Goal: Information Seeking & Learning: Learn about a topic

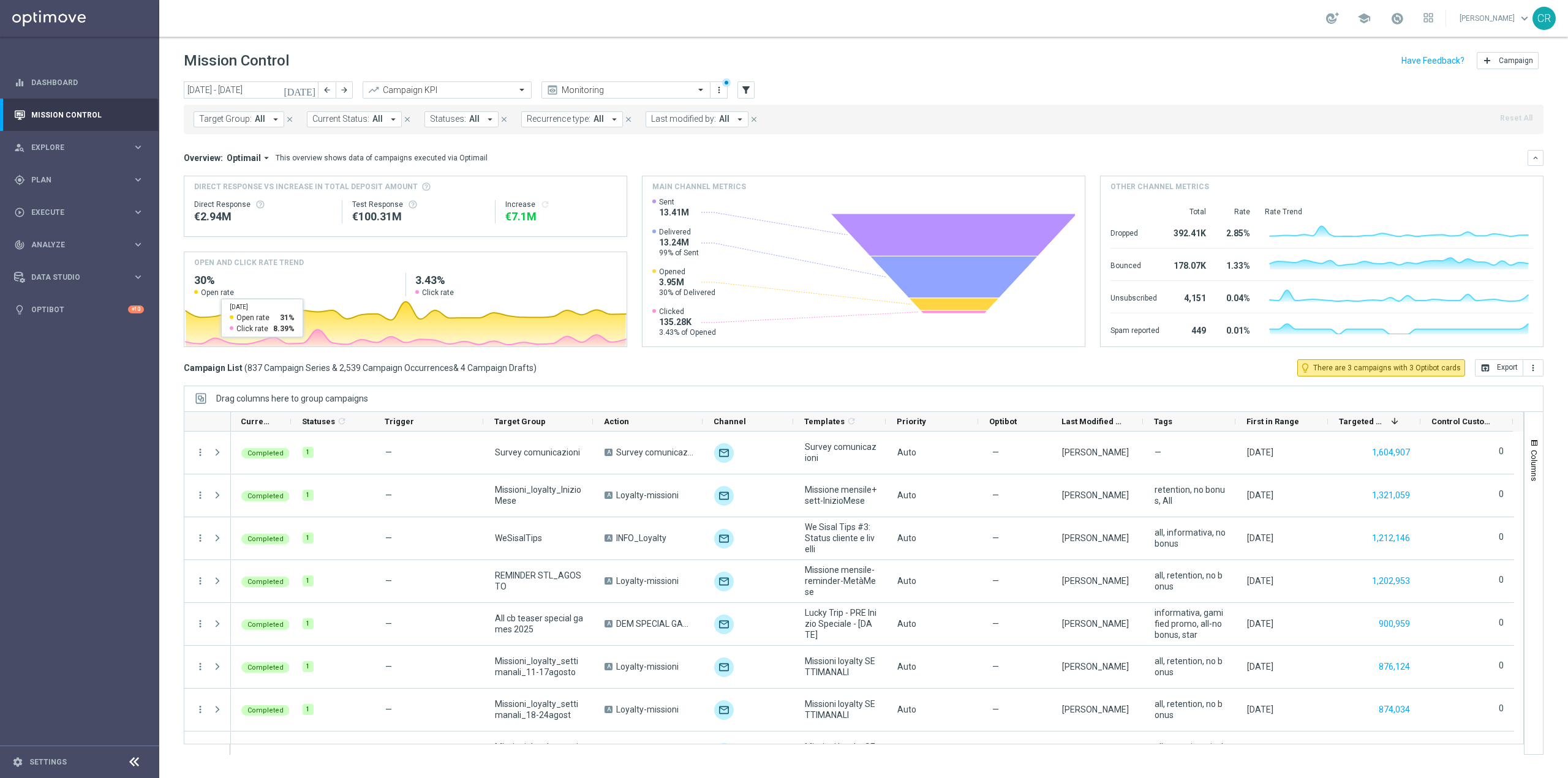
scroll to position [0, 1]
click at [310, 87] on icon "[DATE]" at bounding box center [300, 90] width 33 height 11
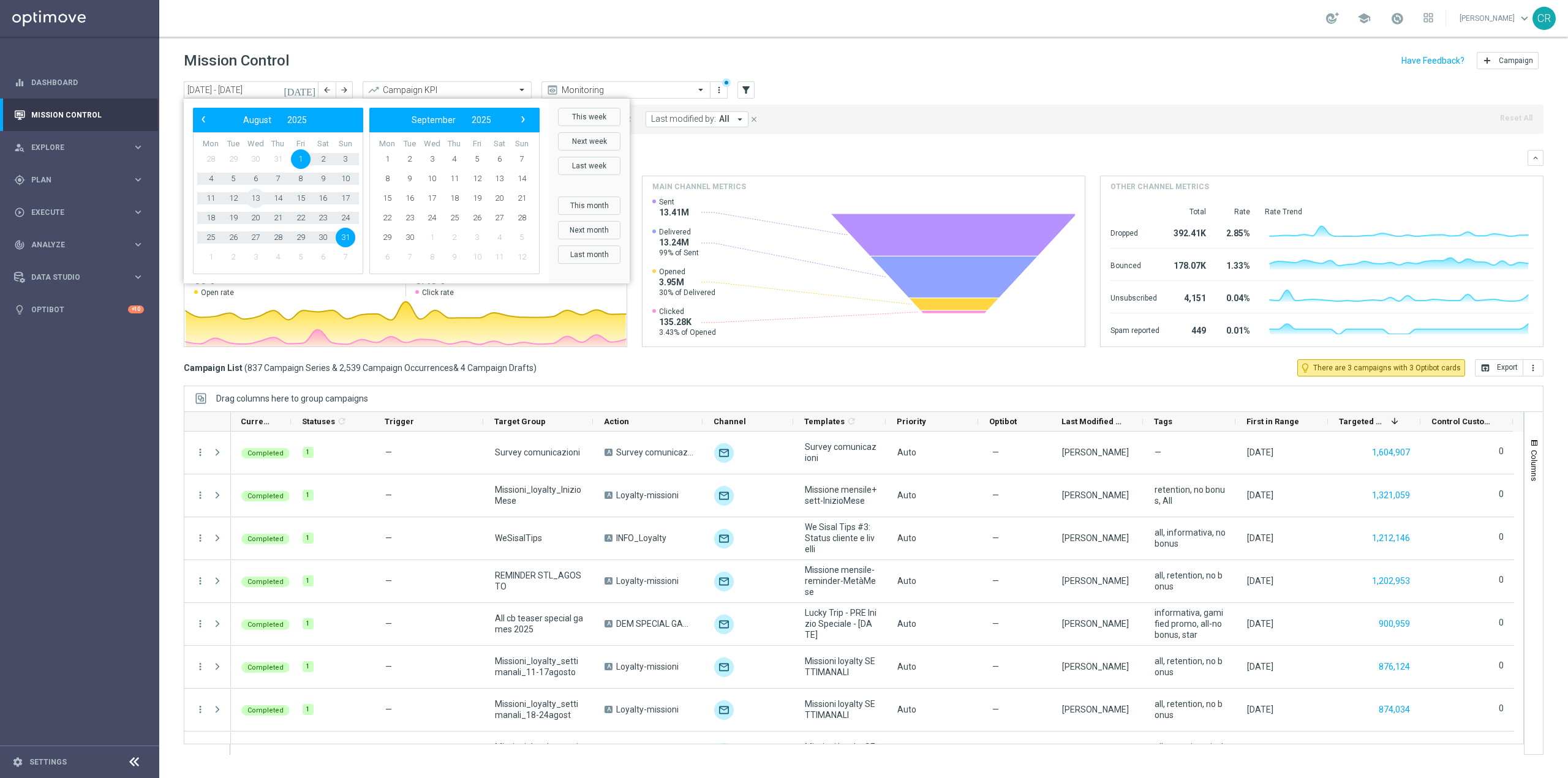
click at [254, 198] on span "13" at bounding box center [255, 198] width 19 height 19
click at [340, 194] on span "17" at bounding box center [345, 198] width 19 height 19
type input "[DATE] - [DATE]"
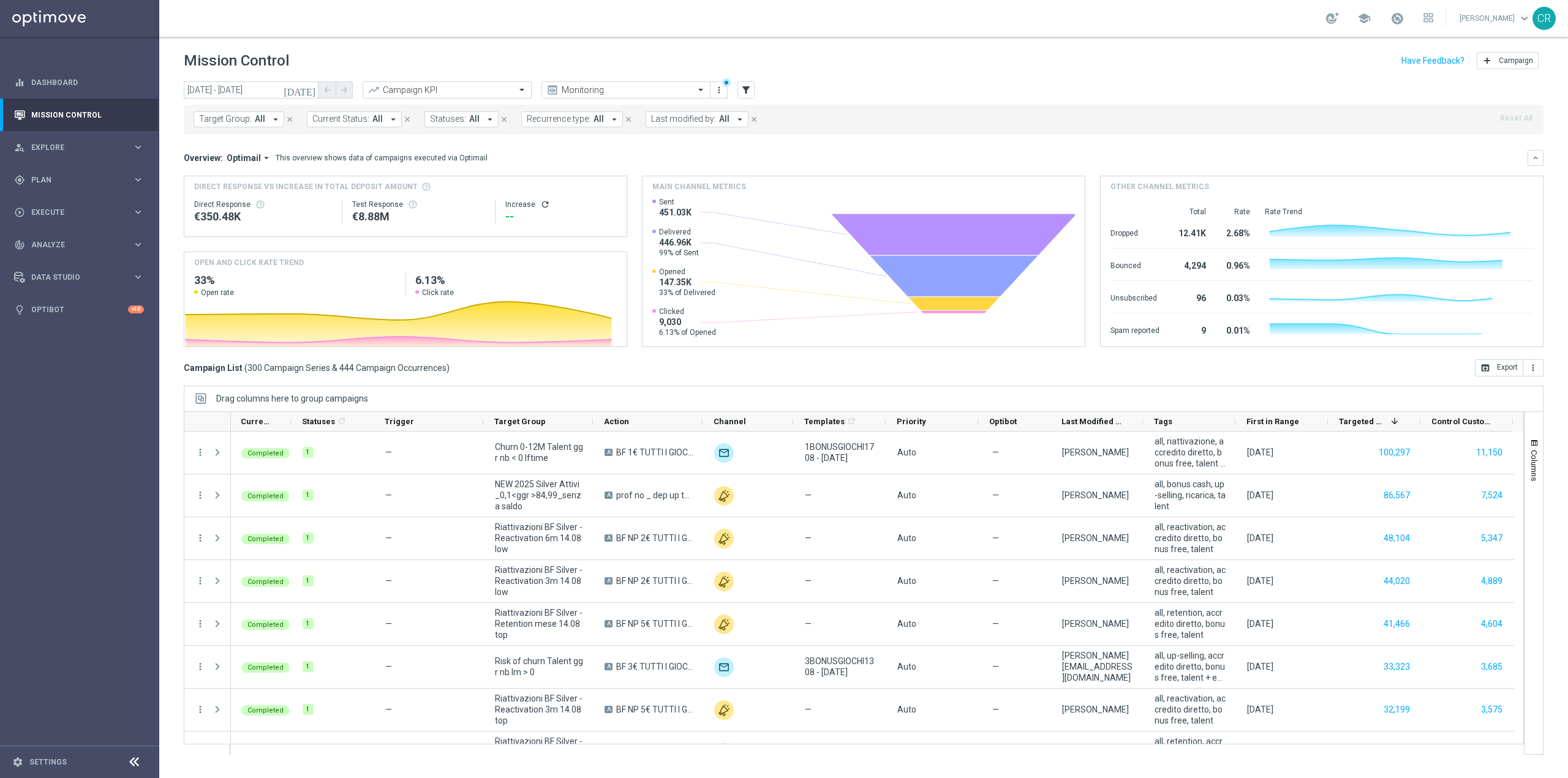
click at [233, 125] on button "Target Group: All arrow_drop_down" at bounding box center [239, 119] width 91 height 16
click at [362, 205] on label "Churn 0-12M Talent ggr nb > 0 lftime NO NWL NO top" at bounding box center [300, 202] width 178 height 7
type input "Churn 0-12M Talent ggr nb > 0 lftime NO"
click at [744, 142] on mini-dashboard "Overview: Optimail arrow_drop_down This overview shows data of campaigns execut…" at bounding box center [863, 247] width 1360 height 226
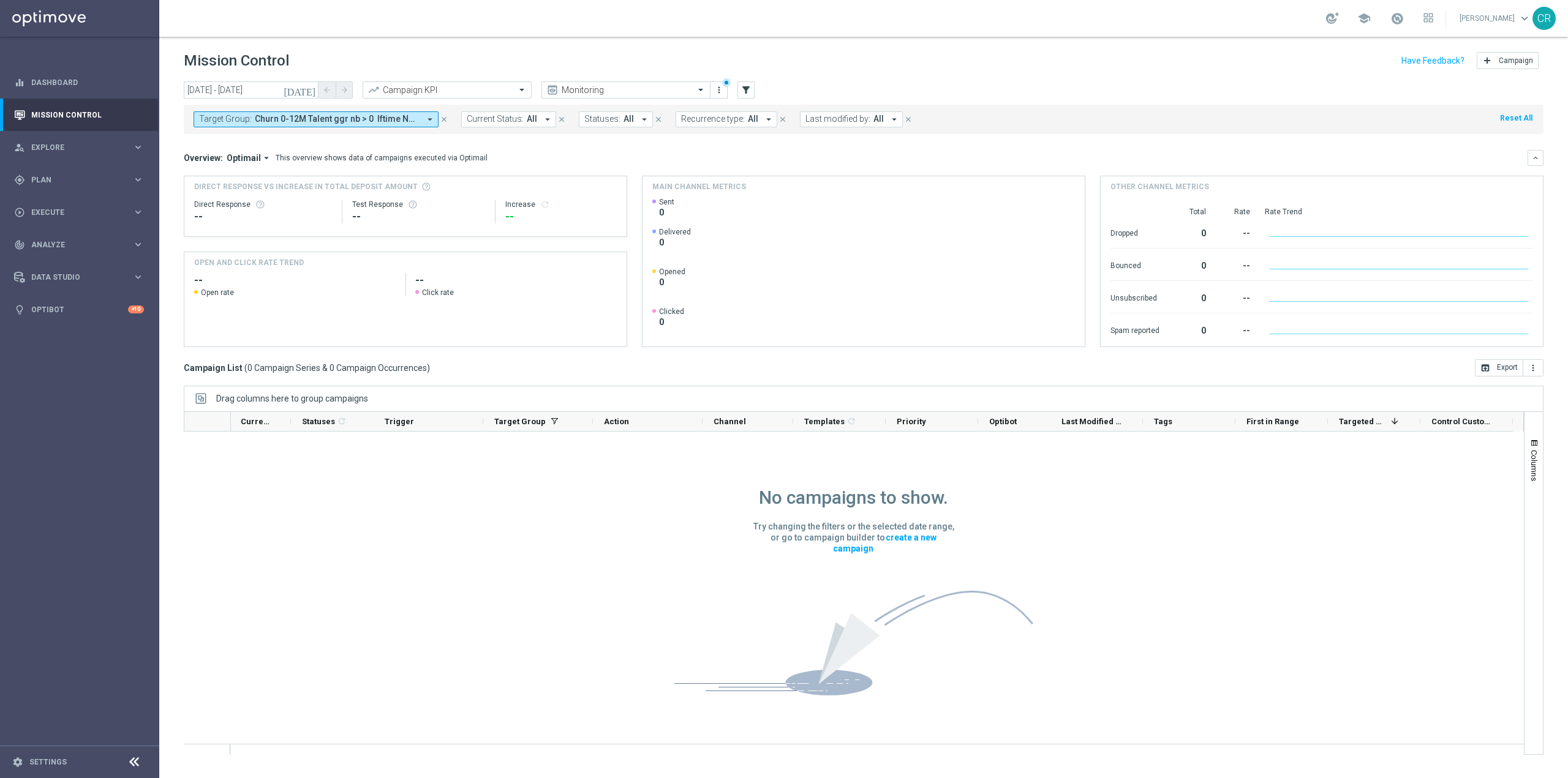
click at [307, 87] on icon "[DATE]" at bounding box center [300, 90] width 33 height 11
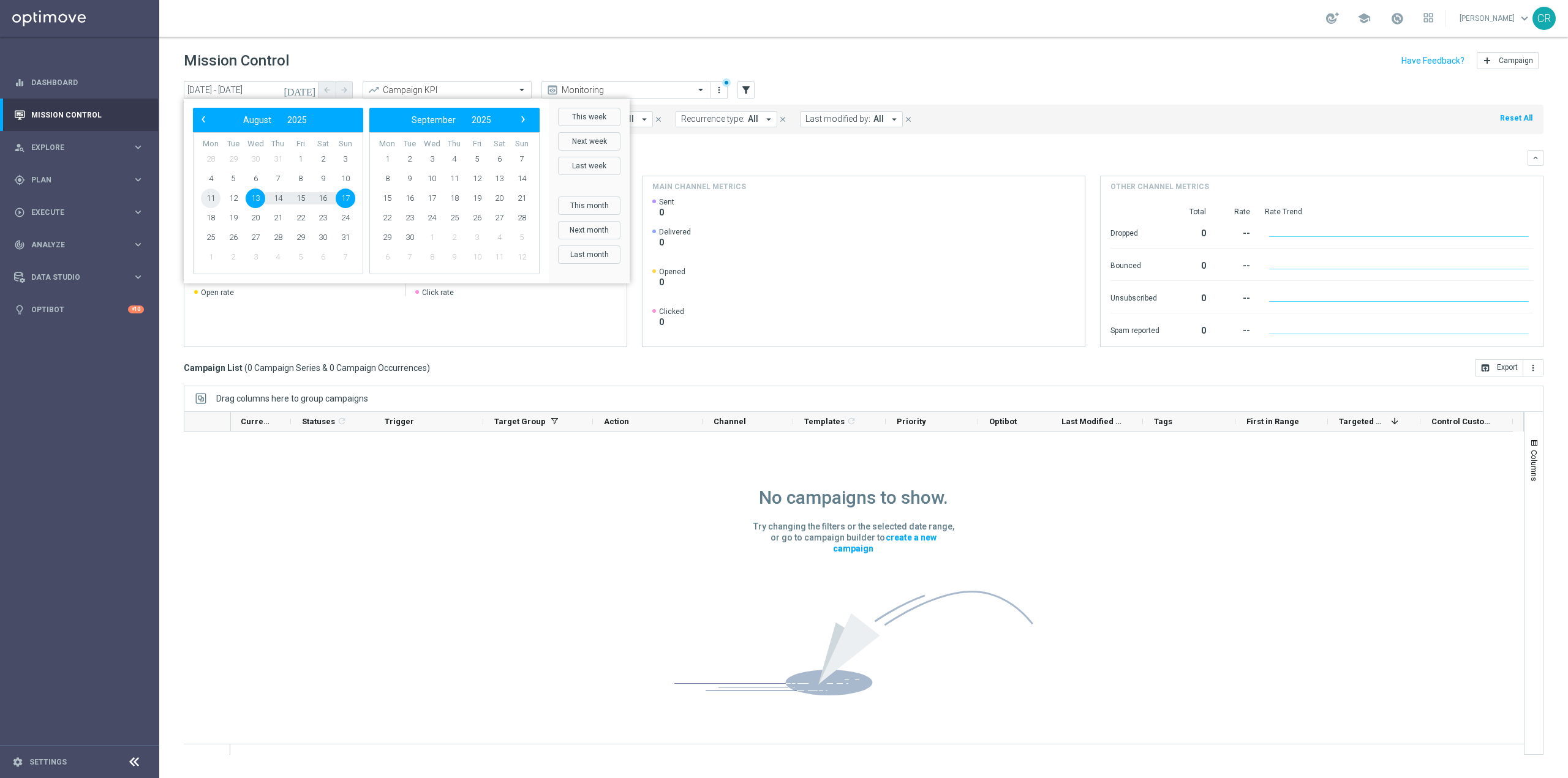
click at [204, 197] on span "11" at bounding box center [211, 198] width 19 height 19
click at [347, 218] on span "24" at bounding box center [345, 218] width 19 height 19
type input "[DATE] - [DATE]"
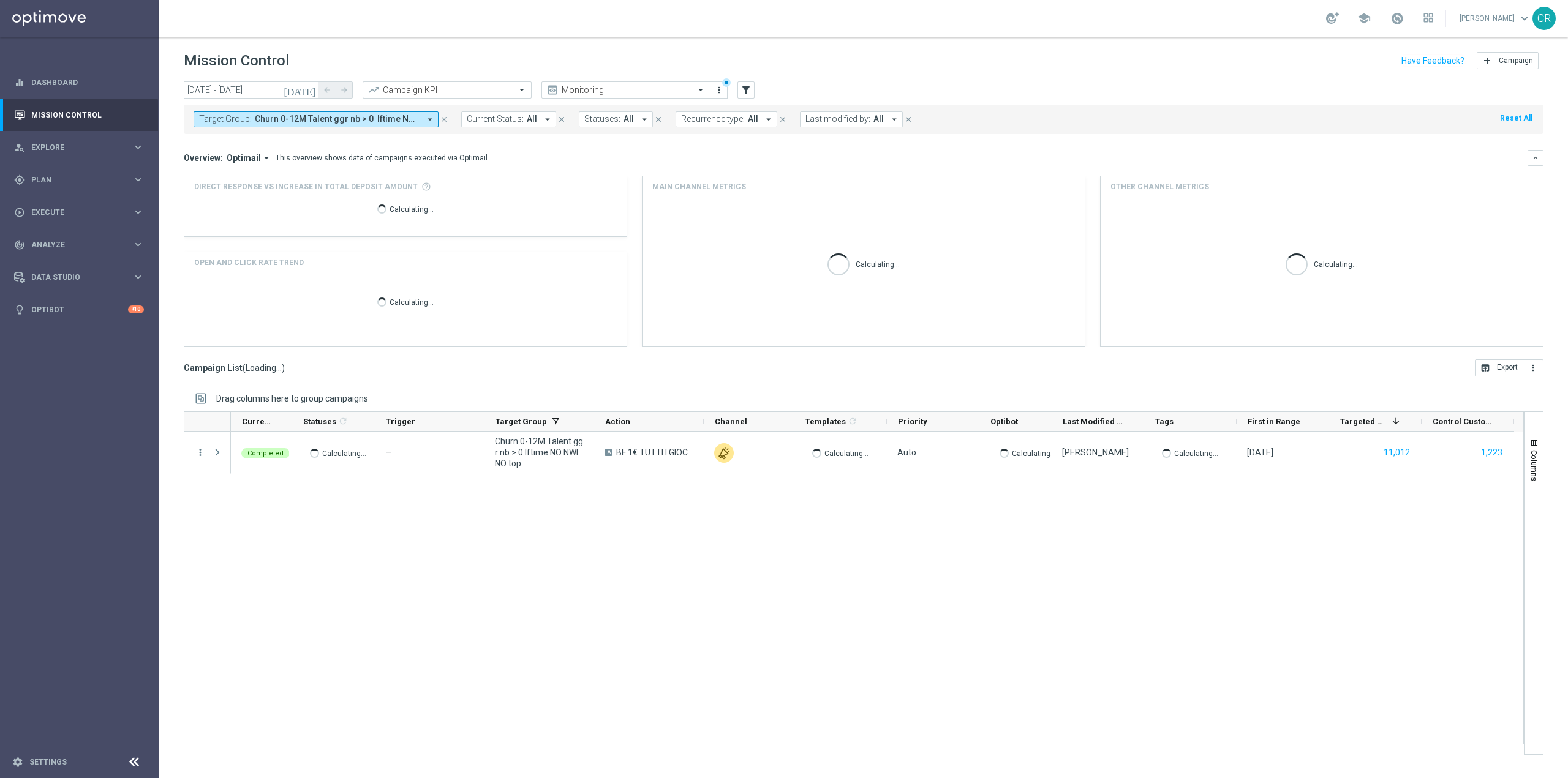
scroll to position [0, 0]
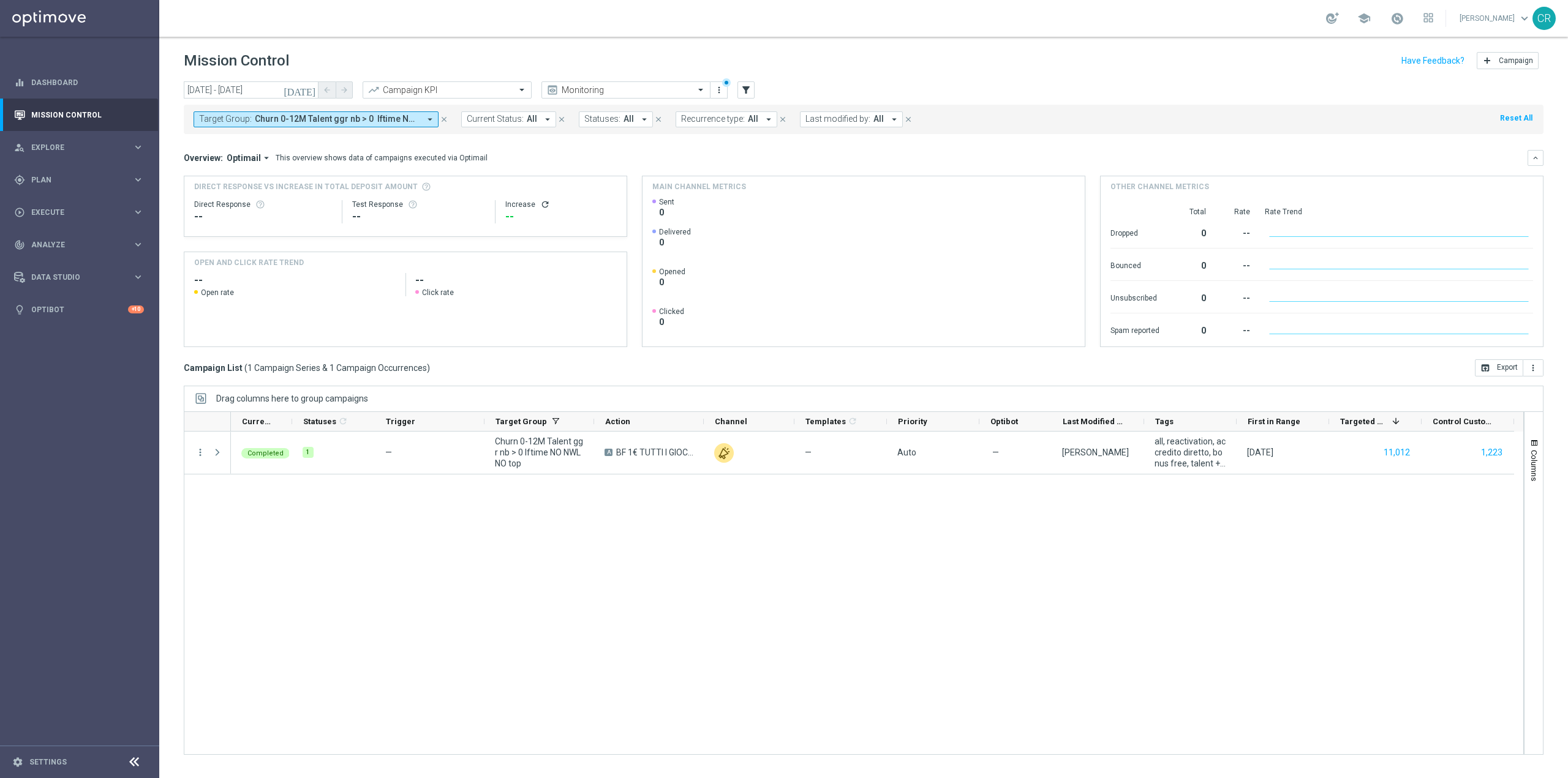
click at [404, 122] on span "Churn 0-12M Talent ggr nb > 0 lftime NO NWL NO top" at bounding box center [337, 119] width 164 height 10
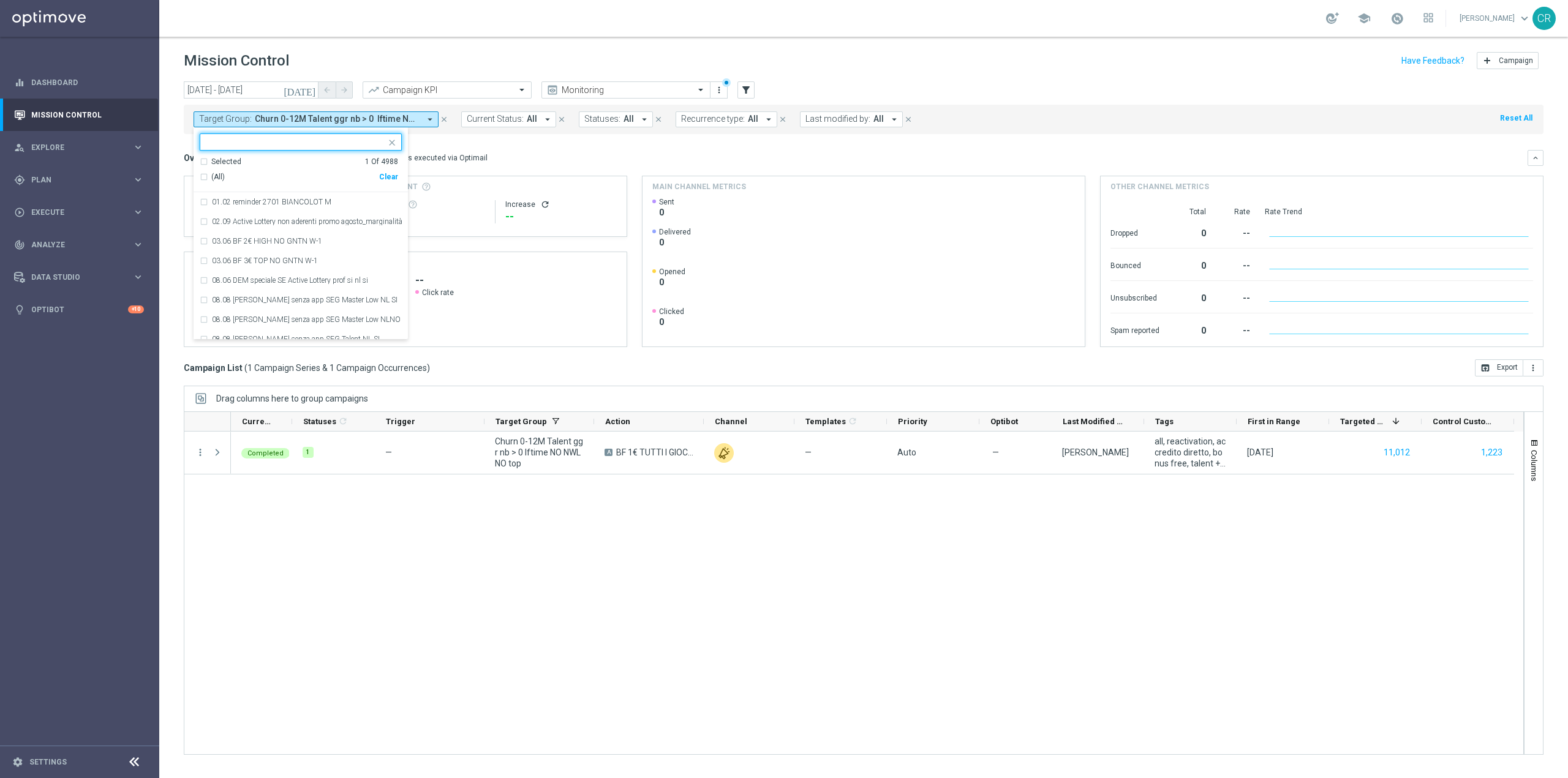
click at [0, 0] on div "Clear" at bounding box center [0, 0] width 0 height 0
click at [279, 145] on input "text" at bounding box center [296, 142] width 179 height 10
paste input "Churn 0-12M Talent ggr nb > 0 lftime NO Sport"
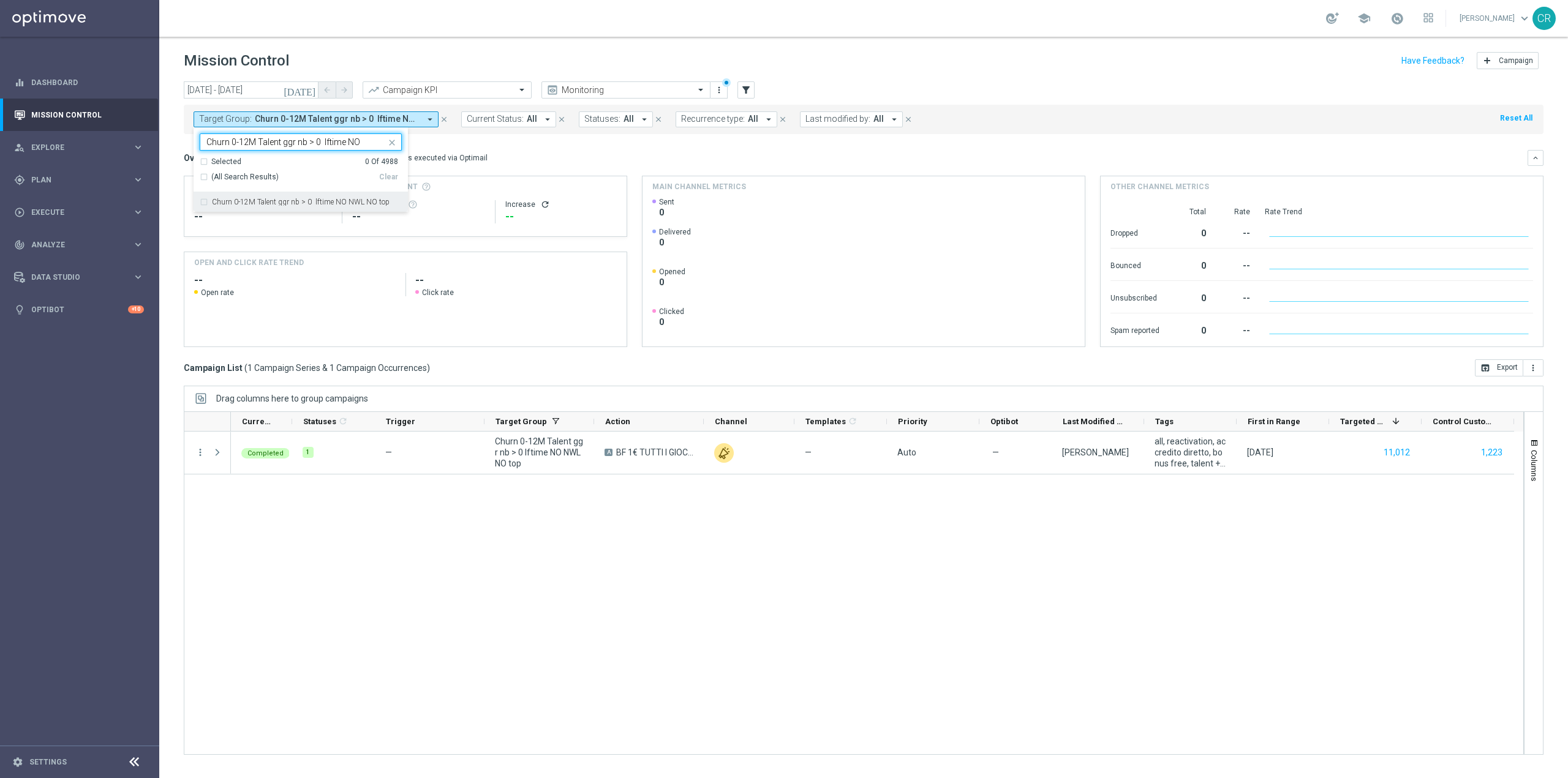
type input "Churn 0-12M Talent ggr nb > 0 lftime NO"
click at [522, 149] on mini-dashboard "Overview: Optimail arrow_drop_down This overview shows data of campaigns execut…" at bounding box center [863, 247] width 1360 height 226
click at [411, 117] on span "Churn 0-12M Talent ggr nb > 0 lftime NO NWL NO top" at bounding box center [337, 119] width 164 height 10
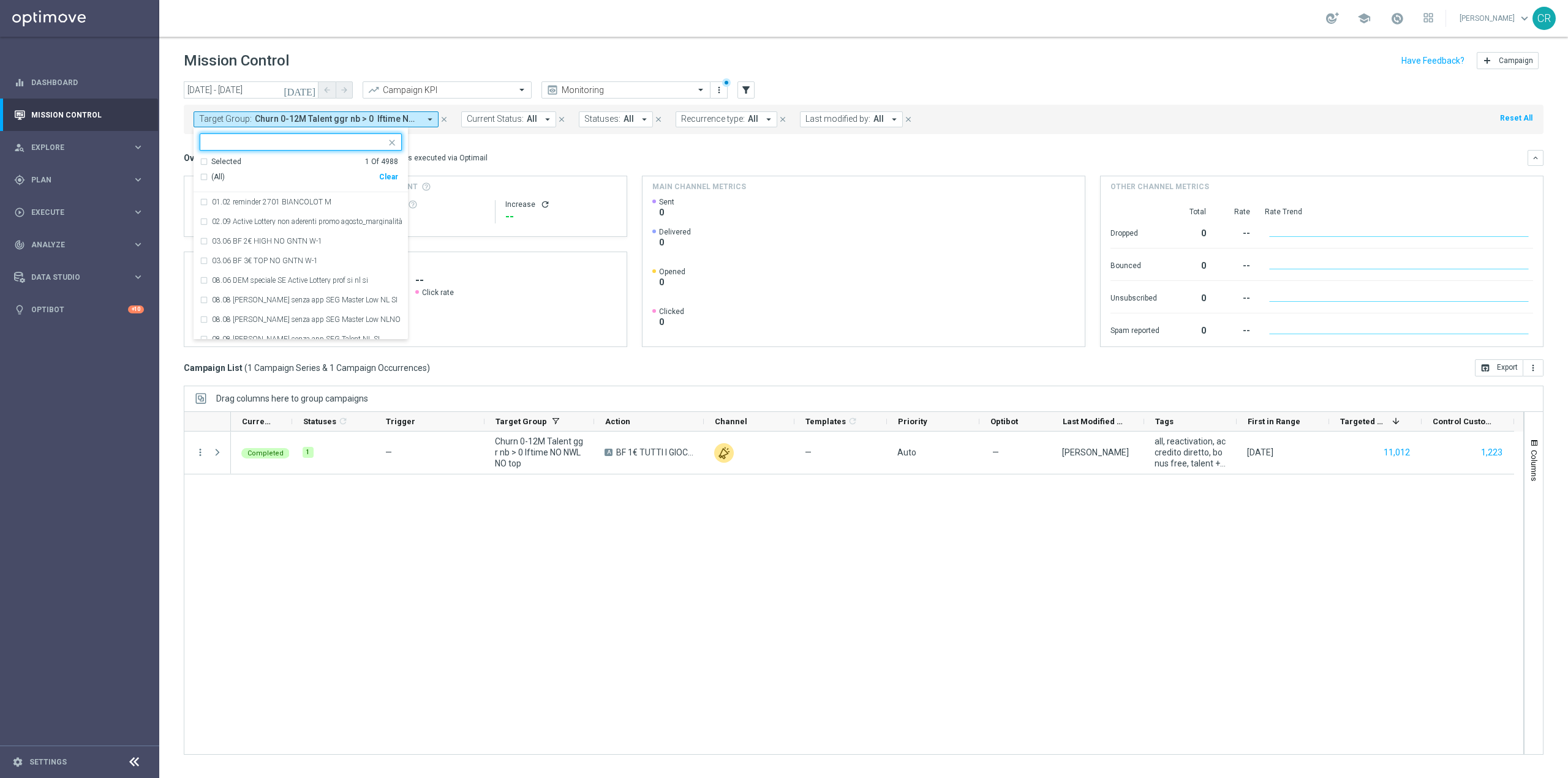
click at [0, 0] on div "Clear" at bounding box center [0, 0] width 0 height 0
click at [443, 119] on icon "close" at bounding box center [444, 120] width 9 height 9
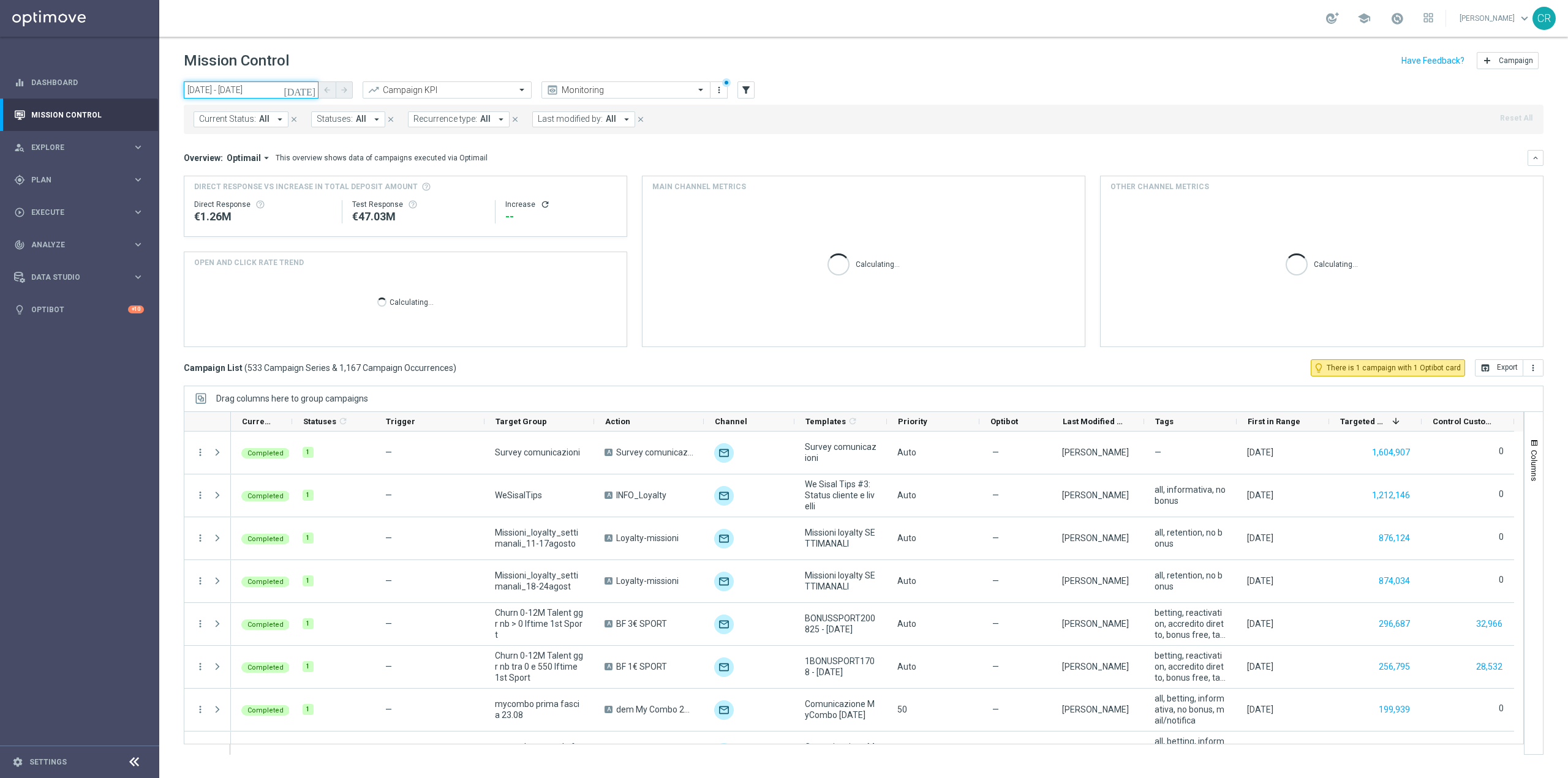
click at [271, 91] on input "[DATE] - [DATE]" at bounding box center [251, 90] width 135 height 17
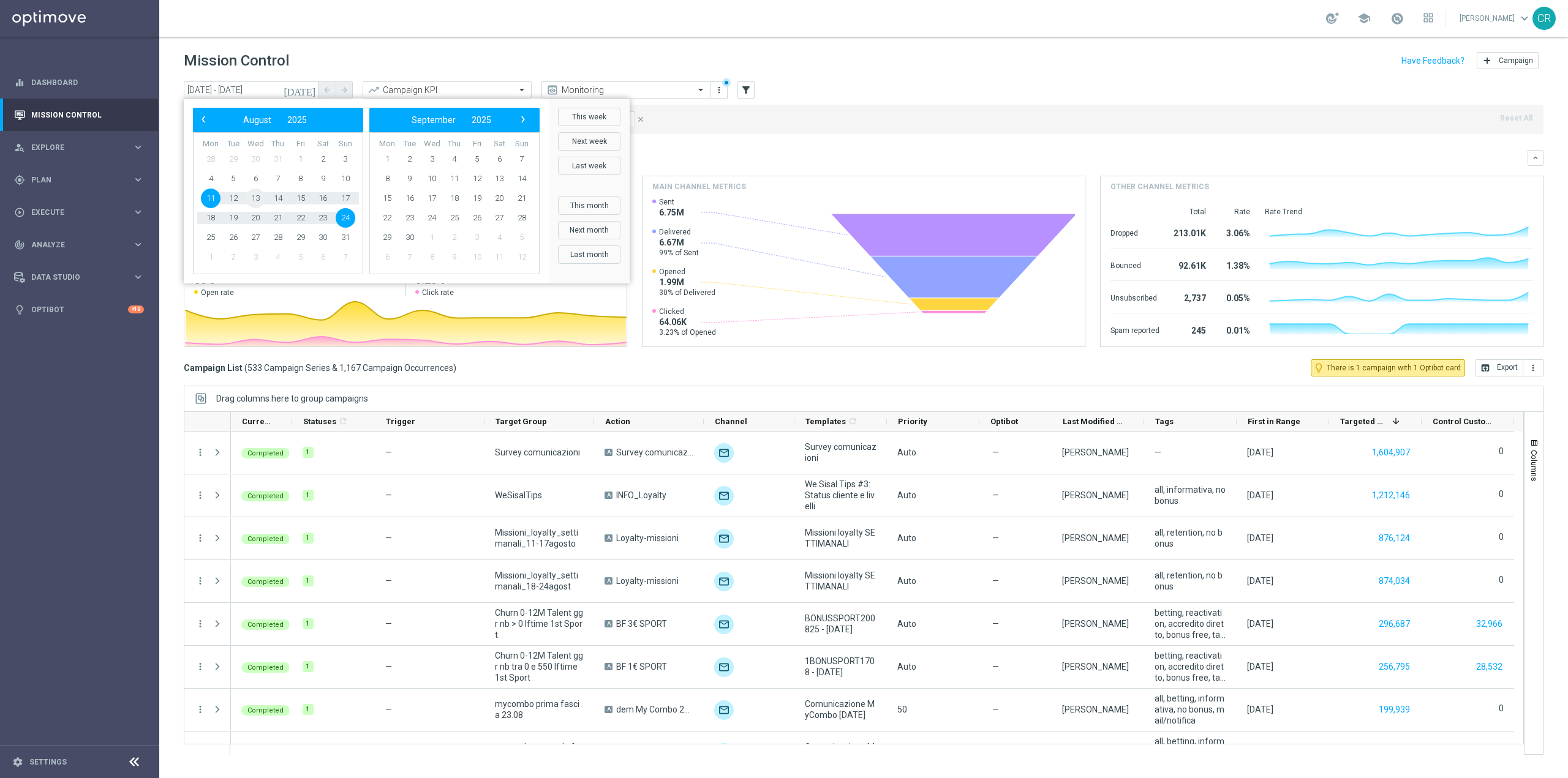
click at [256, 196] on span "13" at bounding box center [255, 198] width 19 height 19
drag, startPoint x: 334, startPoint y: 198, endPoint x: 709, endPoint y: 148, distance: 378.3
click at [345, 201] on span "17" at bounding box center [345, 198] width 19 height 19
type input "[DATE] - [DATE]"
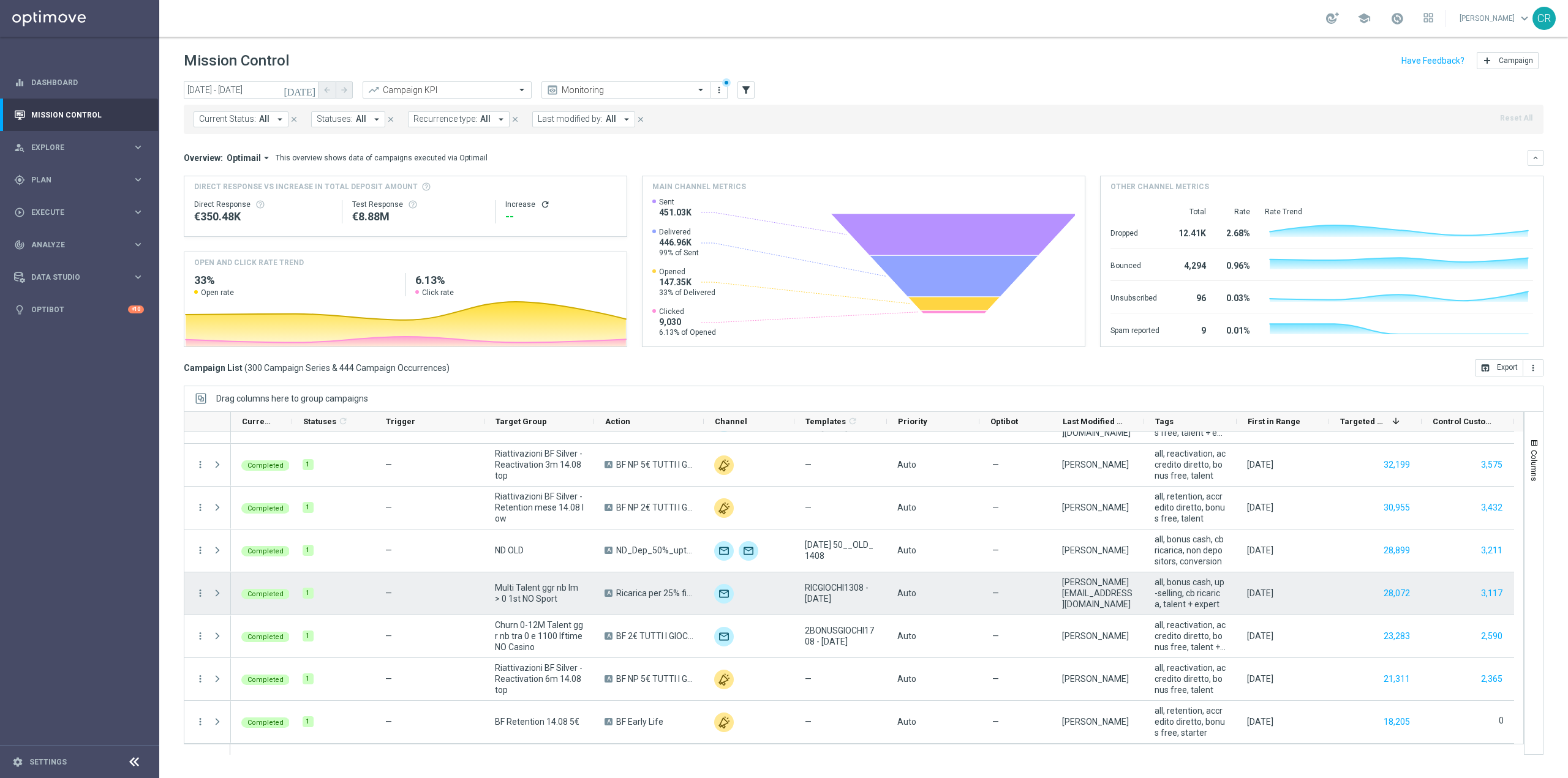
scroll to position [306, 0]
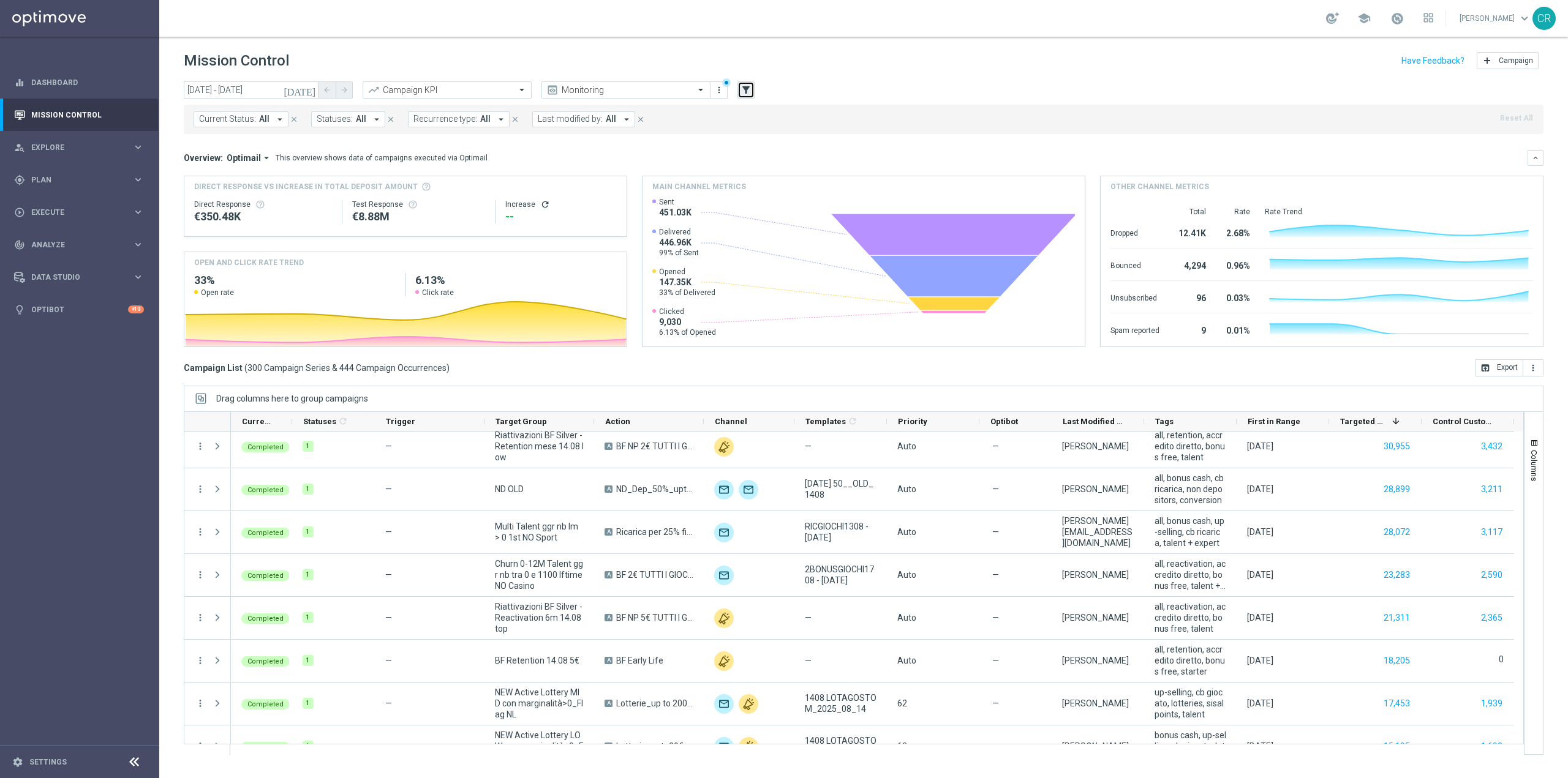
click at [748, 87] on icon "filter_alt" at bounding box center [746, 90] width 11 height 11
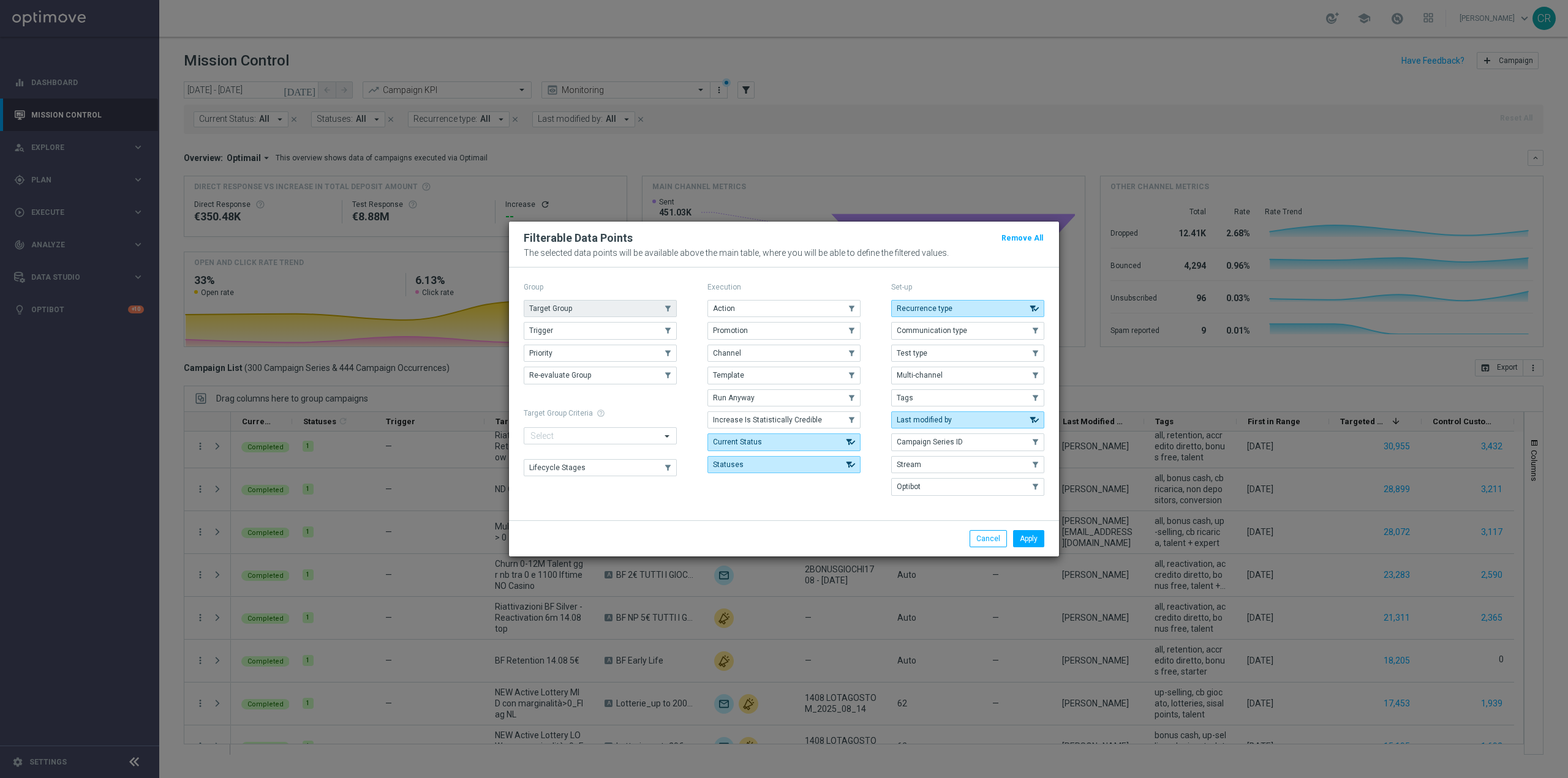
click at [616, 301] on button "Target Group" at bounding box center [600, 309] width 153 height 17
drag, startPoint x: 1036, startPoint y: 545, endPoint x: 345, endPoint y: 442, distance: 698.6
click at [1035, 544] on button "Apply" at bounding box center [1028, 539] width 31 height 17
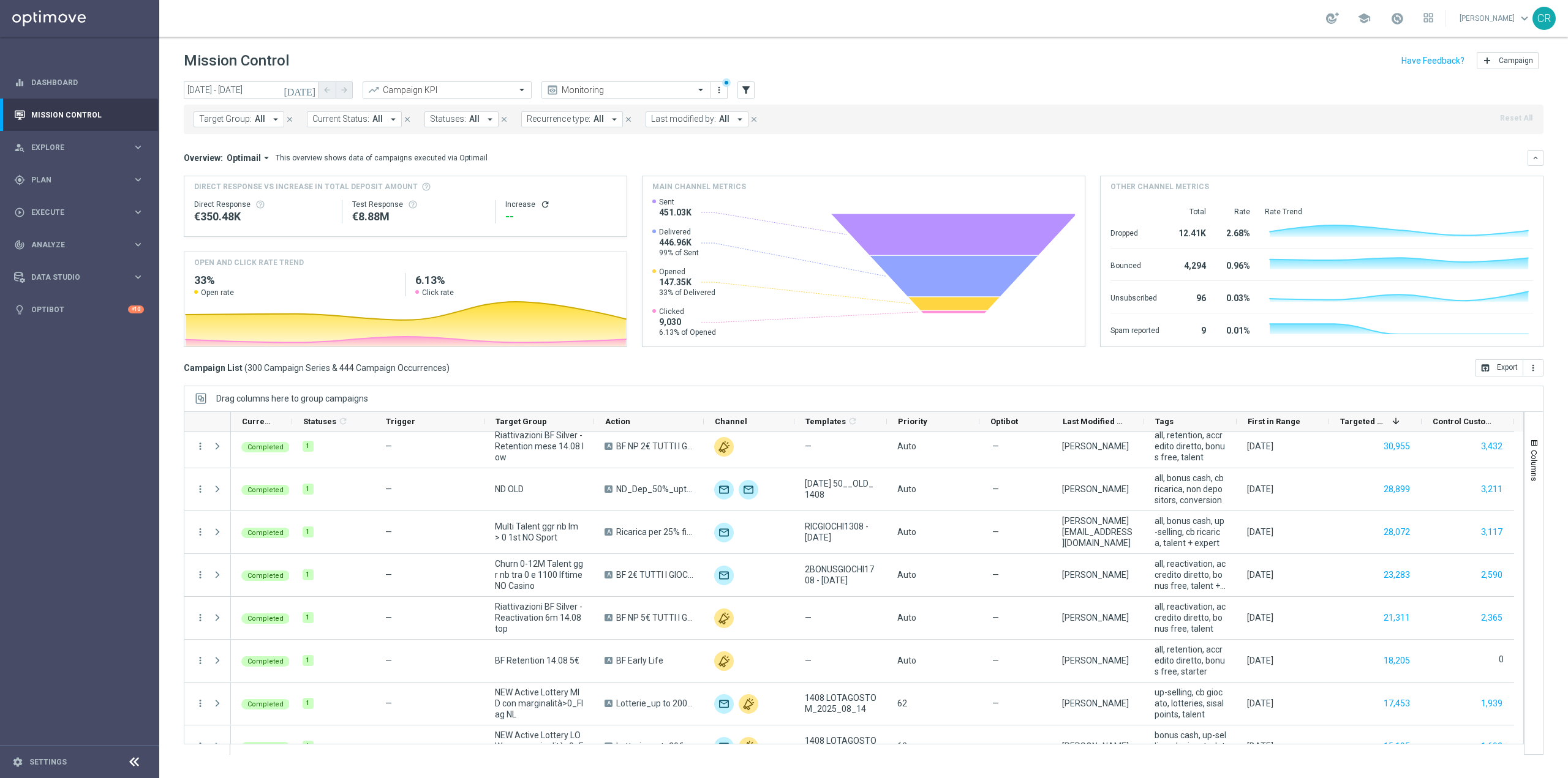
click at [240, 115] on span "Target Group:" at bounding box center [226, 119] width 52 height 10
type input "Churn 0-12M Talent ggr nb > 0 lftime NO Sport"
click at [798, 135] on mini-dashboard "Overview: Optimail arrow_drop_down This overview shows data of campaigns execut…" at bounding box center [863, 247] width 1360 height 226
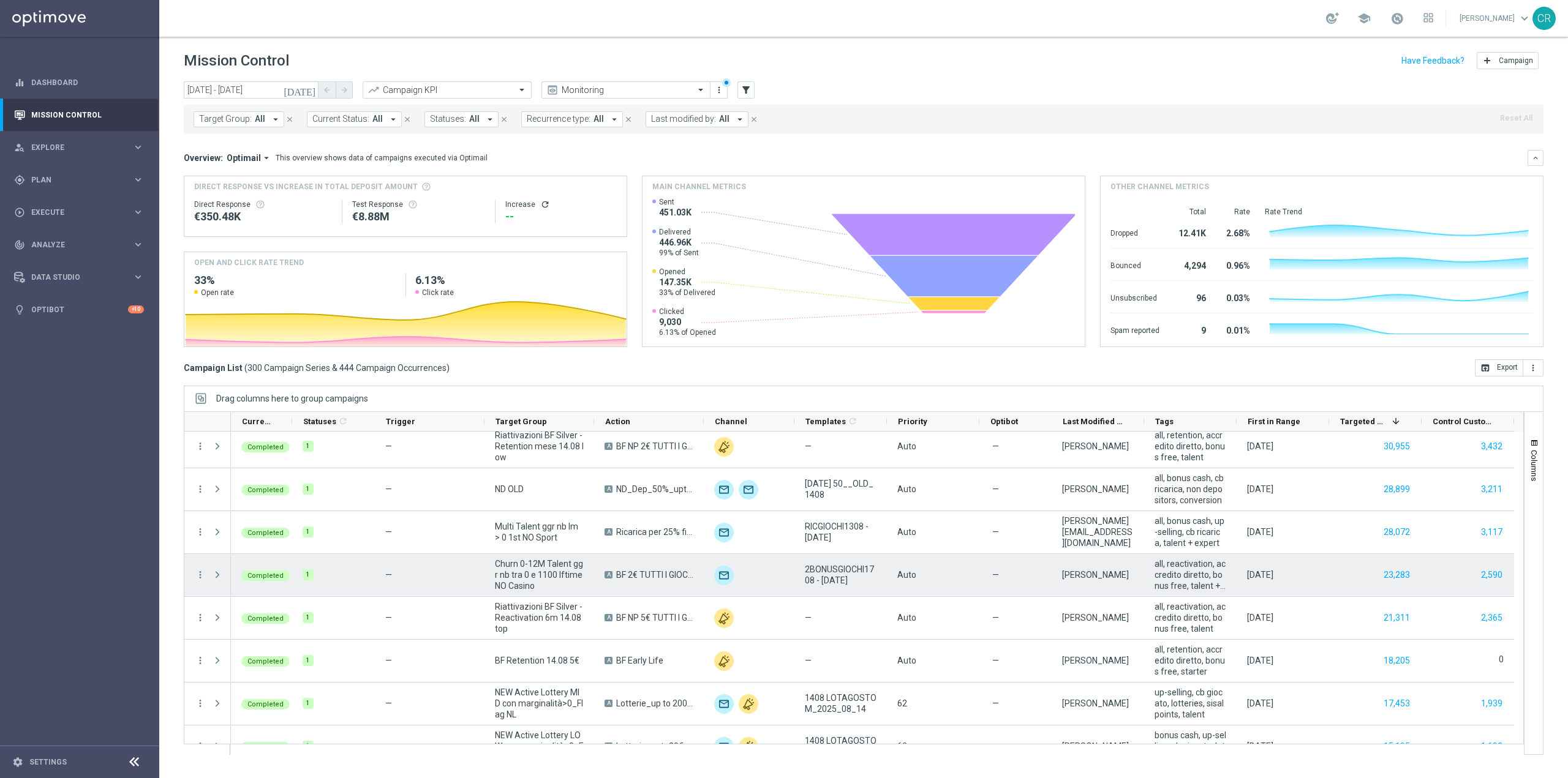
click at [1362, 579] on div "23,283" at bounding box center [1376, 575] width 93 height 42
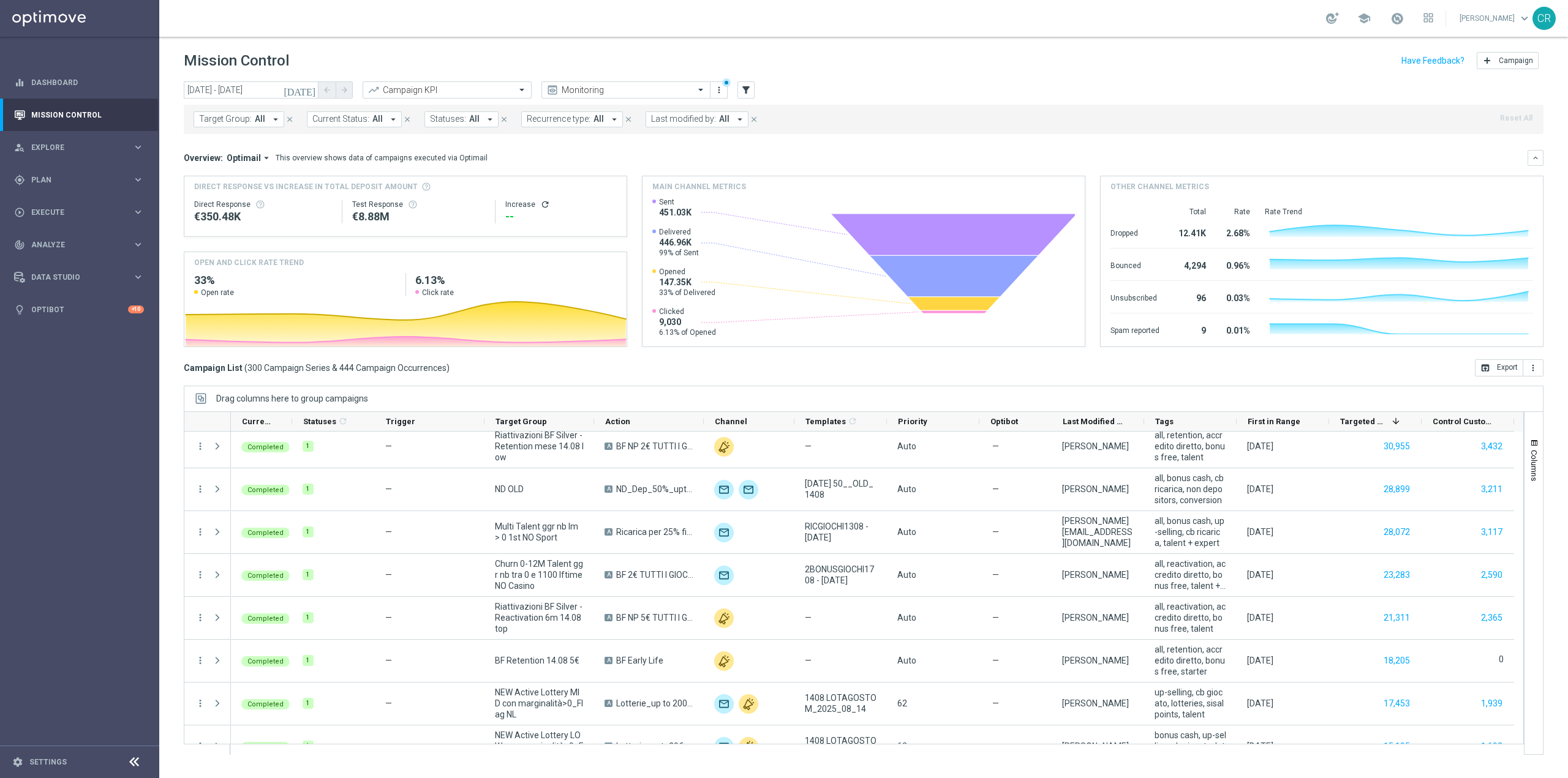
click at [698, 120] on span "Last modified by:" at bounding box center [684, 119] width 65 height 10
click at [716, 199] on label "[PERSON_NAME]" at bounding box center [692, 202] width 57 height 7
click at [721, 141] on input "[PERSON_NAME]" at bounding box center [748, 142] width 179 height 10
type input "r"
click at [679, 203] on label "[PERSON_NAME]" at bounding box center [692, 202] width 57 height 7
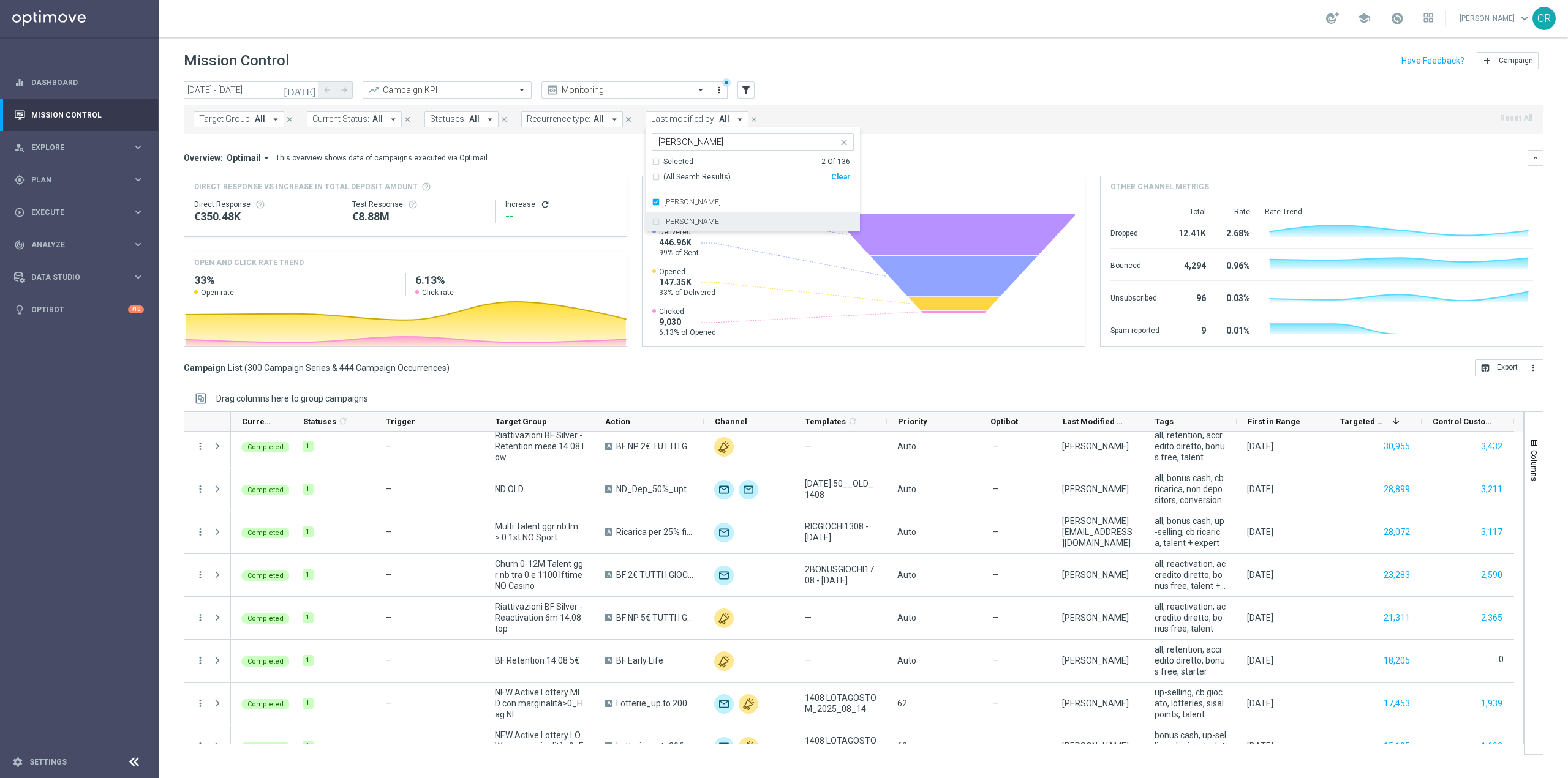
click at [679, 223] on label "[PERSON_NAME]" at bounding box center [692, 221] width 57 height 7
click at [721, 139] on input "[PERSON_NAME]" at bounding box center [748, 142] width 179 height 10
type input "m"
click at [895, 146] on mini-dashboard "Overview: Optimail arrow_drop_down This overview shows data of campaigns execut…" at bounding box center [863, 247] width 1360 height 226
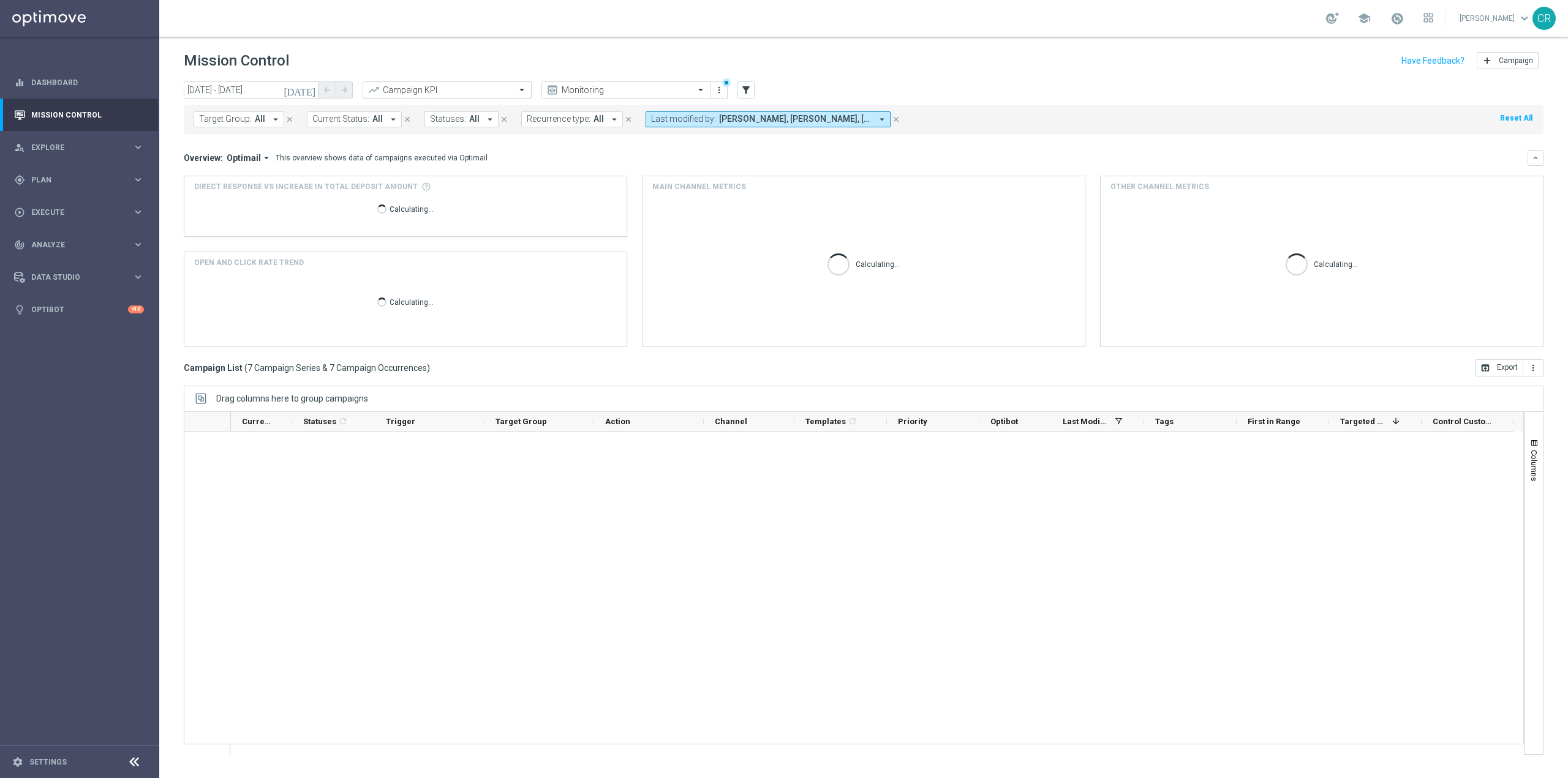
scroll to position [0, 0]
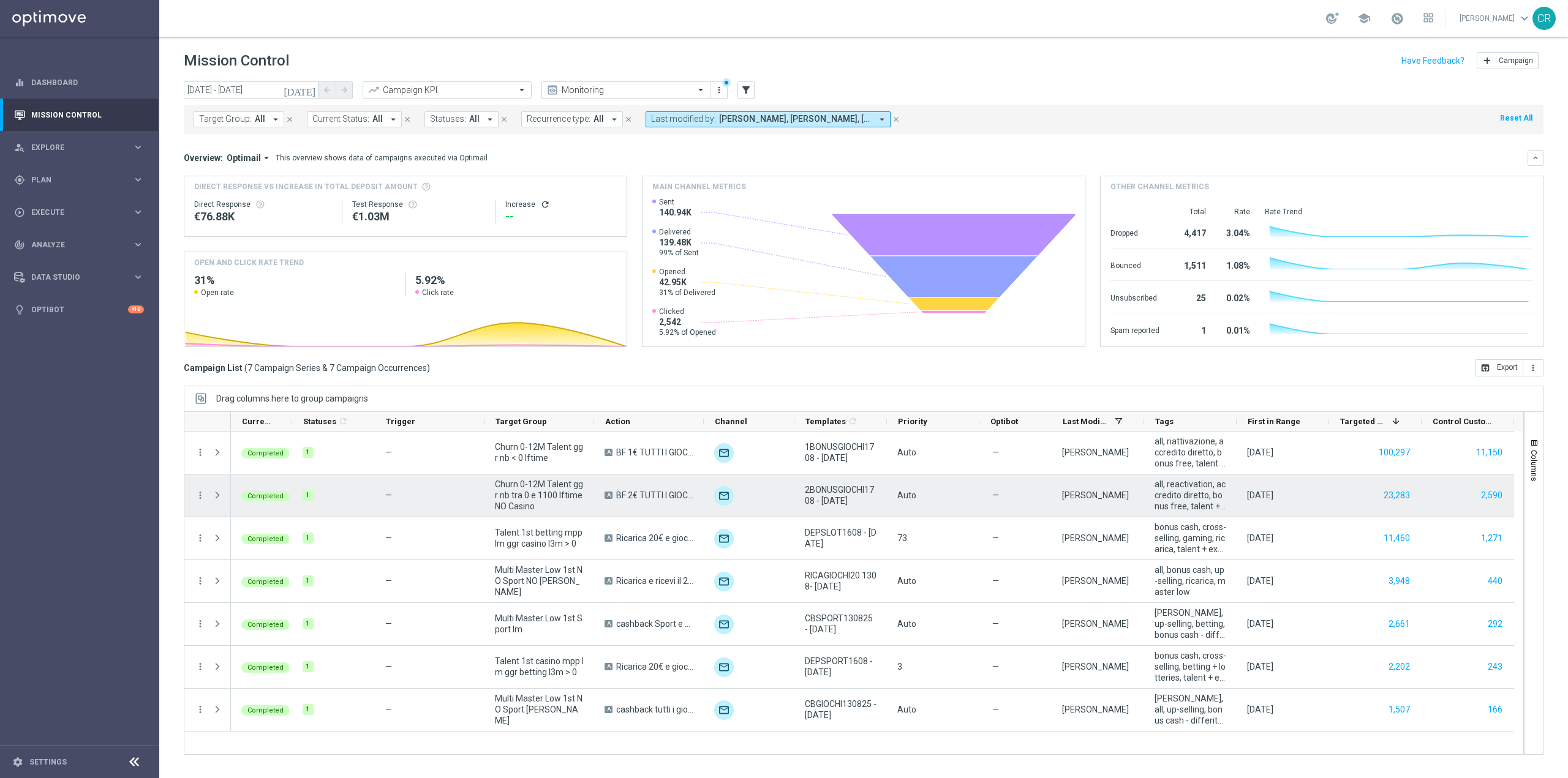
click at [1337, 508] on div "23,283" at bounding box center [1376, 496] width 93 height 42
click at [199, 500] on icon "more_vert" at bounding box center [200, 495] width 11 height 11
click at [244, 566] on div "bar_chart Go to Campaign Analysis" at bounding box center [275, 572] width 138 height 17
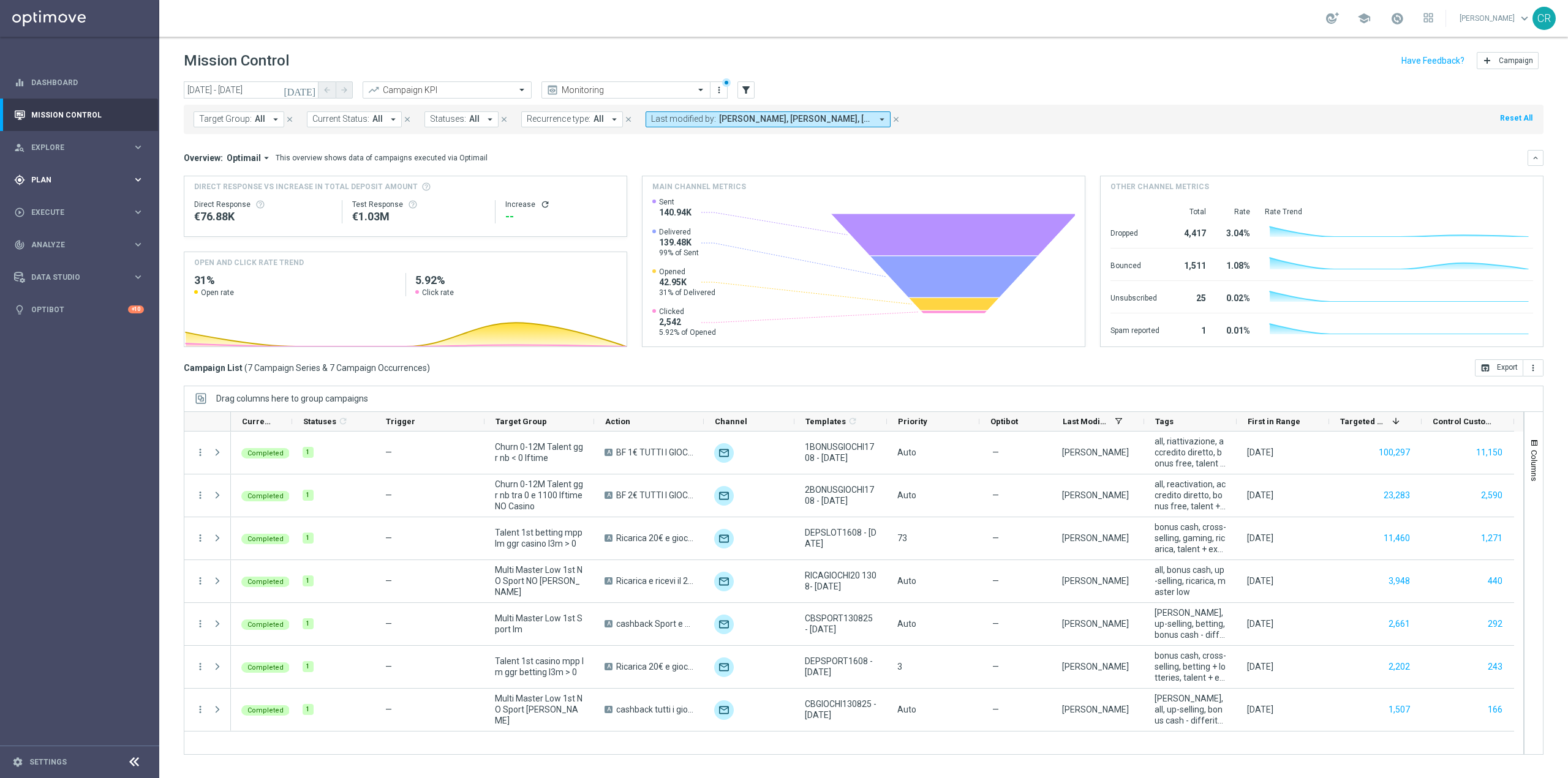
click at [95, 177] on span "Plan" at bounding box center [82, 180] width 101 height 7
click at [80, 205] on link "Target Groups" at bounding box center [79, 205] width 95 height 10
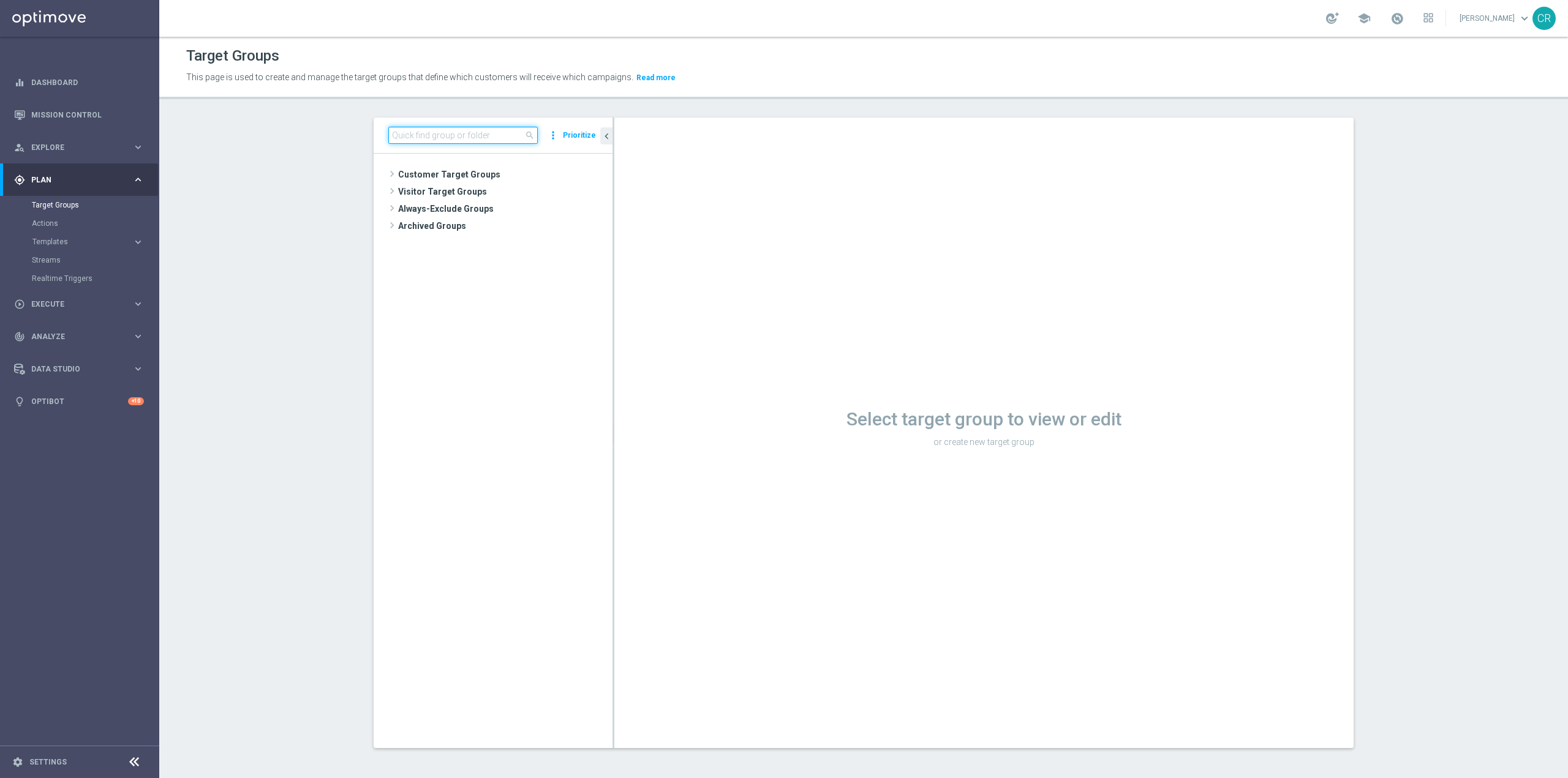
click at [467, 140] on input at bounding box center [463, 135] width 150 height 17
paste input "Churn 0-12M Talent ggr nb > 0 lftime NO Sport"
type input "Churn 0-12M Talent ggr nb > 0 lftime NO Sport"
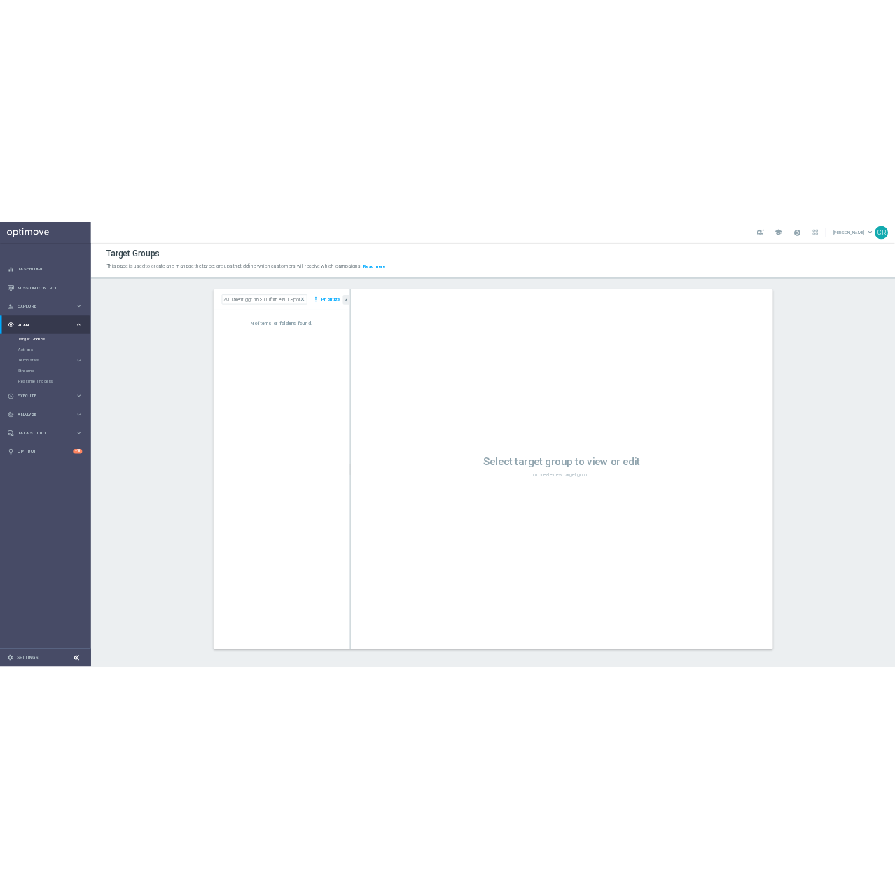
scroll to position [0, 0]
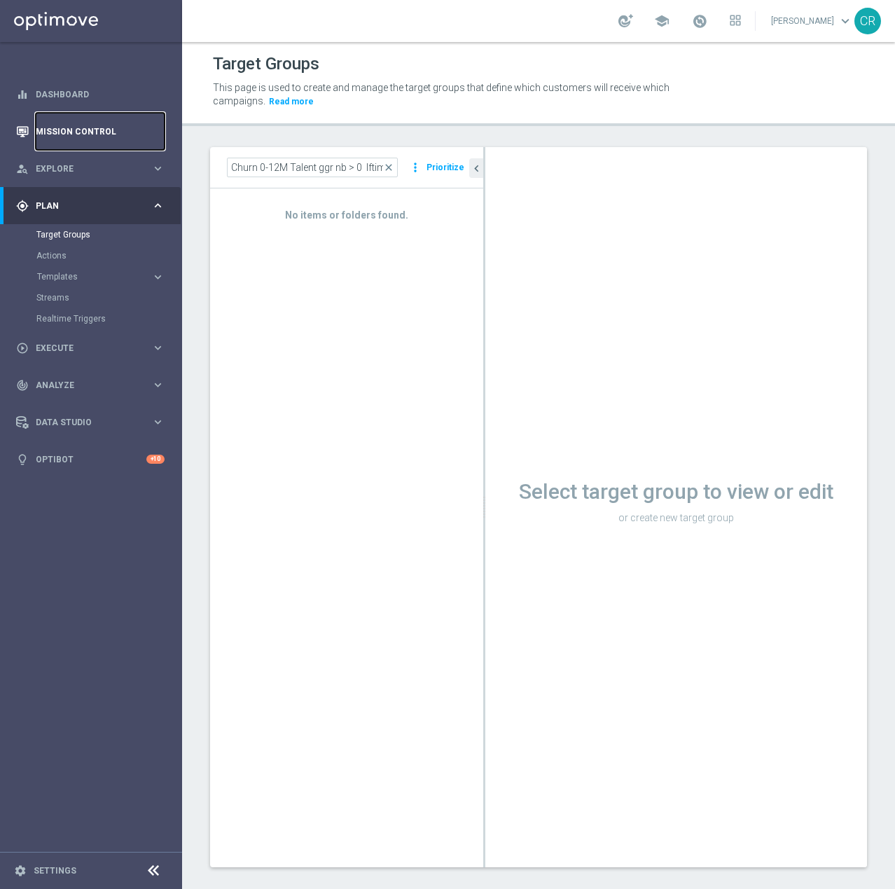
click at [93, 132] on link "Mission Control" at bounding box center [100, 131] width 129 height 37
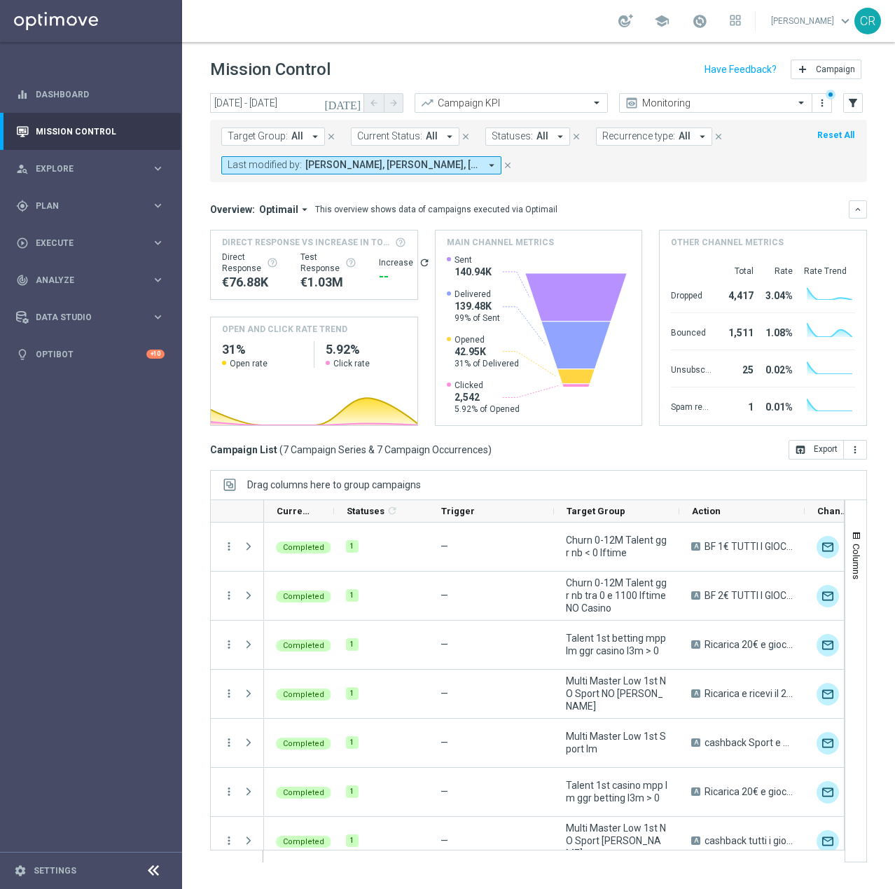
click at [271, 133] on span "Target Group:" at bounding box center [258, 136] width 60 height 12
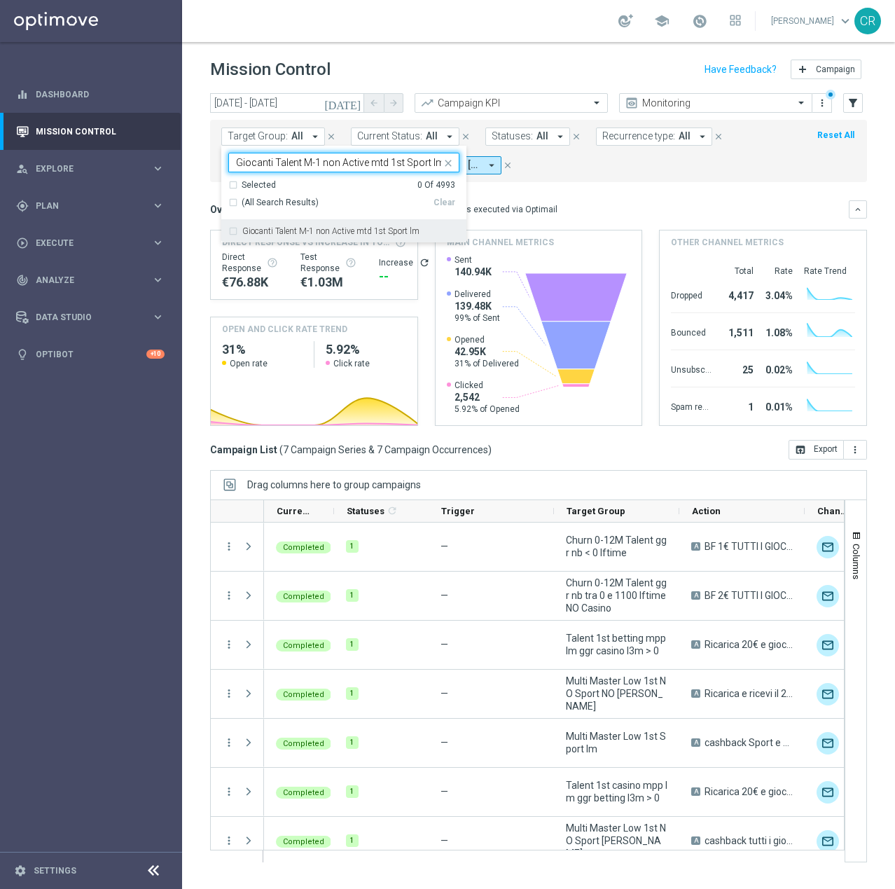
click at [336, 228] on label "Giocanti Talent M-1 non Active mtd 1st Sport lm" at bounding box center [330, 231] width 177 height 8
type input "Giocanti Talent M-1 non Active mtd 1st Sport lm"
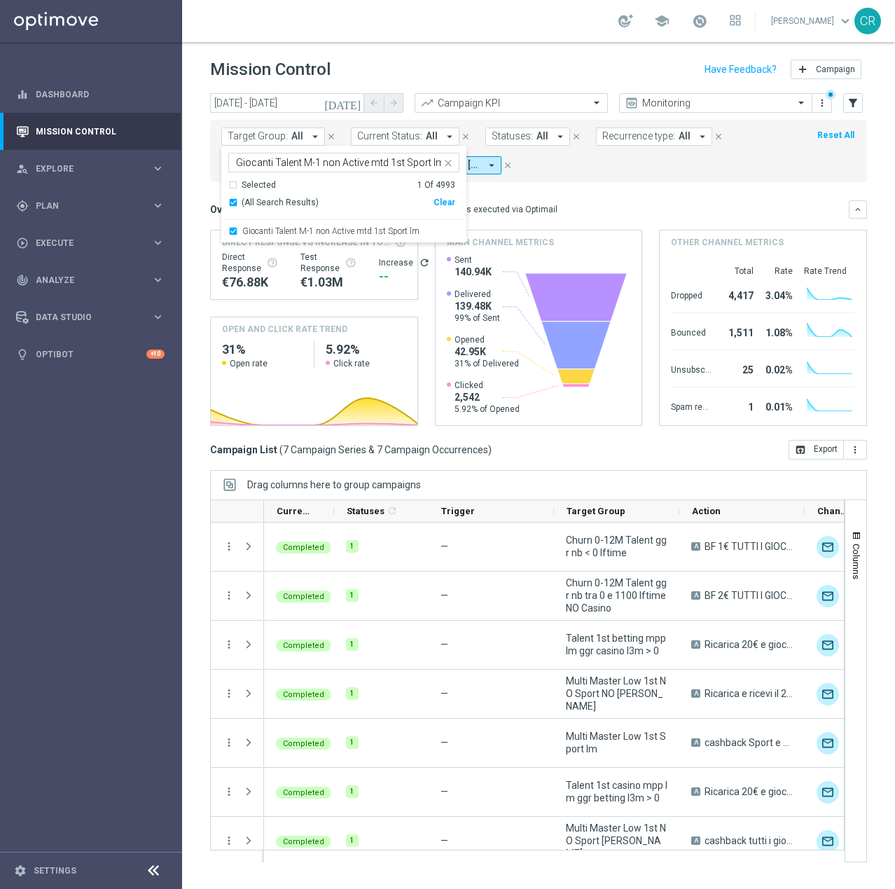
click at [712, 186] on mini-dashboard "Overview: Optimail arrow_drop_down This overview shows data of campaigns execut…" at bounding box center [538, 311] width 657 height 258
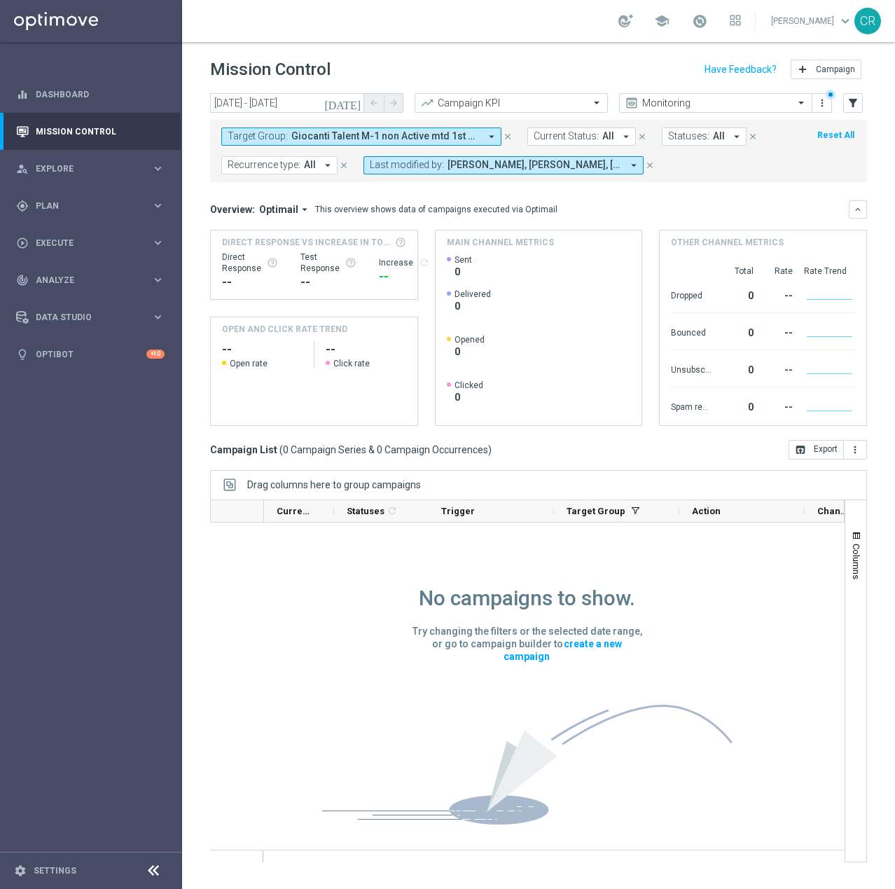
click at [647, 165] on icon "close" at bounding box center [650, 165] width 10 height 10
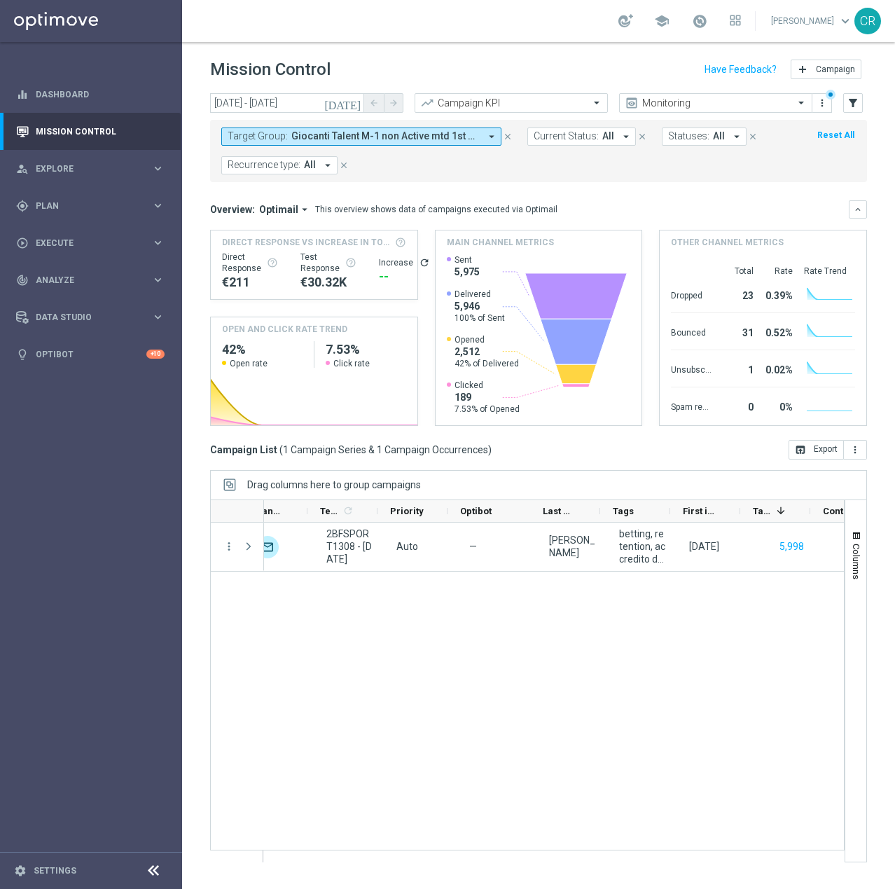
scroll to position [0, 602]
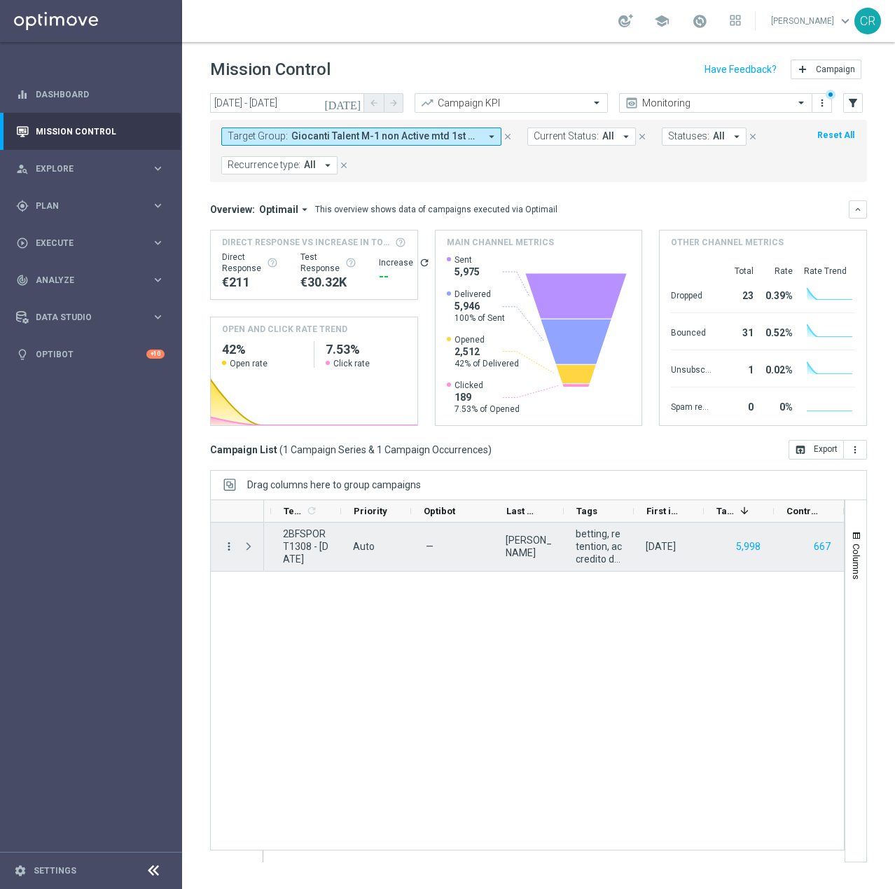
click at [228, 546] on icon "more_vert" at bounding box center [229, 546] width 13 height 13
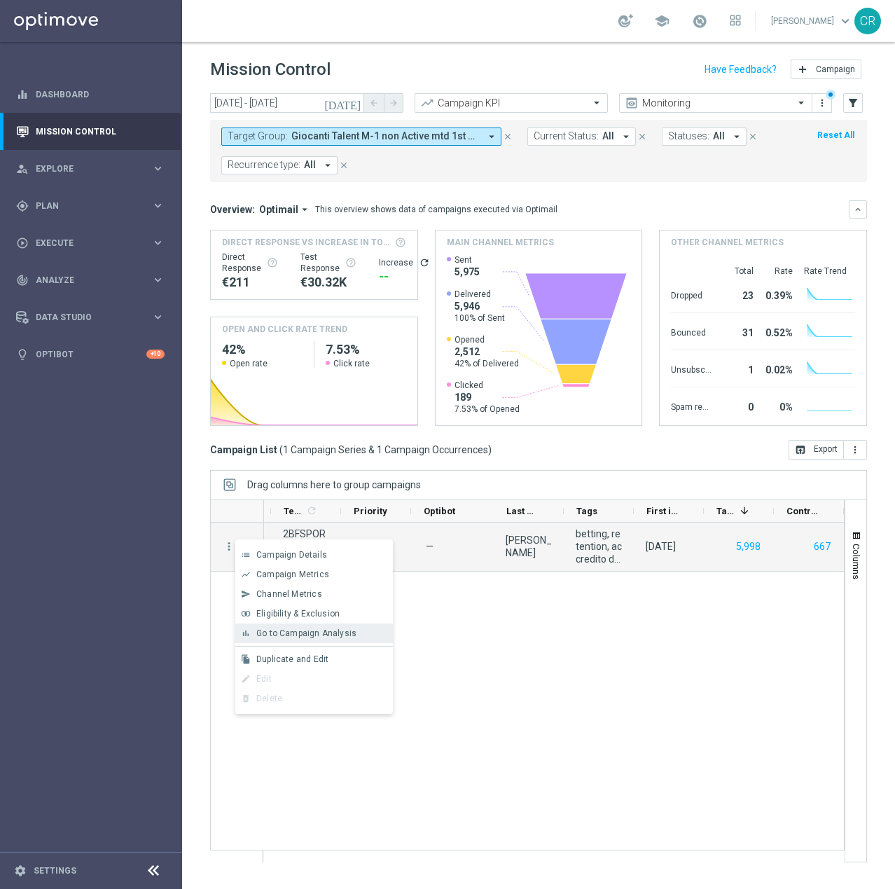
click at [293, 632] on span "Go to Campaign Analysis" at bounding box center [306, 633] width 100 height 10
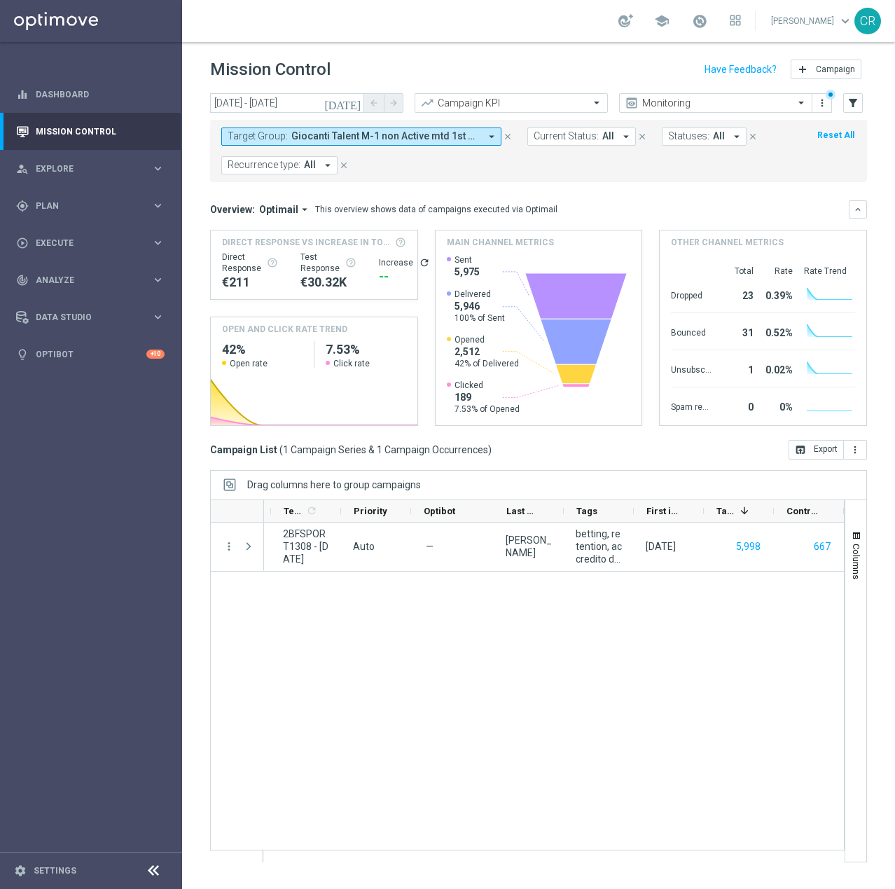
click at [435, 141] on span "Giocanti Talent M-1 non Active mtd 1st Sport lm" at bounding box center [385, 136] width 188 height 12
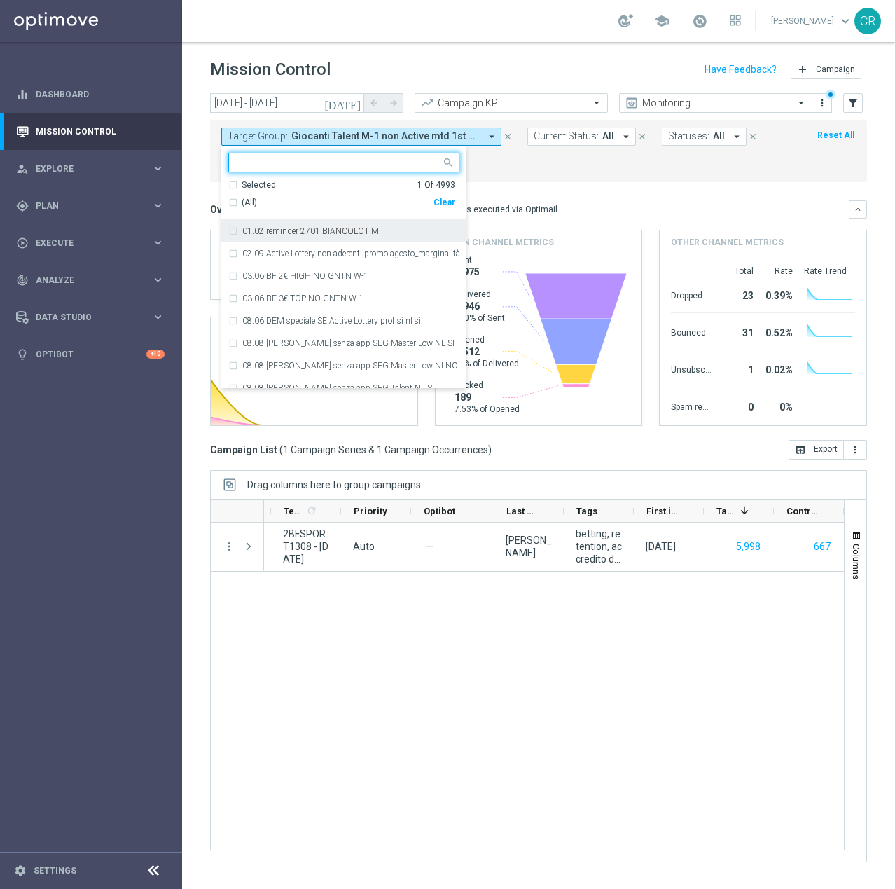
click at [0, 0] on div "Clear" at bounding box center [0, 0] width 0 height 0
click at [349, 165] on input "text" at bounding box center [338, 163] width 205 height 12
paste input "Giocanti Talent M-1 non Active mtd 1st NO Sport lm"
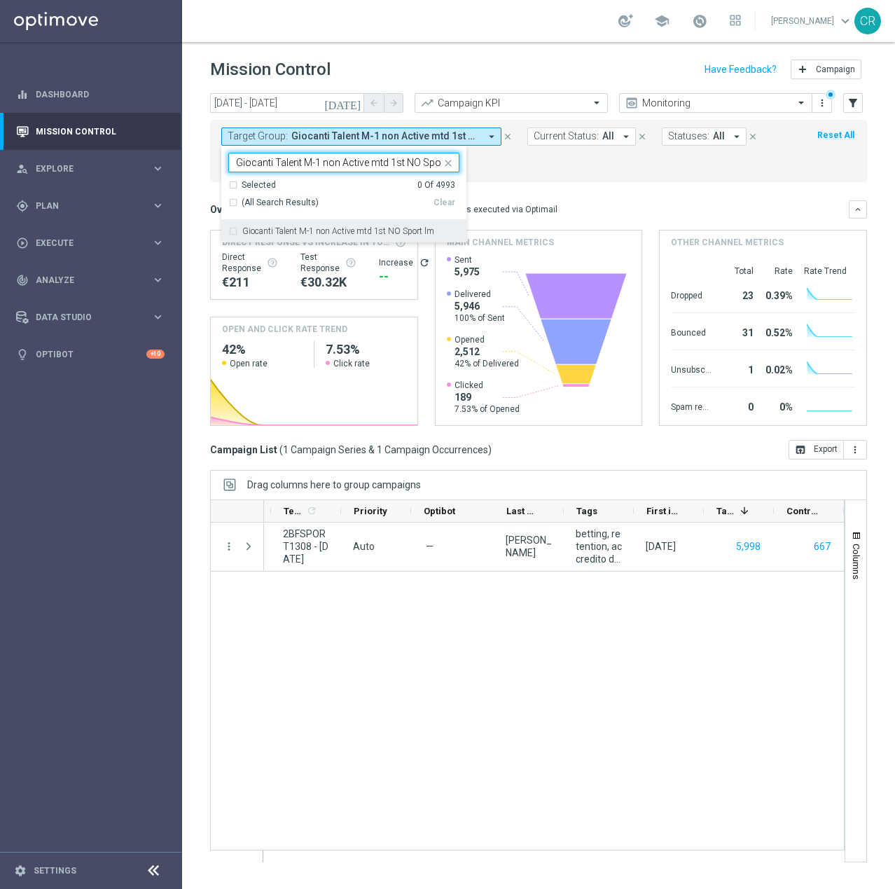
scroll to position [0, 15]
click at [356, 230] on label "Giocanti Talent M-1 non Active mtd 1st NO Sport lm" at bounding box center [338, 231] width 192 height 8
type input "Giocanti Talent M-1 non Active mtd 1st NO Sport lm"
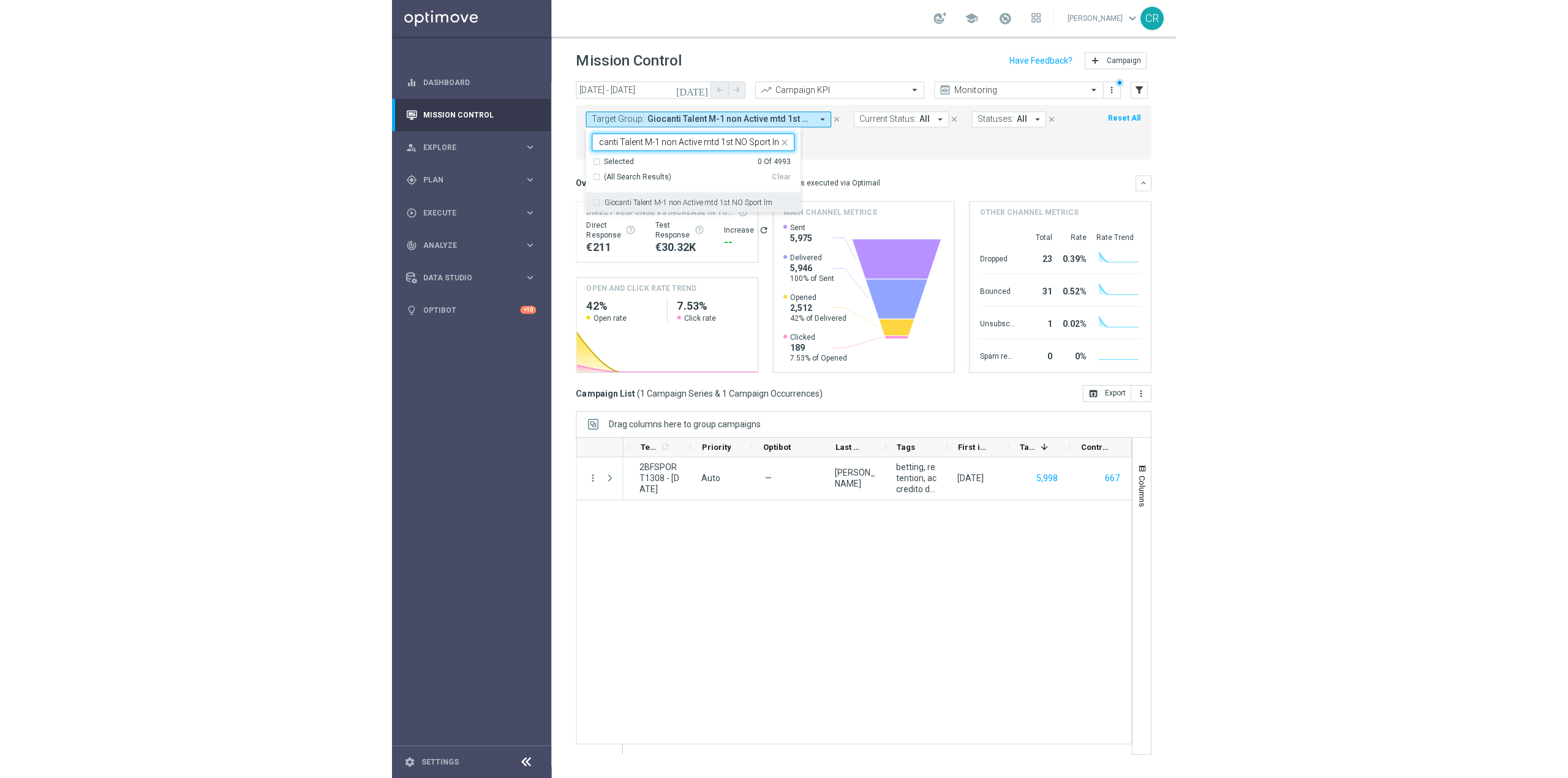
scroll to position [0, 0]
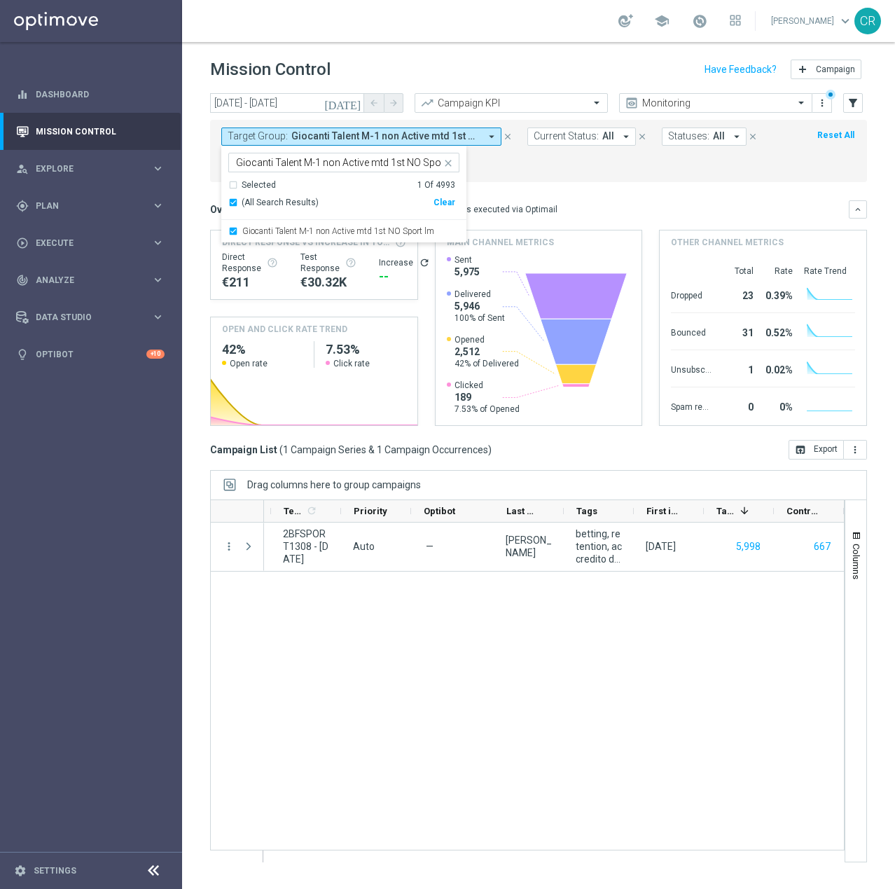
click at [547, 173] on form "Target Group: Giocanti Talent M-1 non Active mtd 1st Sport lm arrow_drop_down G…" at bounding box center [507, 150] width 572 height 47
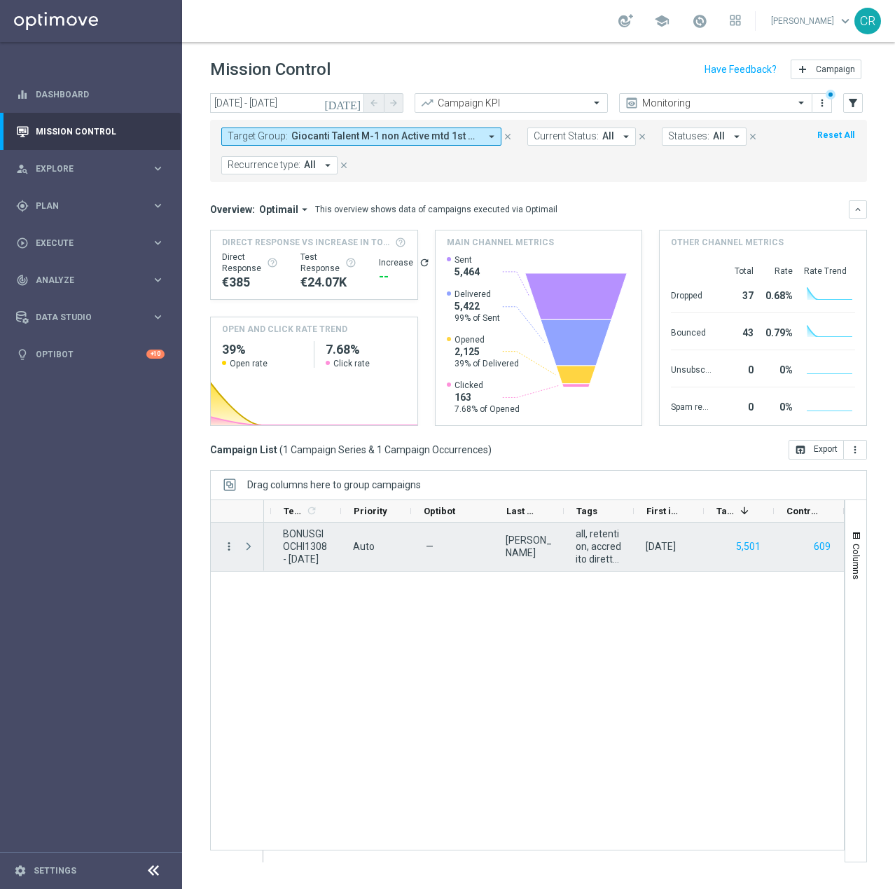
click at [230, 550] on icon "more_vert" at bounding box center [229, 546] width 13 height 13
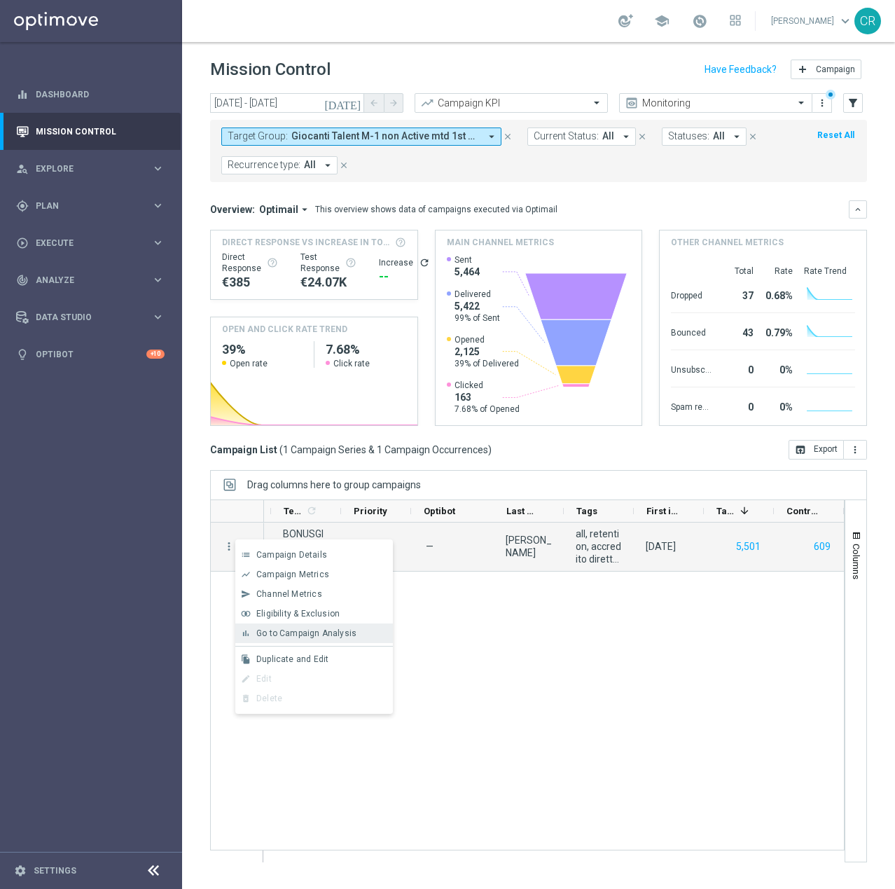
click at [279, 628] on span "Go to Campaign Analysis" at bounding box center [306, 633] width 100 height 10
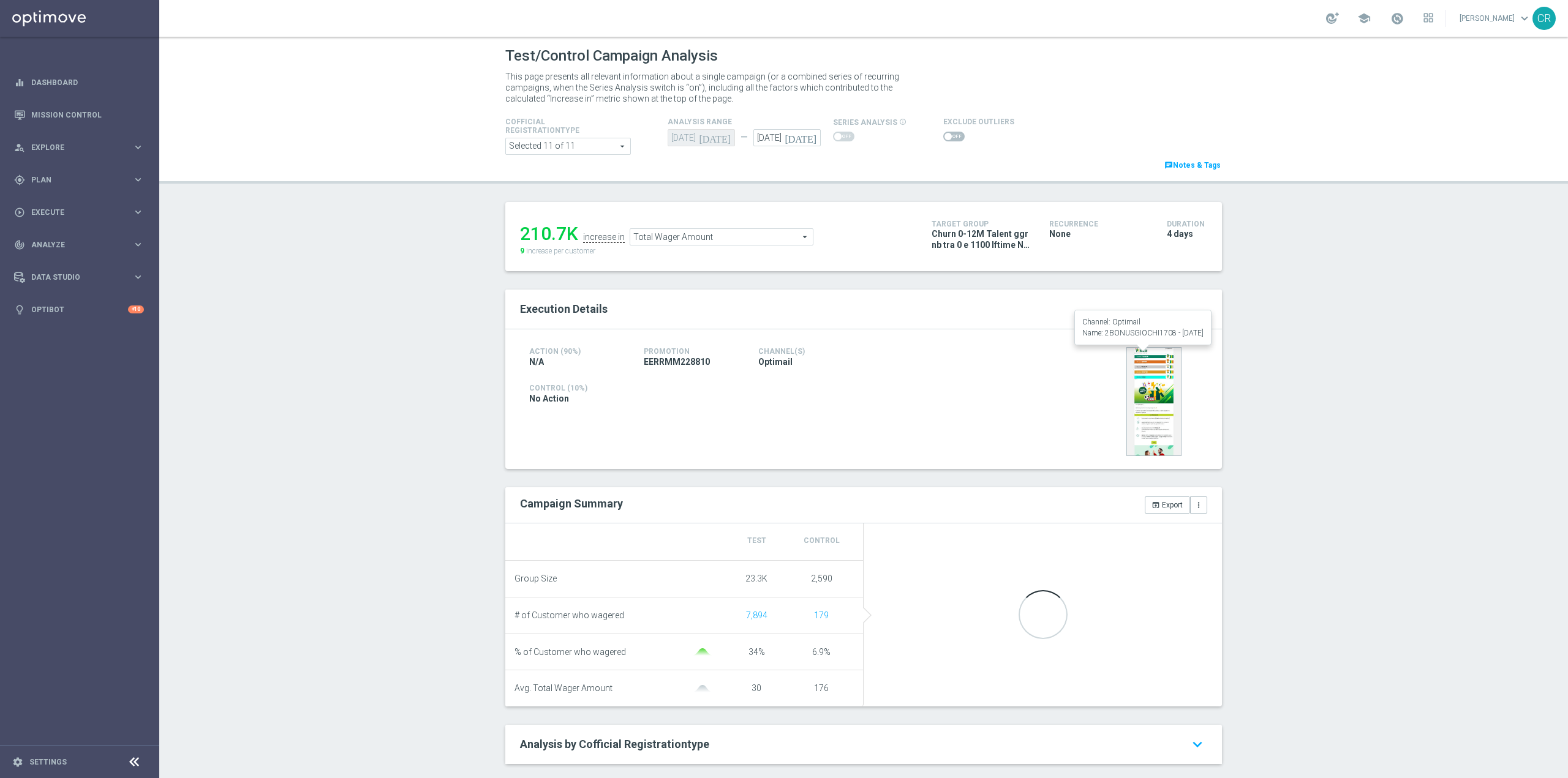
click at [1148, 407] on img at bounding box center [1153, 401] width 55 height 109
click at [1163, 370] on img at bounding box center [1153, 401] width 55 height 109
click at [1162, 322] on div "Execution Details" at bounding box center [863, 309] width 716 height 40
click at [1153, 379] on img at bounding box center [1153, 401] width 55 height 109
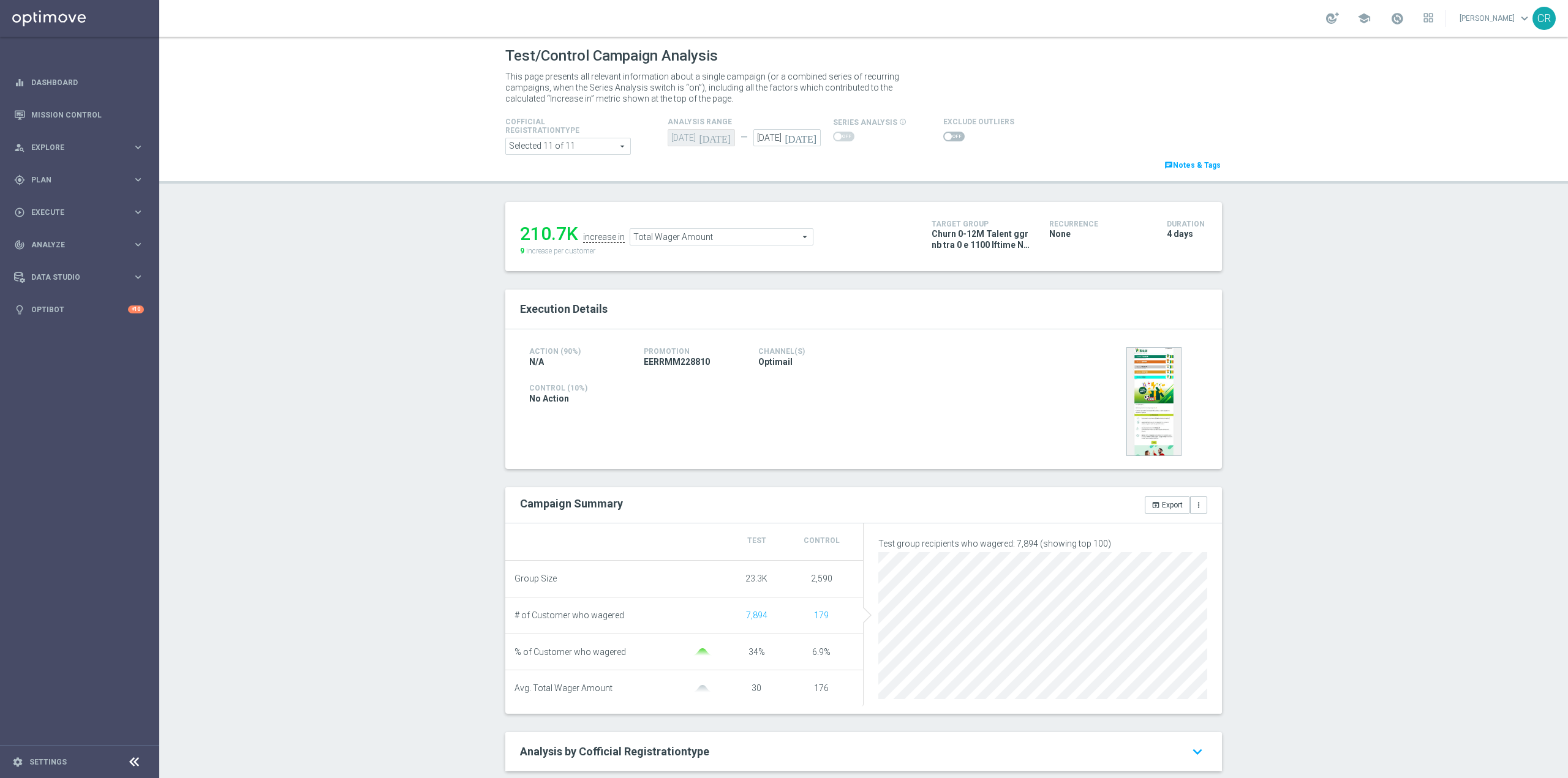
drag, startPoint x: 927, startPoint y: 234, endPoint x: 991, endPoint y: 260, distance: 69.1
click at [991, 260] on div "210.7K increase in Total Wager Amount Total Wager Amount arrow_drop_down search…" at bounding box center [863, 236] width 716 height 69
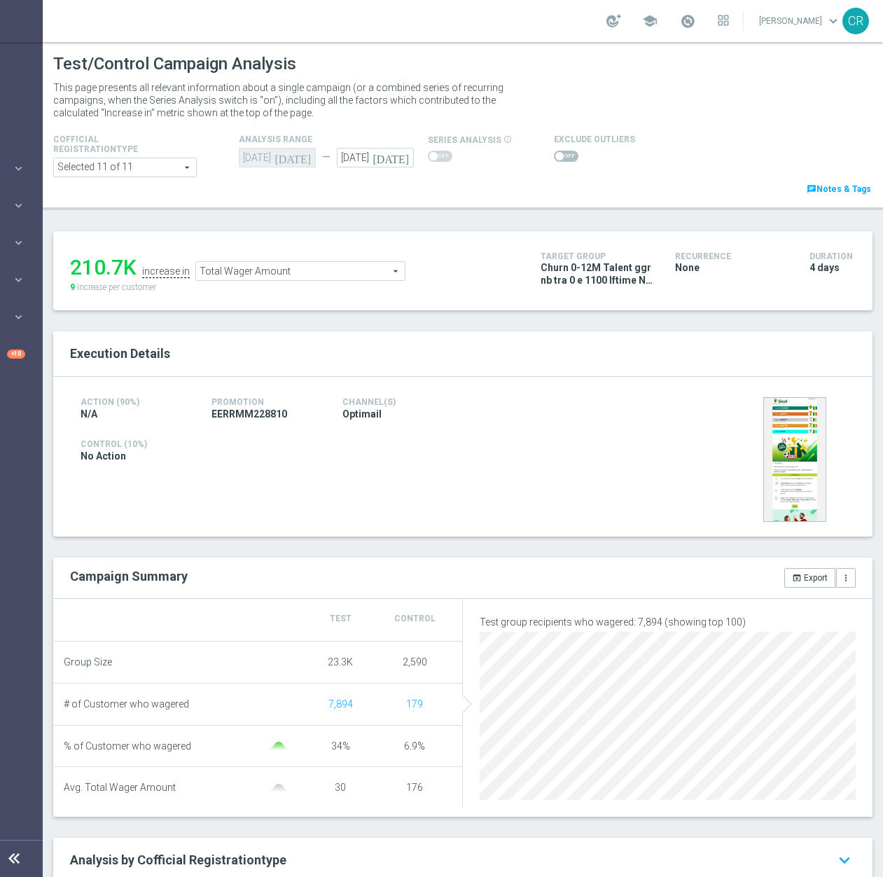
click at [343, 272] on span "Total Wager Amount" at bounding box center [300, 271] width 209 height 18
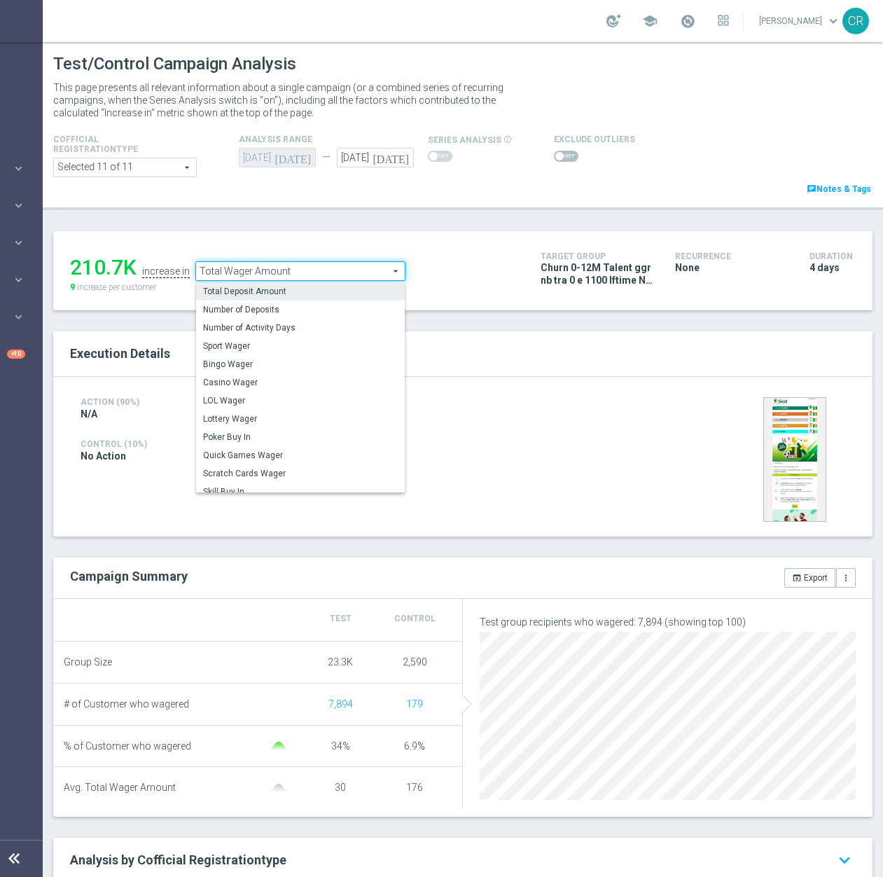
click at [305, 286] on span "Total Deposit Amount" at bounding box center [300, 291] width 195 height 11
type input "Total Deposit Amount"
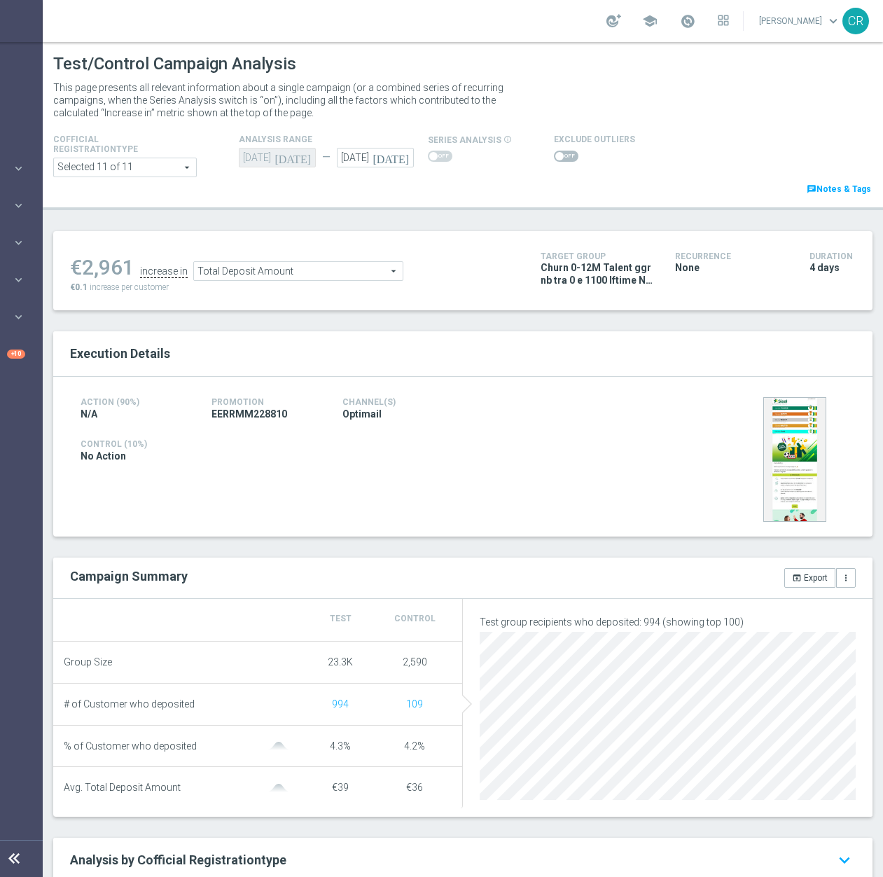
click at [559, 160] on span at bounding box center [566, 156] width 25 height 11
click at [559, 160] on input "checkbox" at bounding box center [566, 156] width 25 height 11
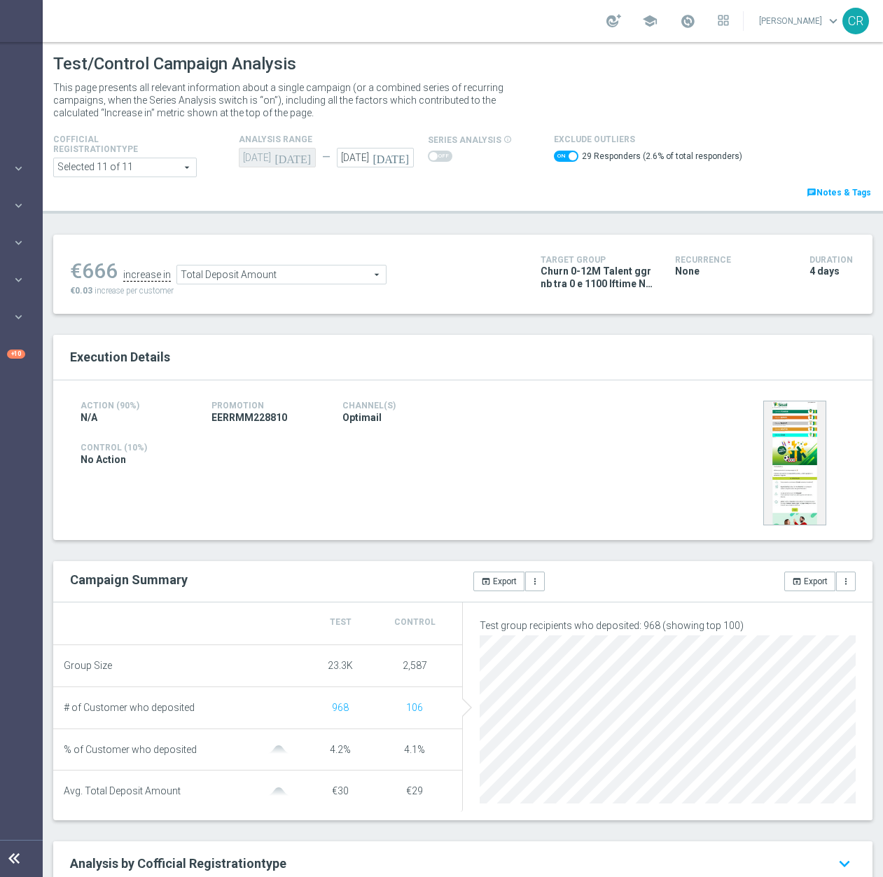
click at [277, 277] on span "Total Deposit Amount" at bounding box center [281, 274] width 209 height 18
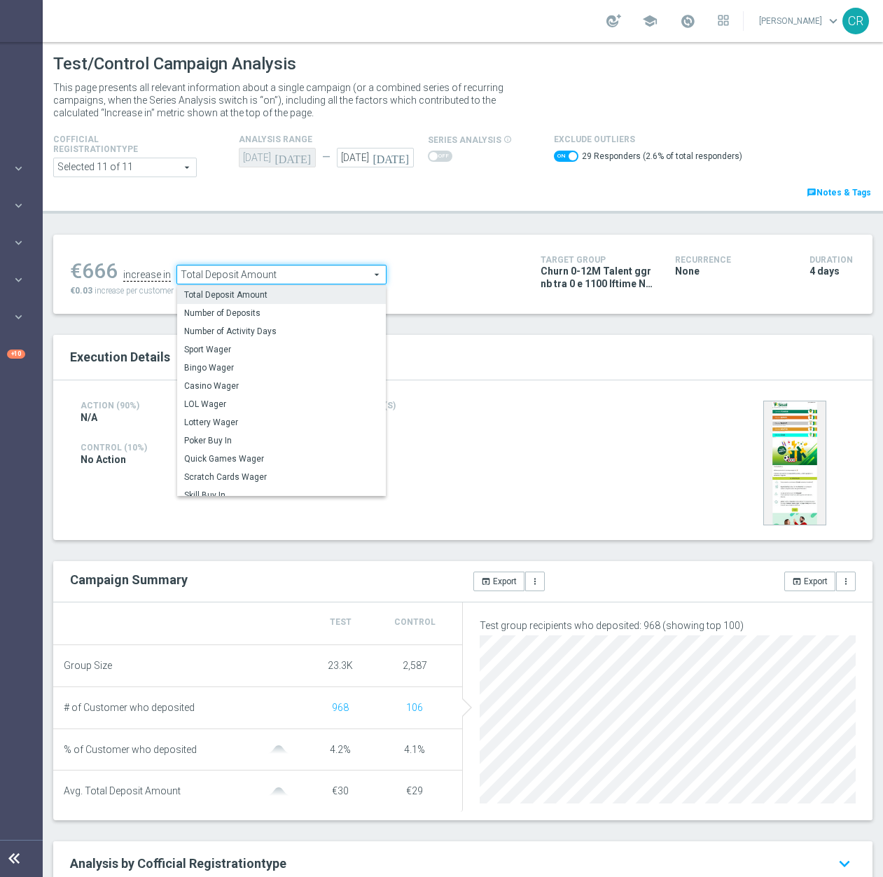
click at [266, 347] on span "Sport Wager" at bounding box center [281, 349] width 195 height 11
checkbox input "false"
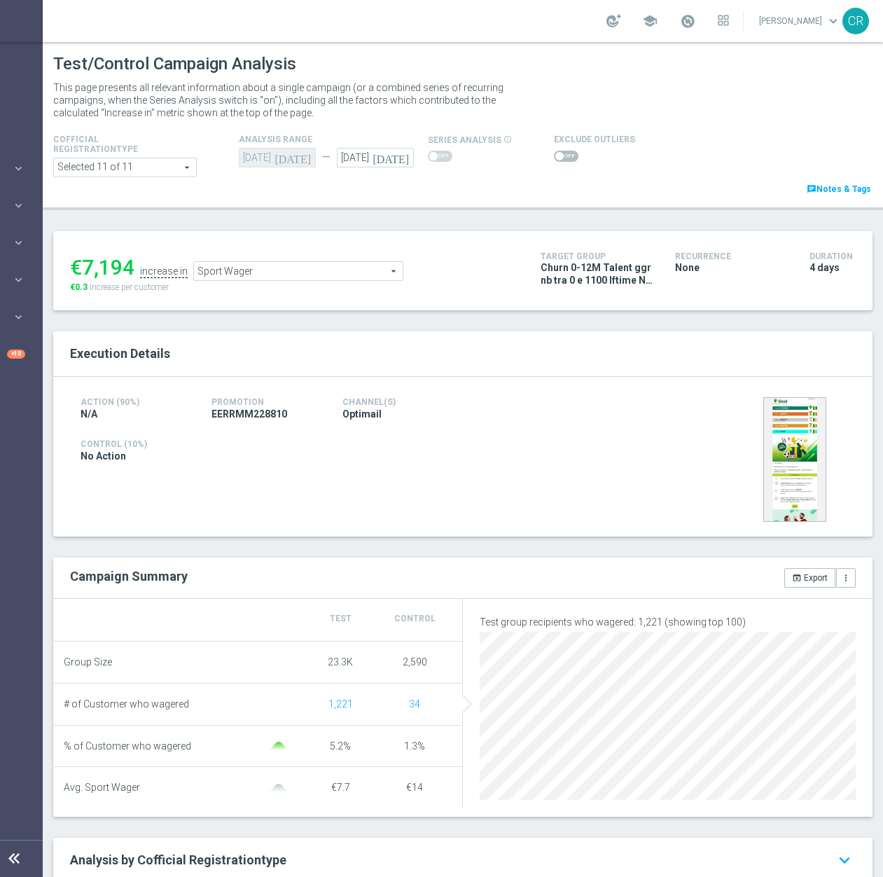
click at [331, 282] on div "€7,194 increase in Sport Wager Sport Wager arrow_drop_down search €0.3 increase…" at bounding box center [295, 271] width 450 height 46
click at [346, 275] on span "Sport Wager" at bounding box center [298, 271] width 209 height 18
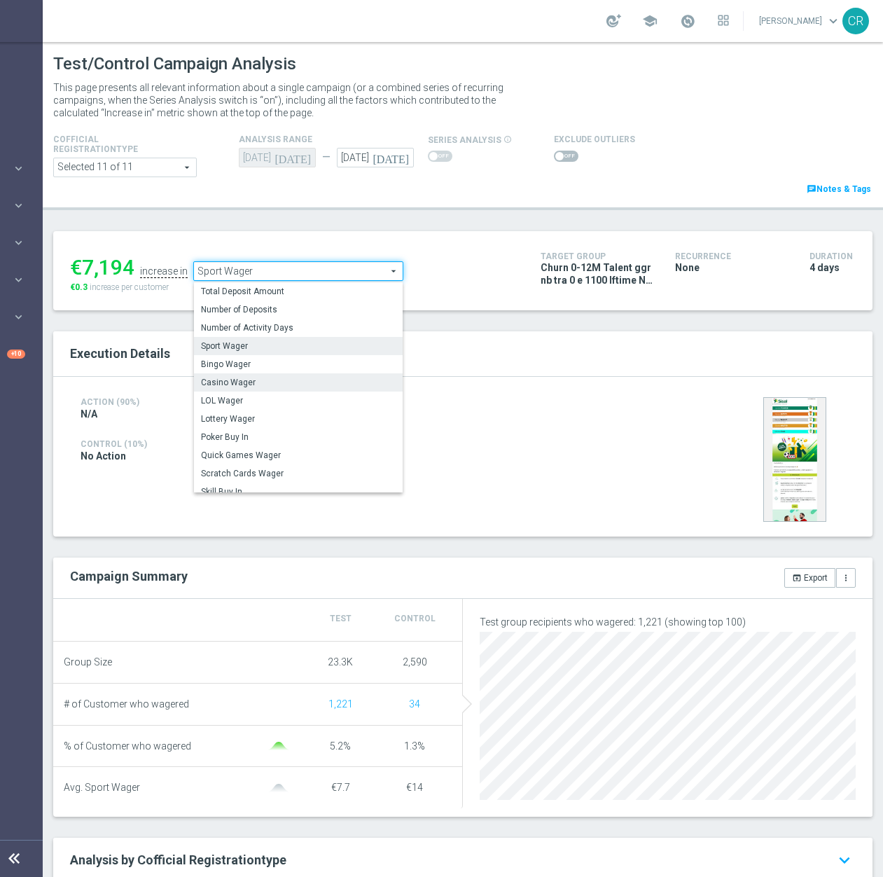
click at [278, 378] on span "Casino Wager" at bounding box center [298, 382] width 195 height 11
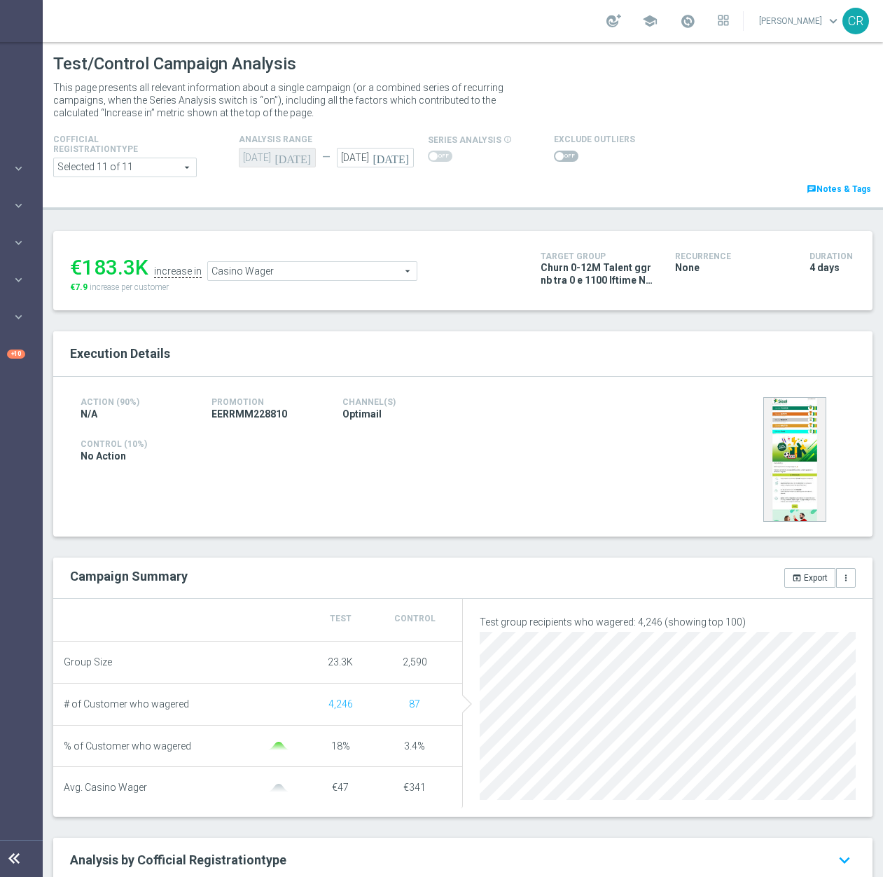
click at [360, 266] on span "Casino Wager" at bounding box center [312, 271] width 209 height 18
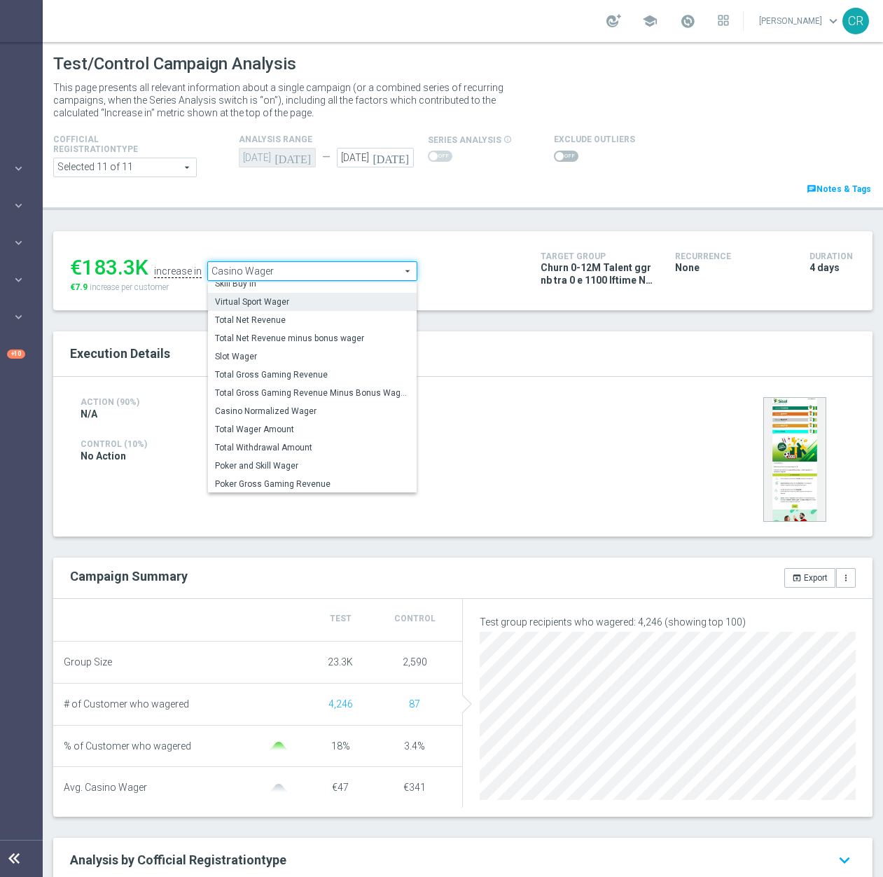
scroll to position [201, 0]
click at [305, 358] on span "Slot Wager" at bounding box center [312, 355] width 195 height 11
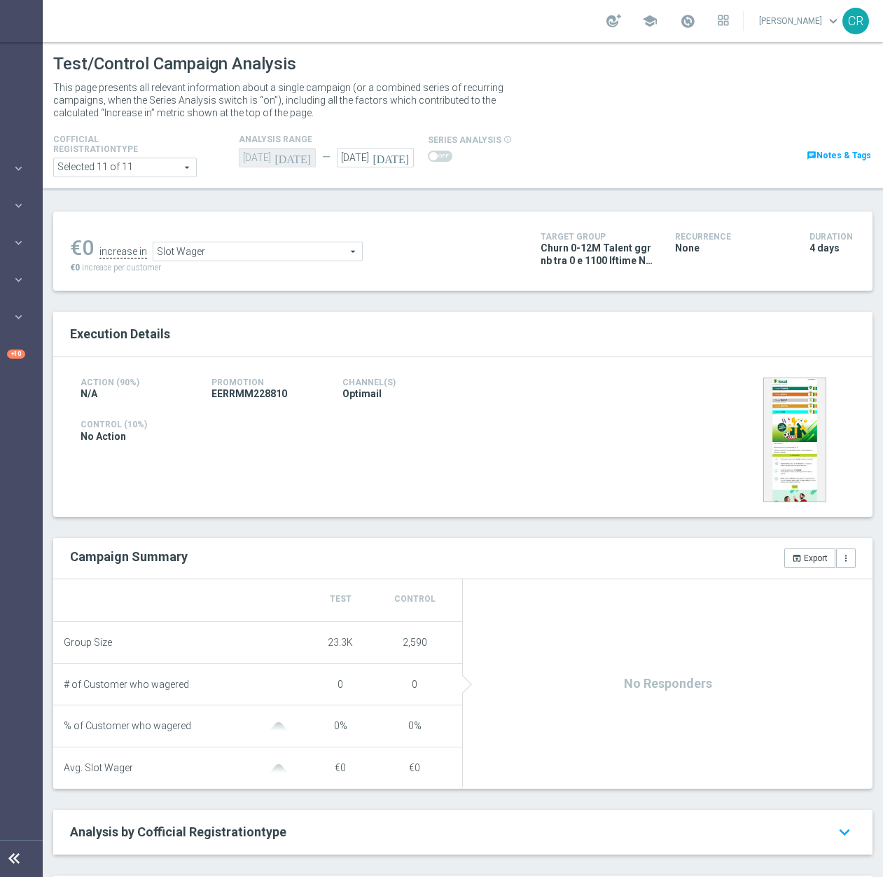
click at [300, 247] on span "Slot Wager" at bounding box center [257, 251] width 209 height 18
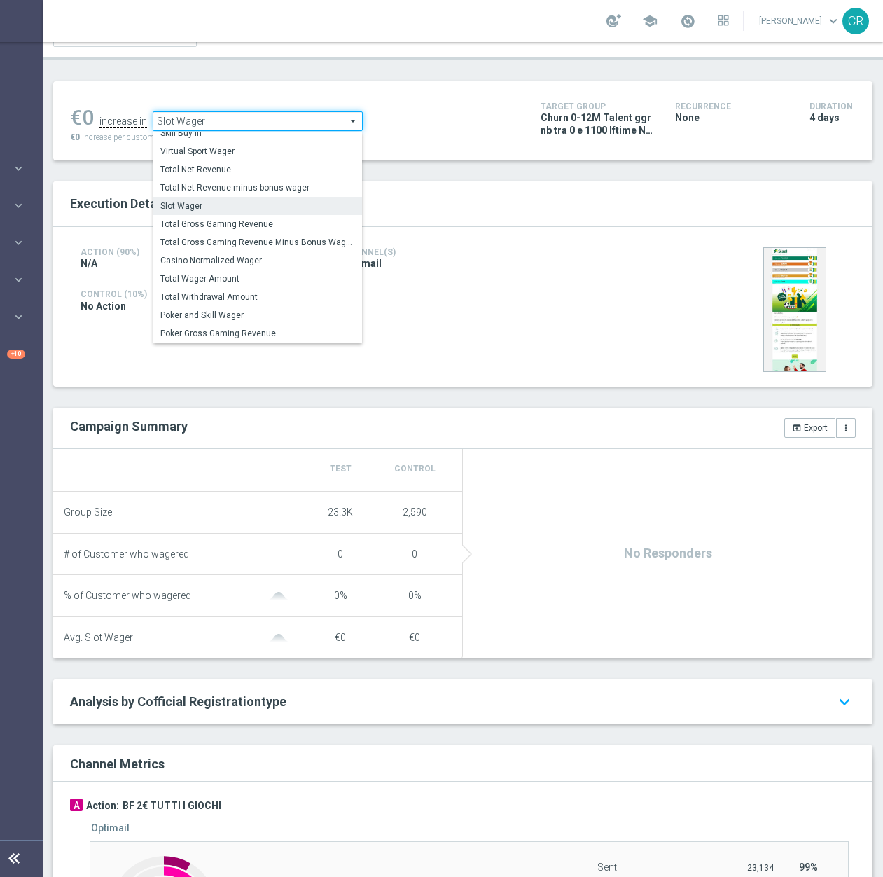
scroll to position [140, 0]
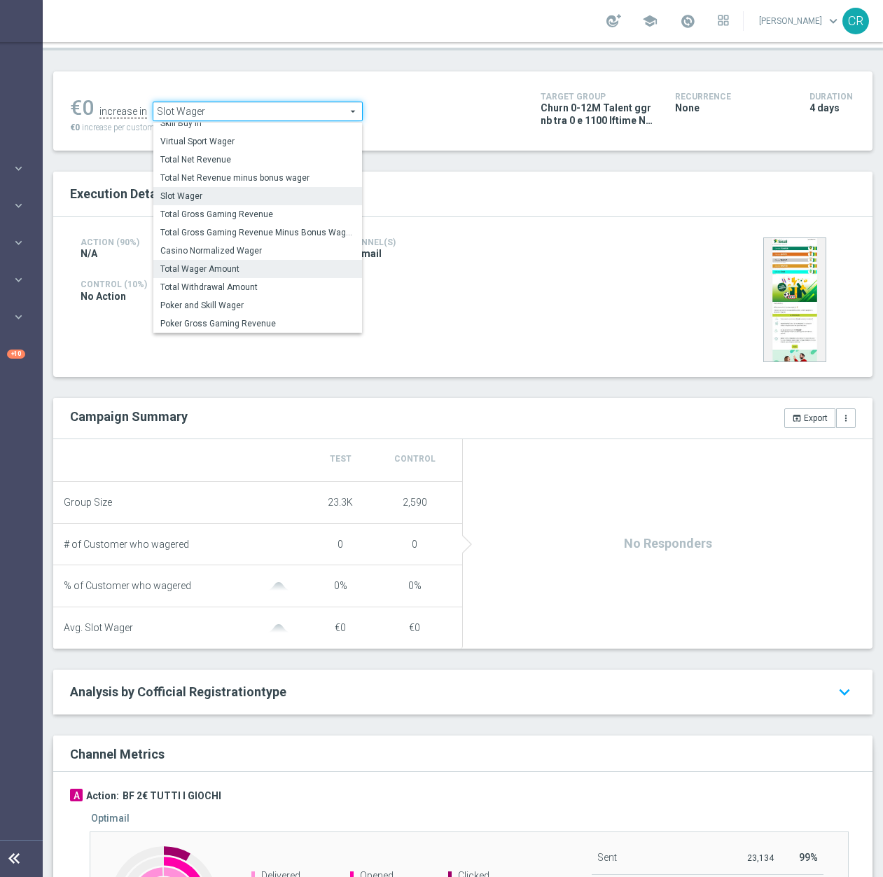
click at [280, 277] on label "Total Wager Amount" at bounding box center [257, 269] width 209 height 18
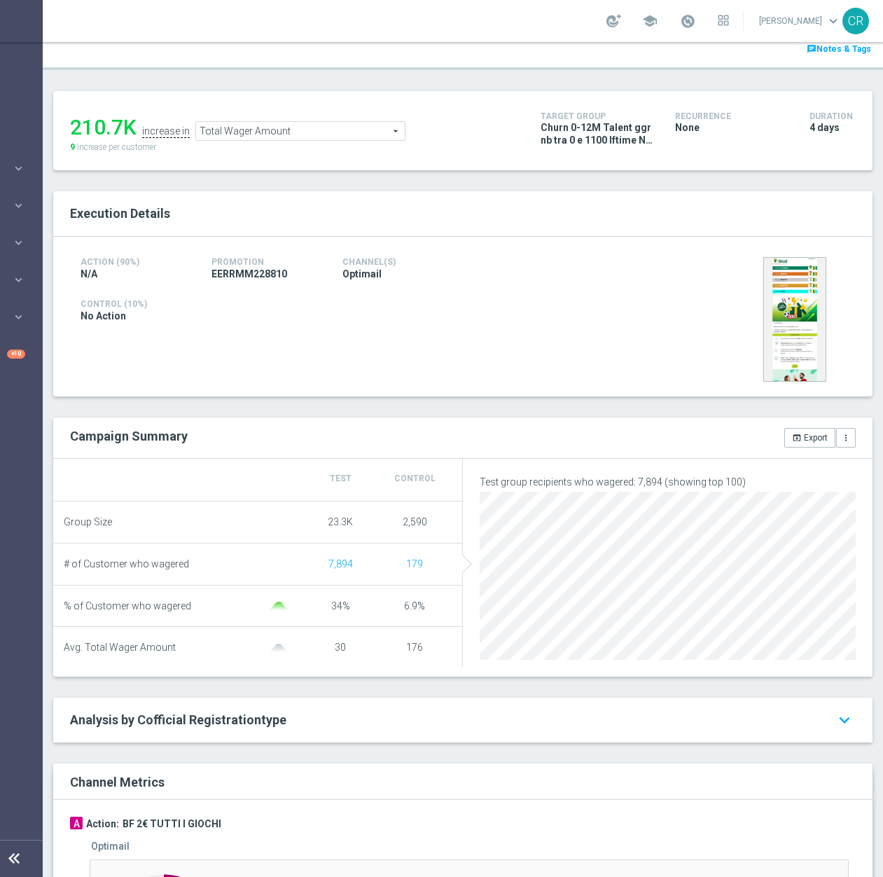
click at [326, 133] on span "Total Wager Amount" at bounding box center [300, 131] width 209 height 18
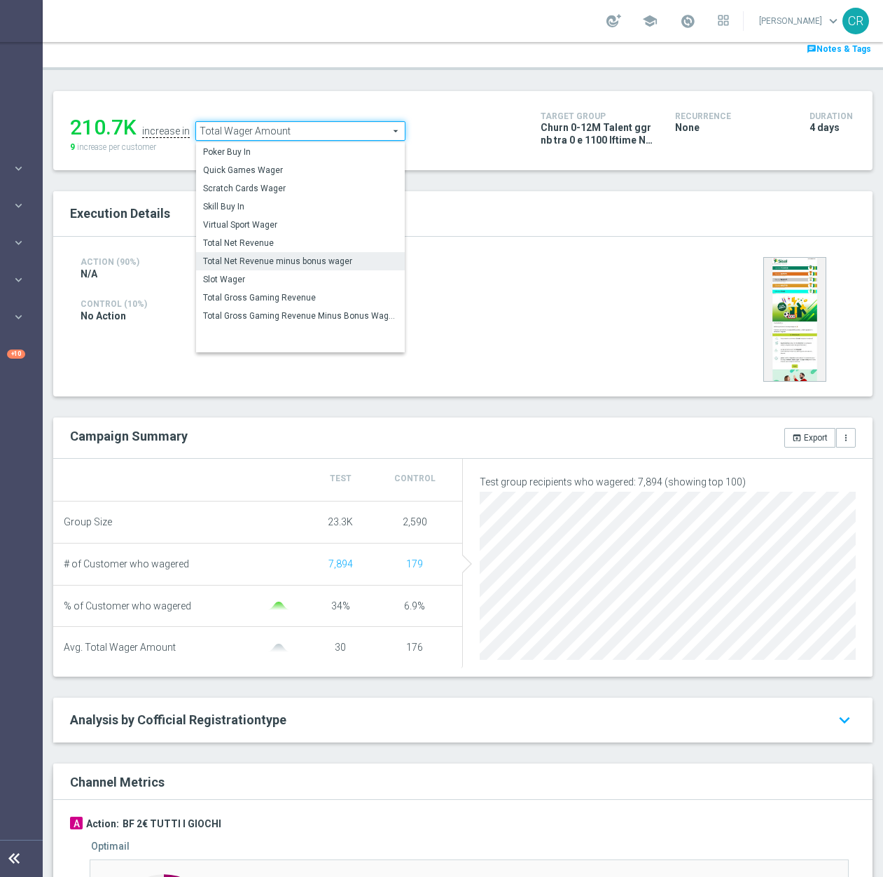
scroll to position [71, 0]
click at [324, 268] on label "Scratch Cards Wager" at bounding box center [300, 259] width 209 height 18
type input "Scratch Cards Wager"
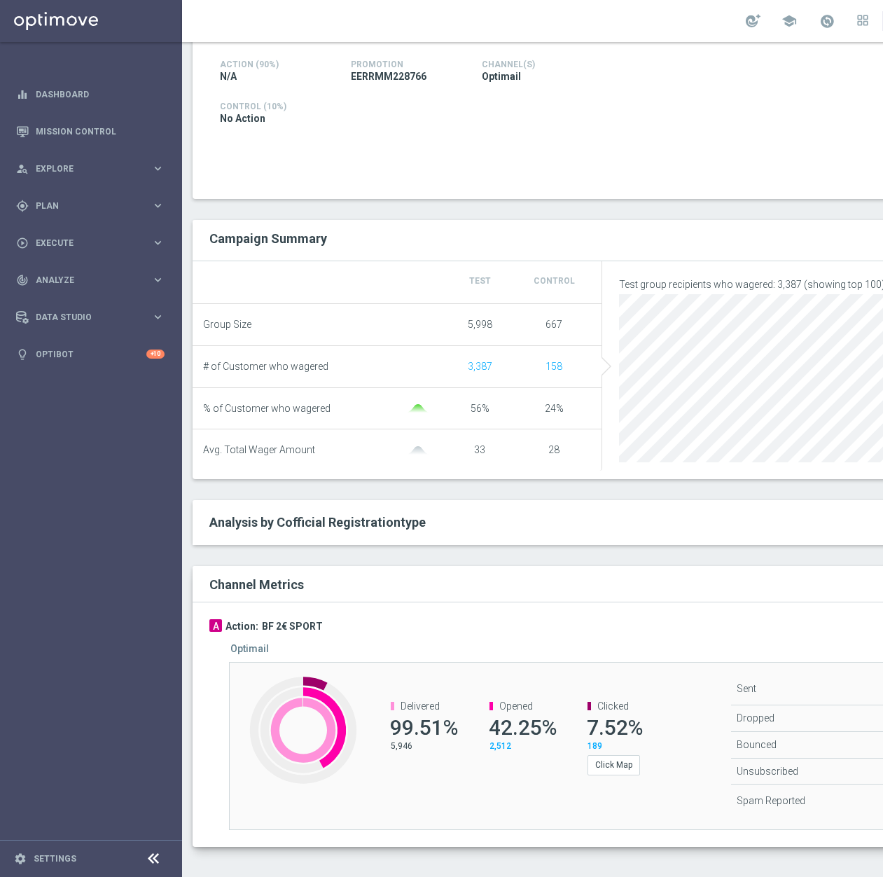
scroll to position [12, 0]
click at [478, 706] on channel-metrics-number "Opened 42.25% 2,512" at bounding box center [514, 725] width 77 height 51
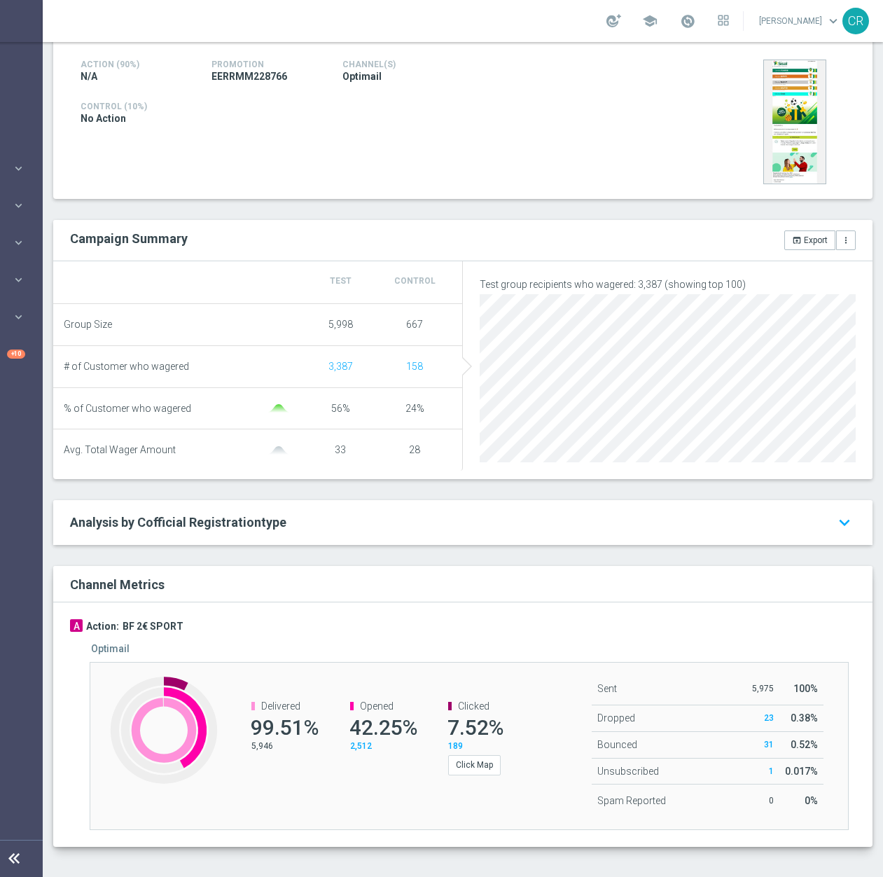
scroll to position [12, 151]
click at [442, 206] on div "Execution Details Action (90%) N/A Promotion EERRMM228766 Channel(s) Optimail" at bounding box center [462, 420] width 819 height 853
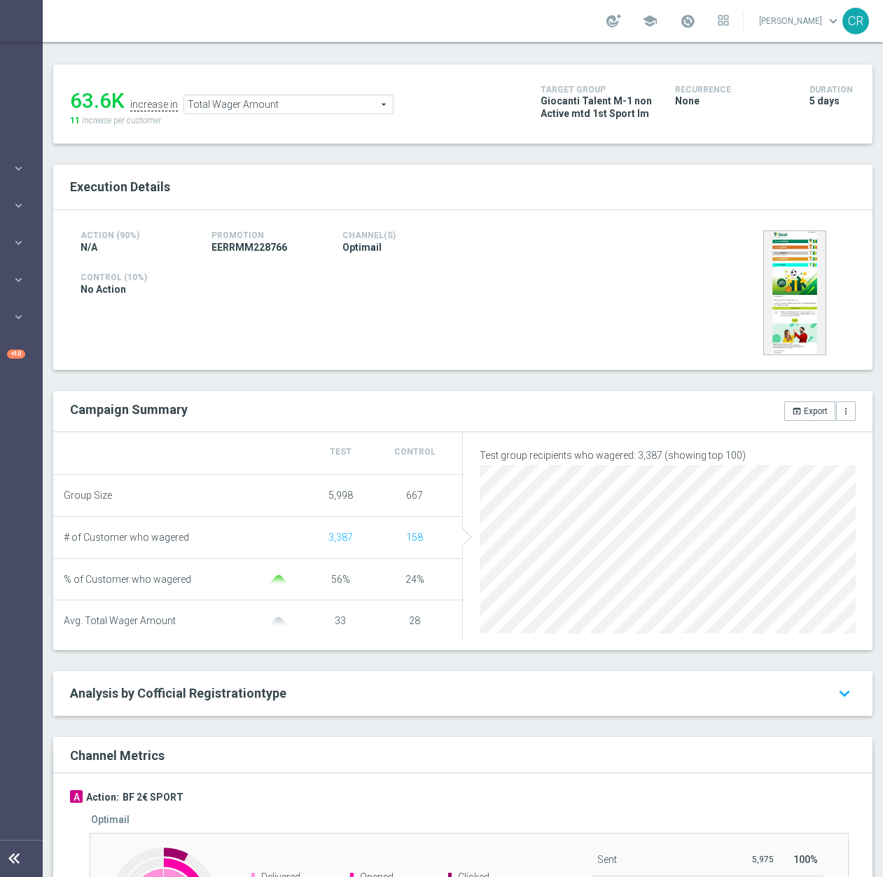
scroll to position [198, 0]
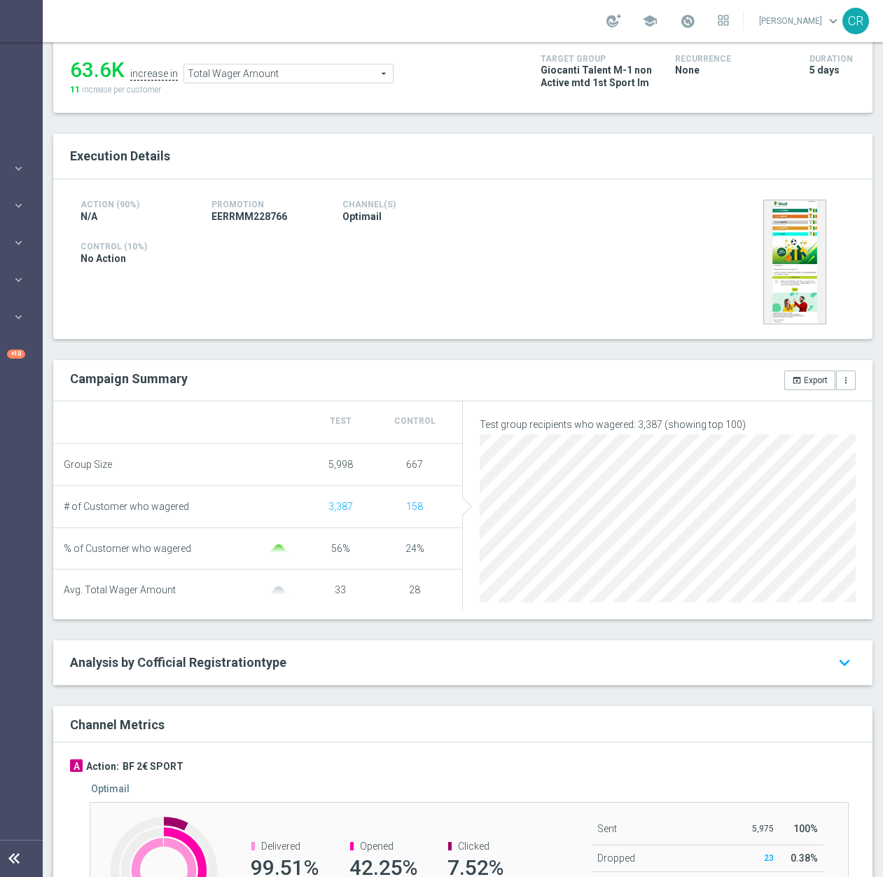
click at [302, 64] on span "Total Wager Amount" at bounding box center [288, 73] width 209 height 18
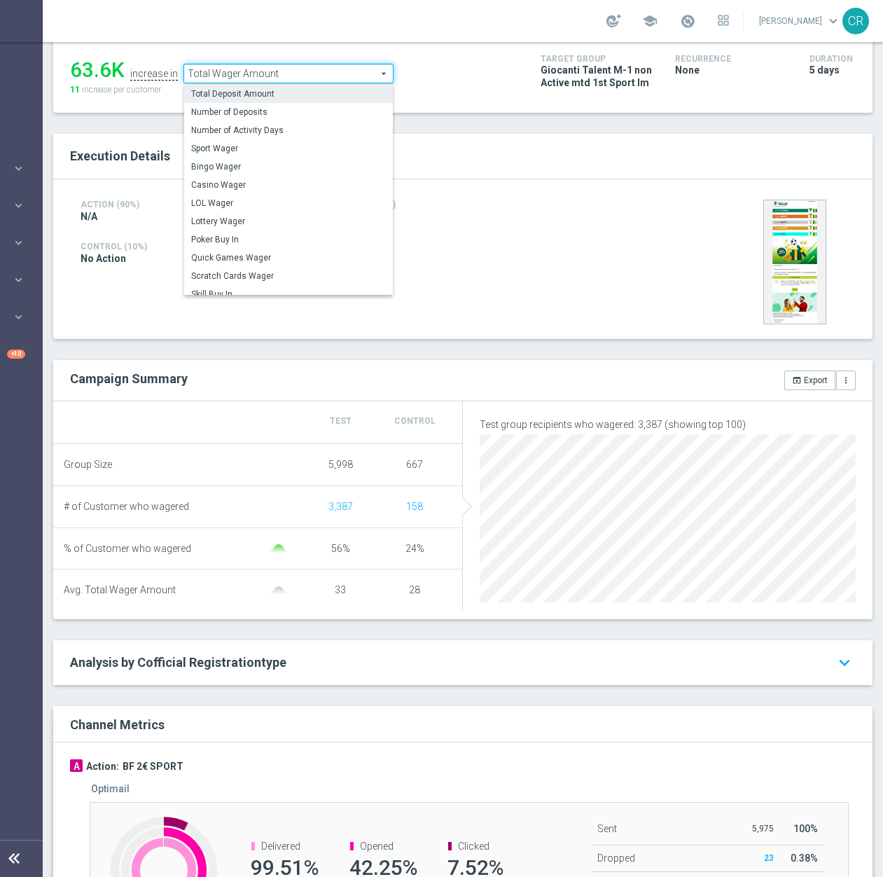
click at [299, 88] on span "Total Deposit Amount" at bounding box center [288, 93] width 195 height 11
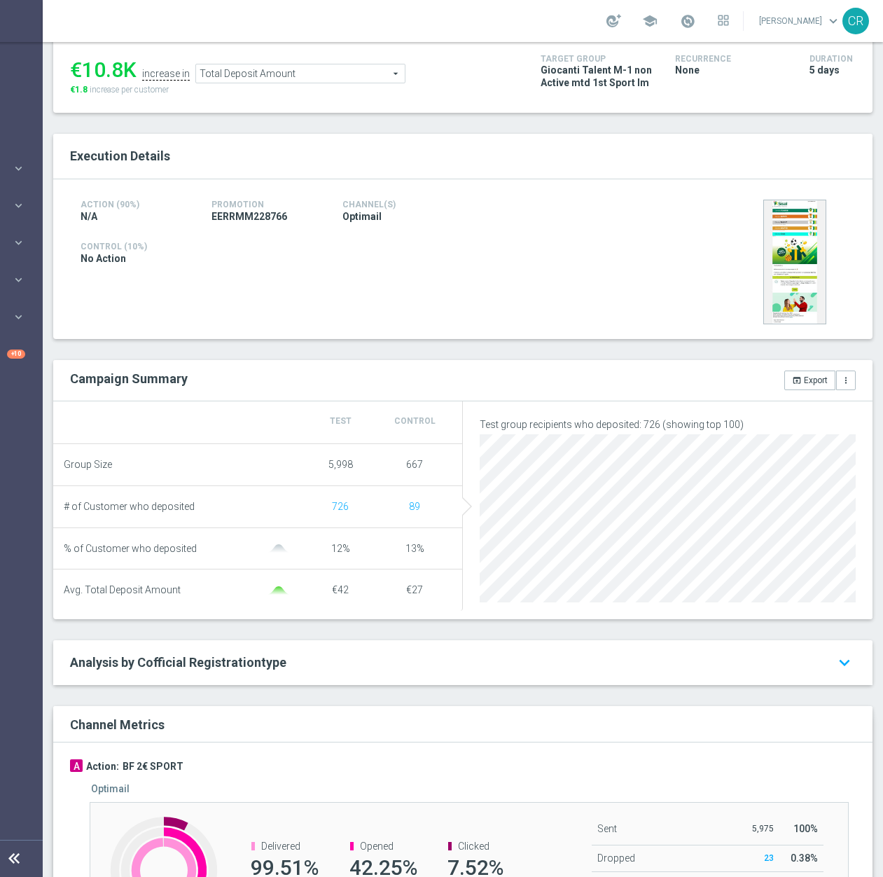
click at [331, 64] on span "Total Deposit Amount" at bounding box center [300, 73] width 209 height 18
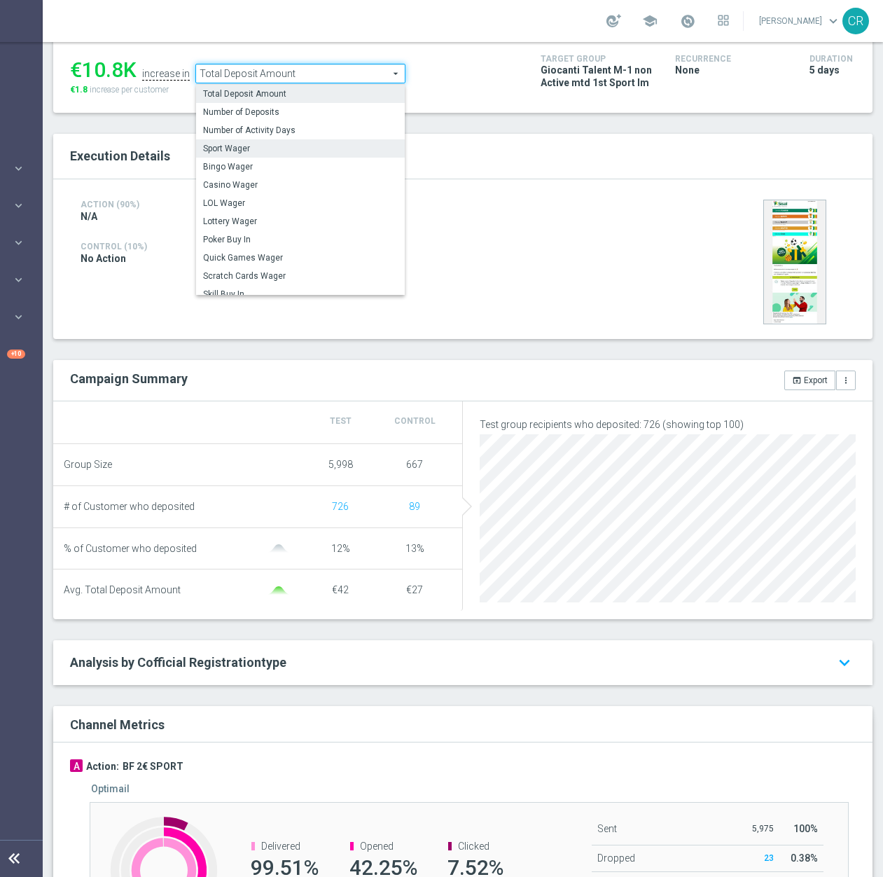
click at [302, 143] on span "Sport Wager" at bounding box center [300, 148] width 195 height 11
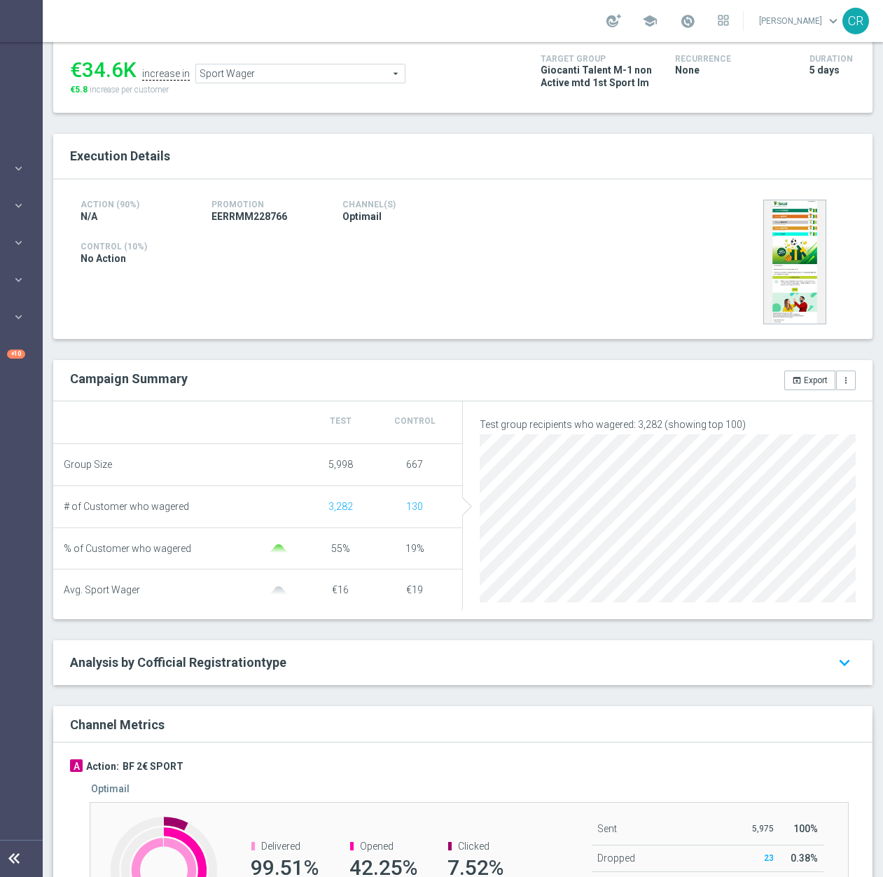
click at [320, 69] on span "Sport Wager" at bounding box center [300, 73] width 209 height 18
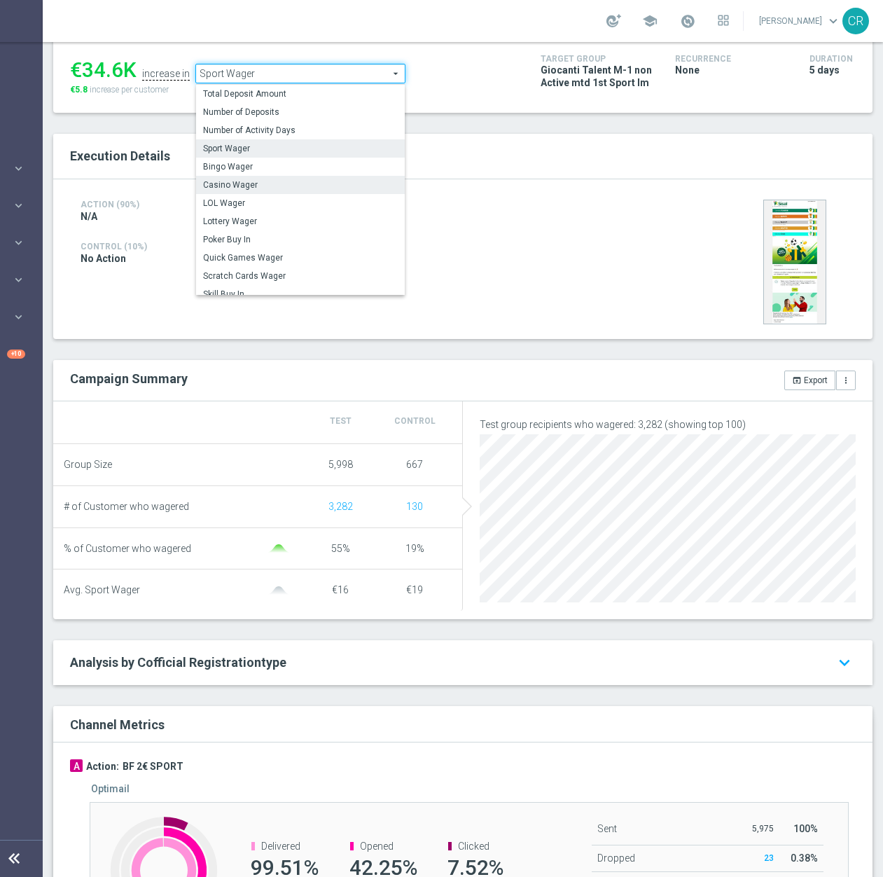
click at [275, 179] on span "Casino Wager" at bounding box center [300, 184] width 195 height 11
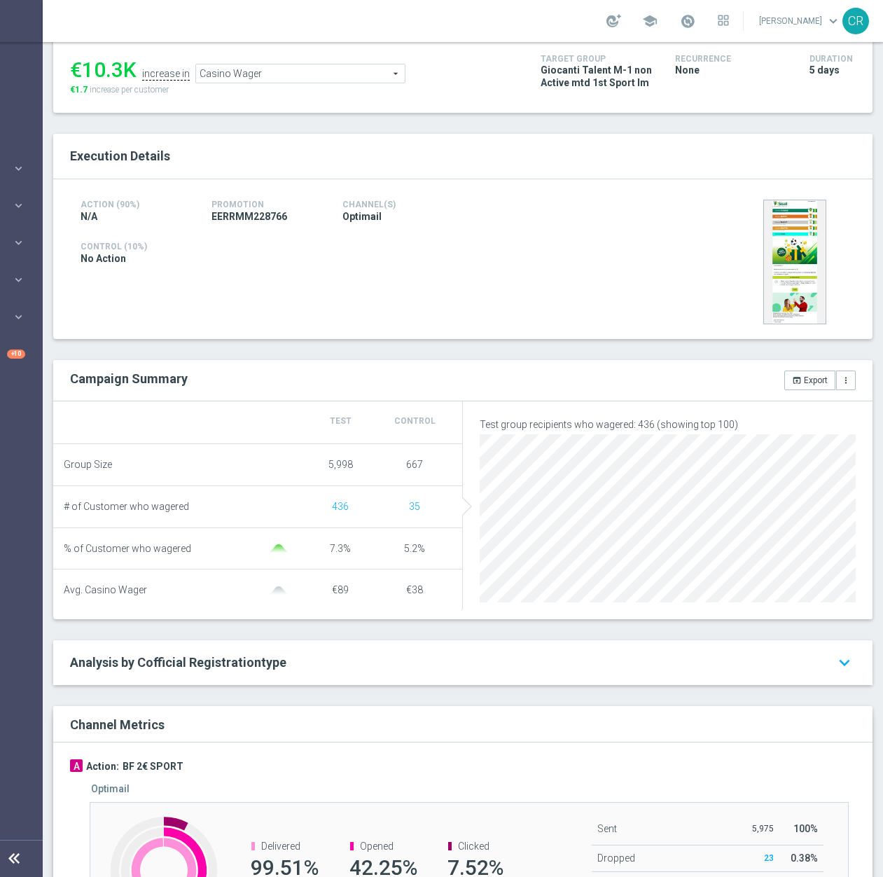
click at [339, 64] on span "Casino Wager" at bounding box center [300, 73] width 209 height 18
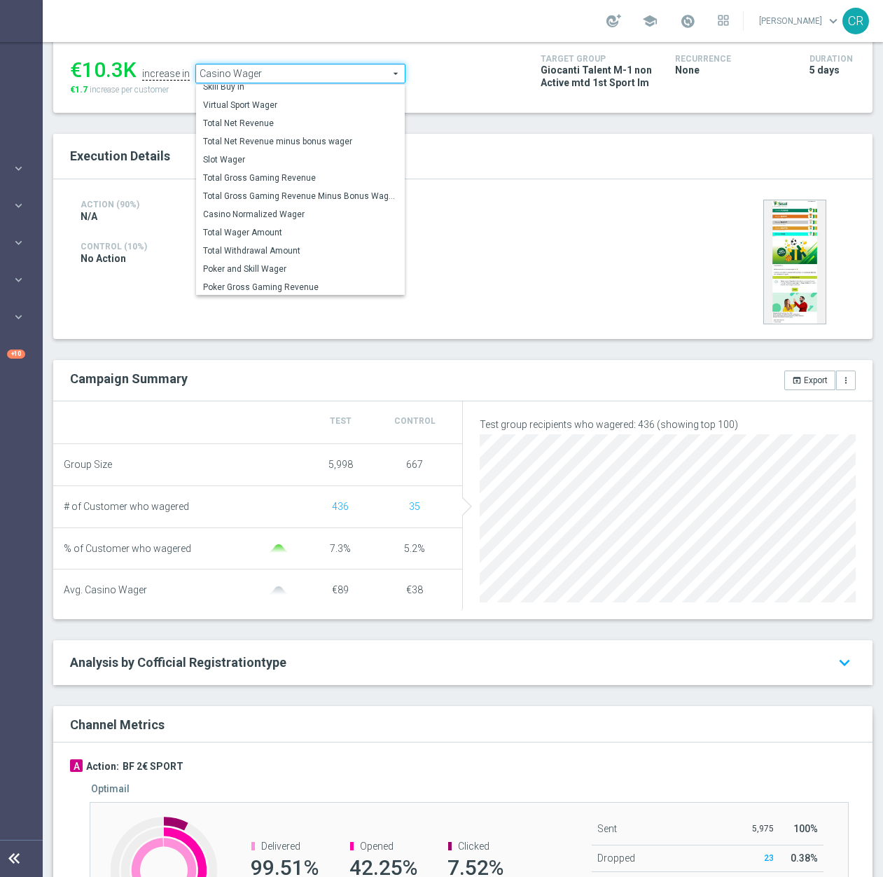
scroll to position [201, 0]
click at [278, 226] on span "Total Wager Amount" at bounding box center [300, 231] width 195 height 11
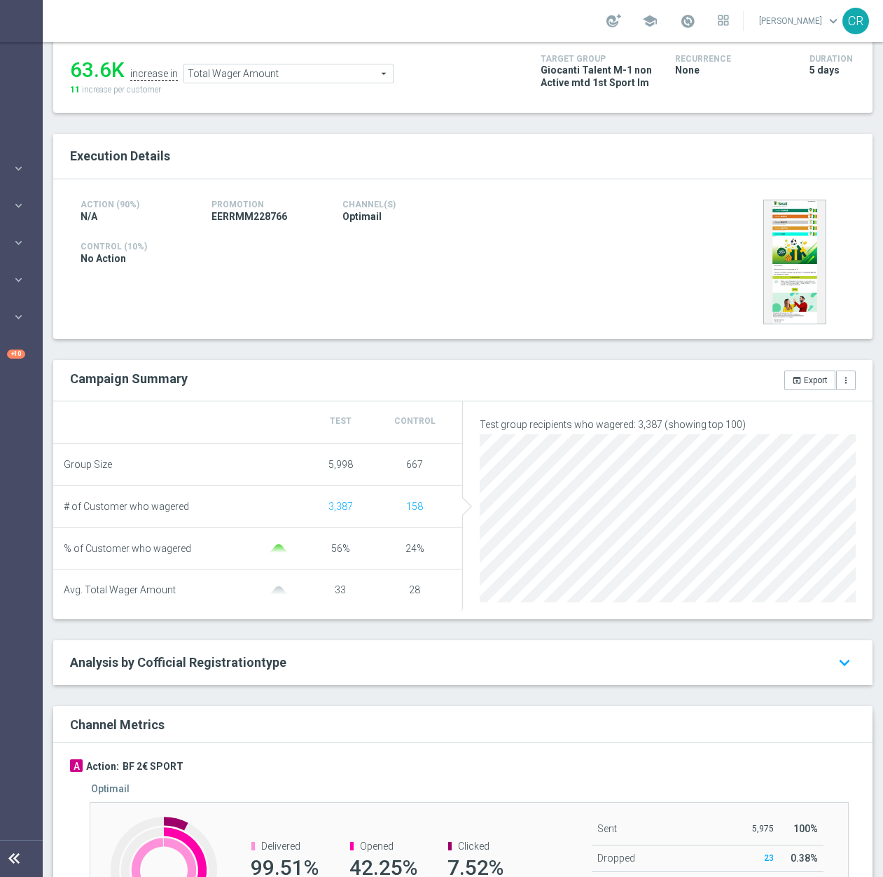
click at [307, 64] on span "Total Wager Amount" at bounding box center [288, 73] width 209 height 18
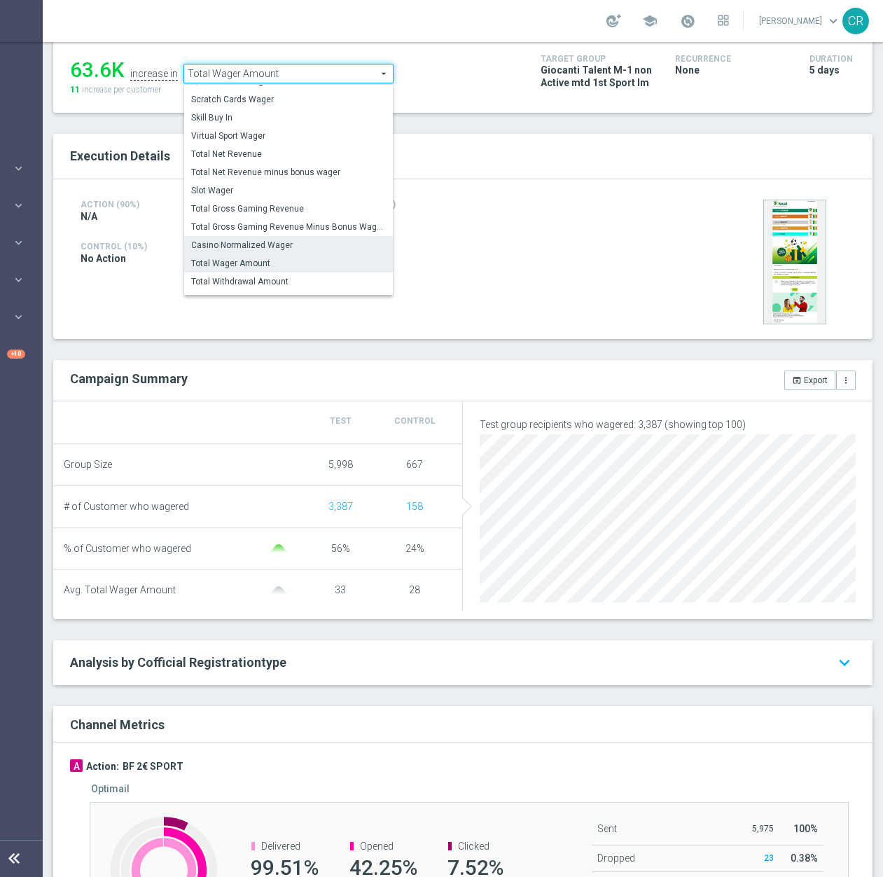
scroll to position [155, 0]
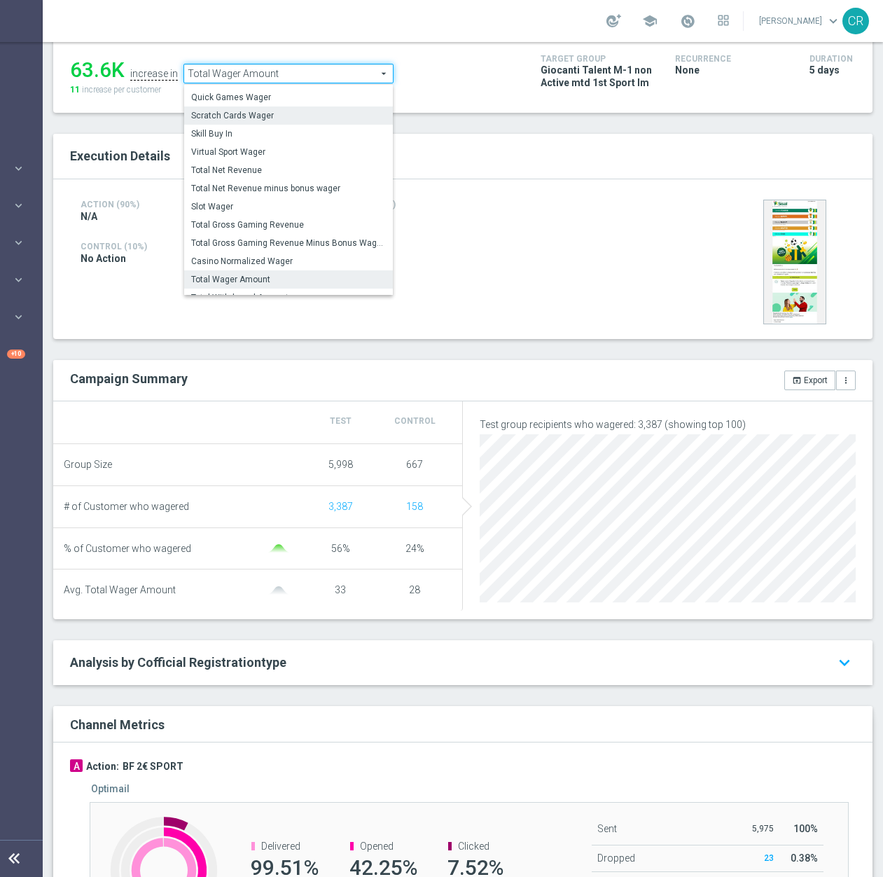
click at [273, 110] on span "Scratch Cards Wager" at bounding box center [288, 115] width 195 height 11
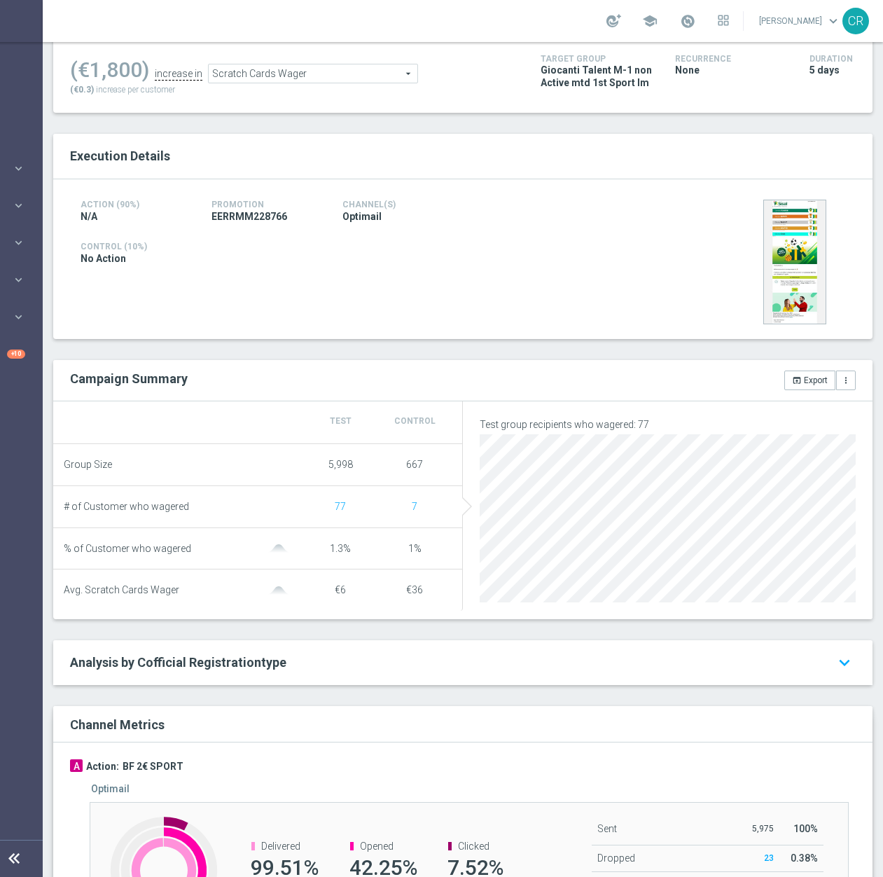
click at [293, 64] on span "Scratch Cards Wager" at bounding box center [313, 73] width 209 height 18
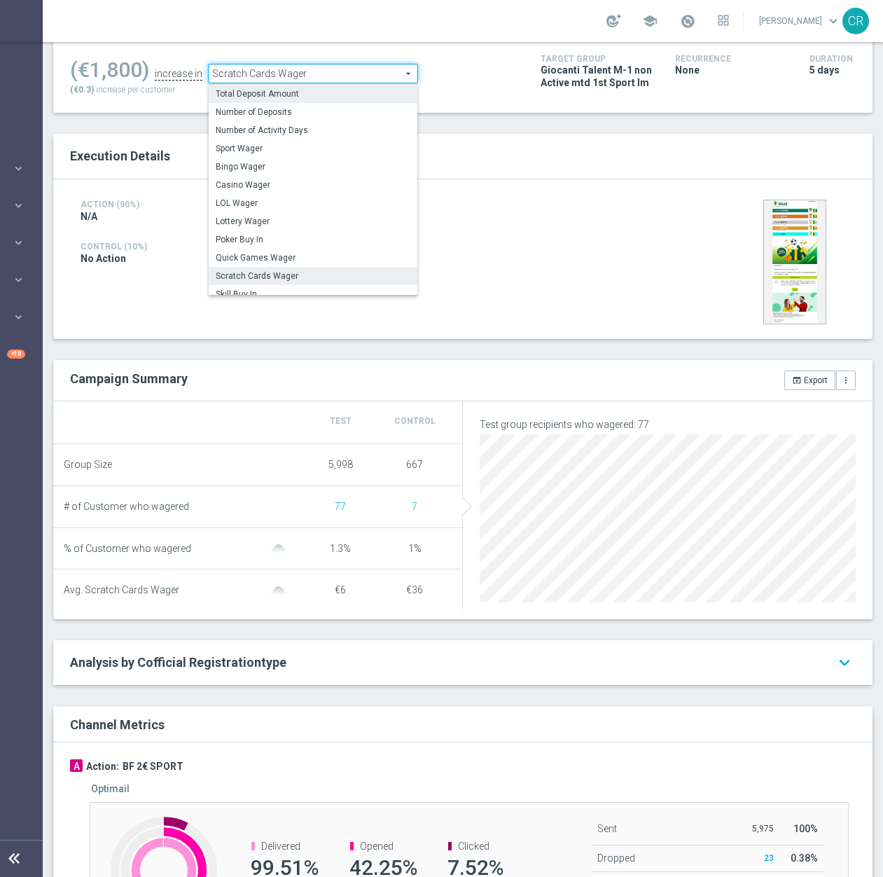
click at [289, 88] on span "Total Deposit Amount" at bounding box center [313, 93] width 195 height 11
type input "Total Deposit Amount"
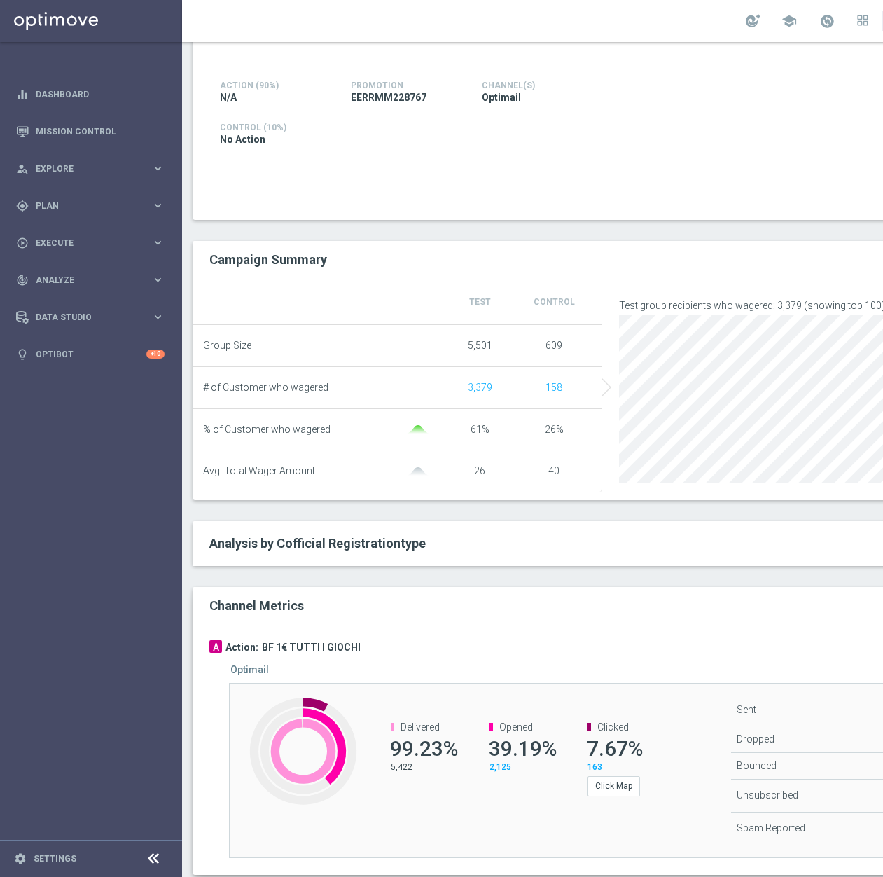
scroll to position [345, 0]
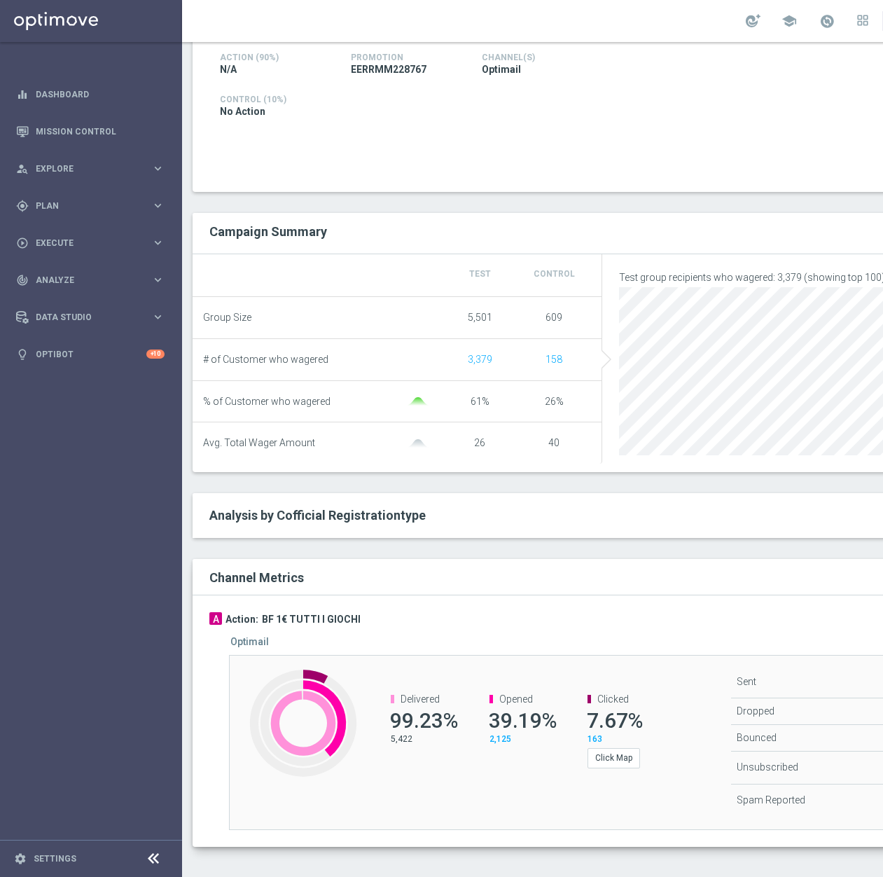
click at [754, 618] on div "A Action: BF 1€ TUTTI I GIOCHI Optimail Created with Highcharts 9.3.3 Delivered…" at bounding box center [602, 720] width 819 height 251
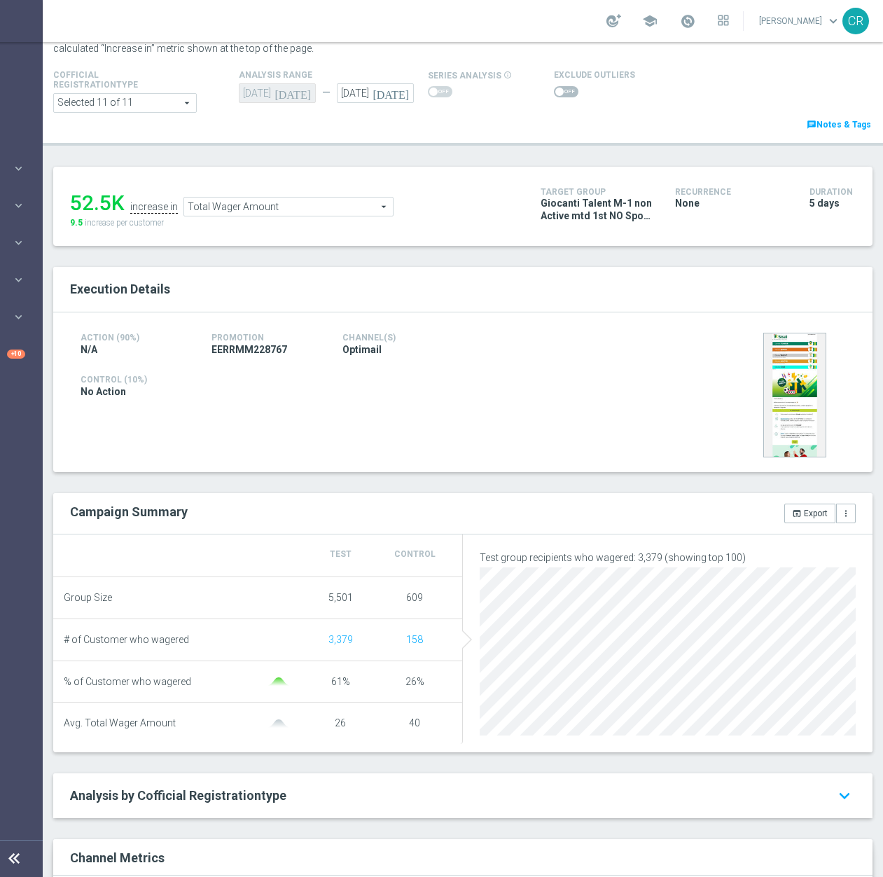
scroll to position [134, 0]
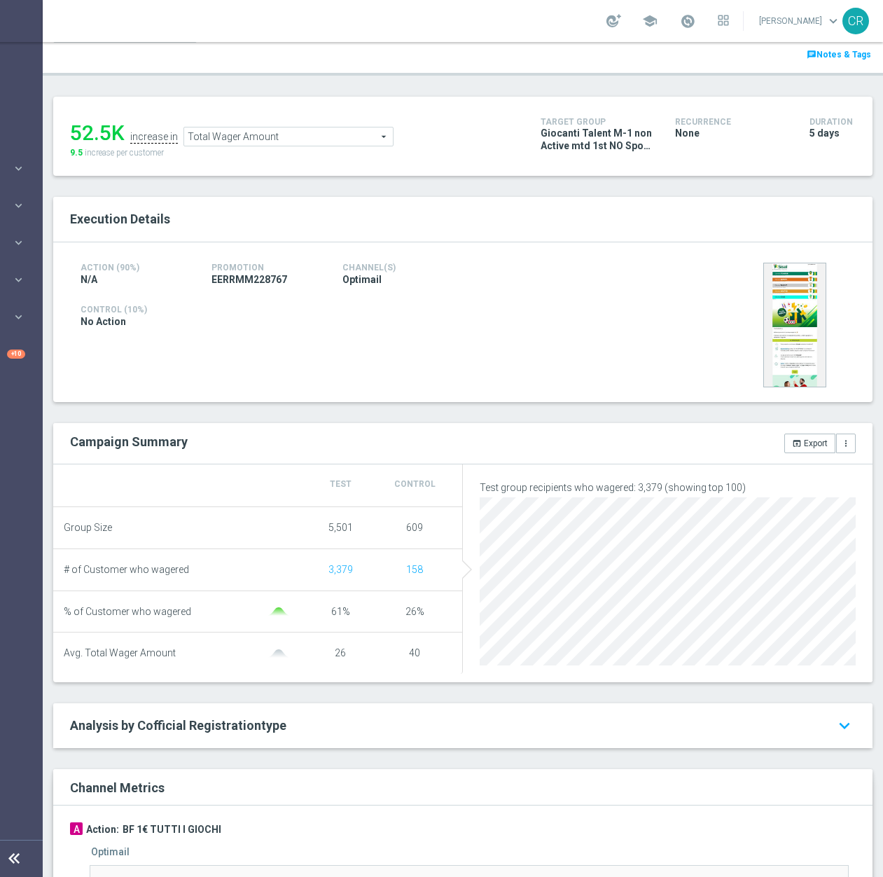
click at [292, 130] on span "Total Wager Amount" at bounding box center [288, 136] width 209 height 18
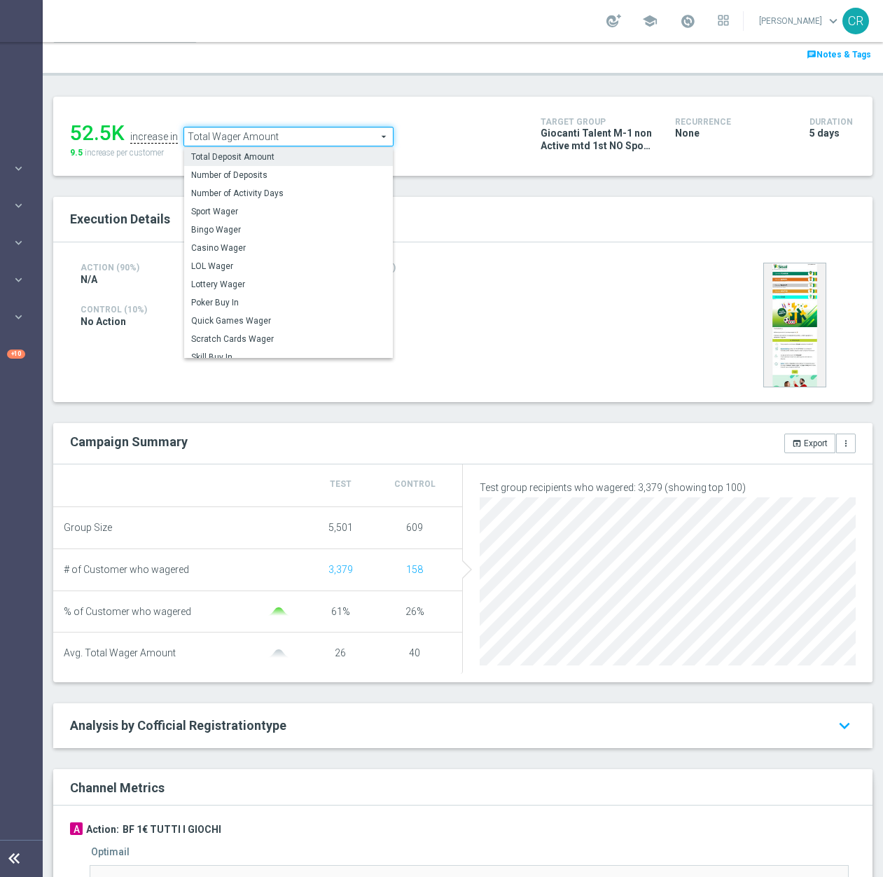
click at [286, 162] on span "Total Deposit Amount" at bounding box center [288, 156] width 195 height 11
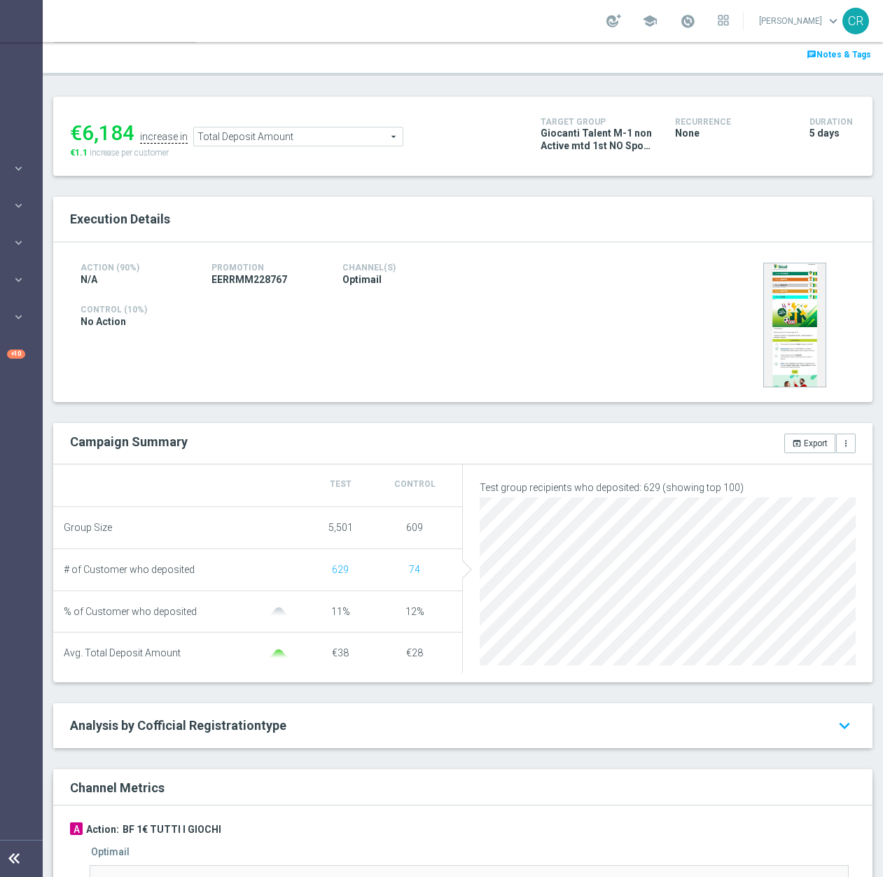
click at [361, 140] on span "Total Deposit Amount" at bounding box center [298, 136] width 209 height 18
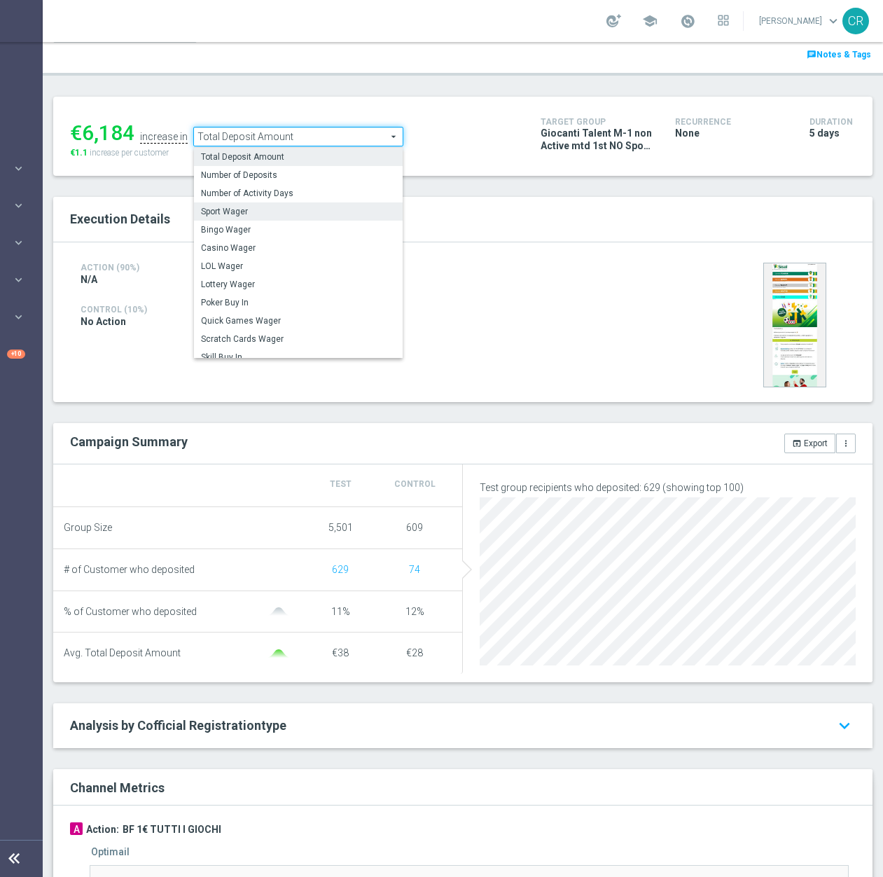
click at [284, 209] on span "Sport Wager" at bounding box center [298, 211] width 195 height 11
type input "Sport Wager"
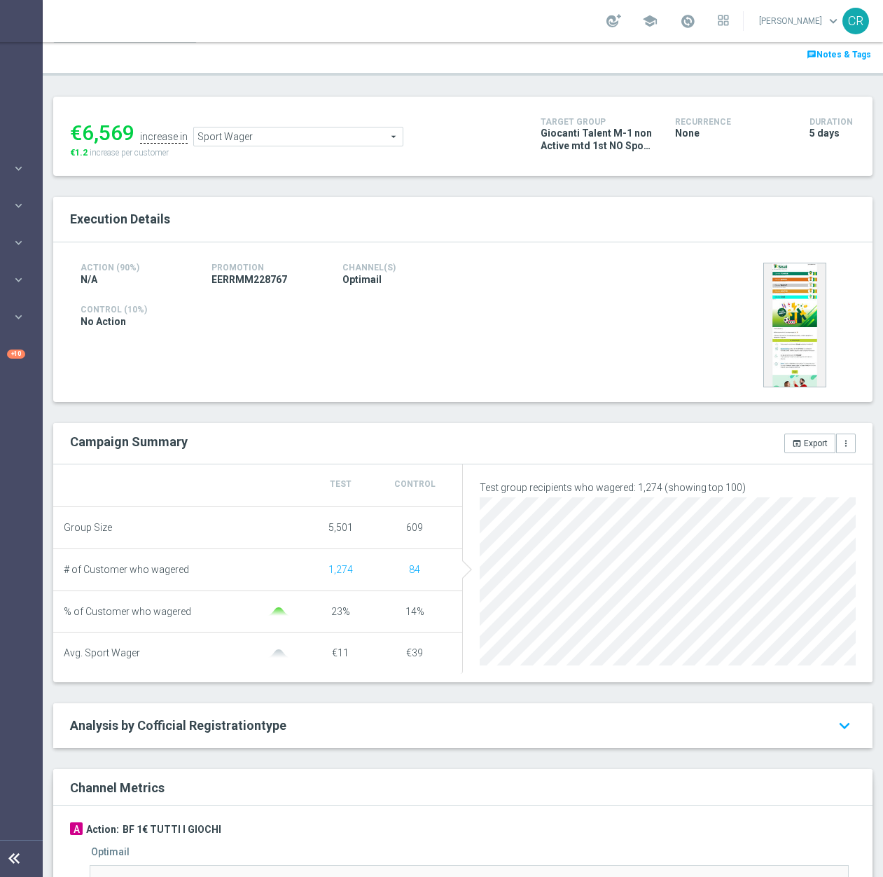
click at [434, 268] on h4 "Channel(s)" at bounding box center [397, 268] width 110 height 10
